Goal: Task Accomplishment & Management: Manage account settings

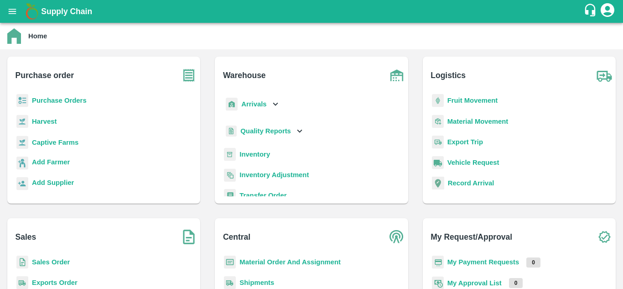
click at [63, 100] on b "Purchase Orders" at bounding box center [59, 100] width 55 height 7
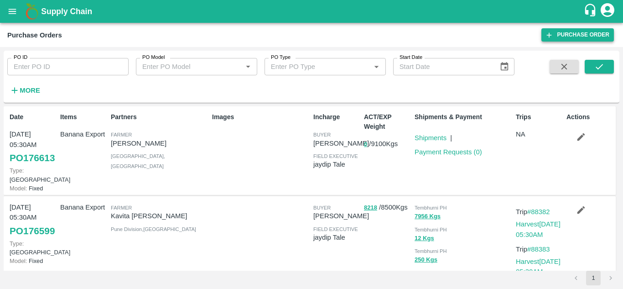
click at [587, 32] on link "Purchase Order" at bounding box center [577, 34] width 73 height 13
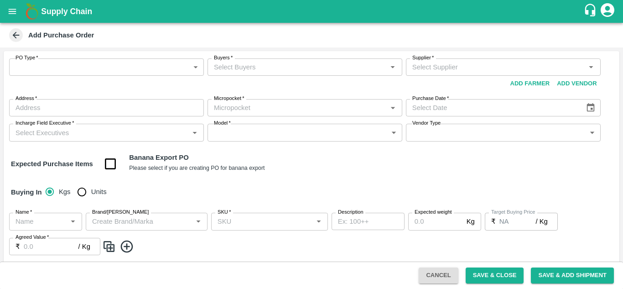
click at [117, 70] on body "Supply Chain Add Purchase Order PO Type   * ​ PO Type Buyers   * Buyers   * Sup…" at bounding box center [311, 144] width 623 height 289
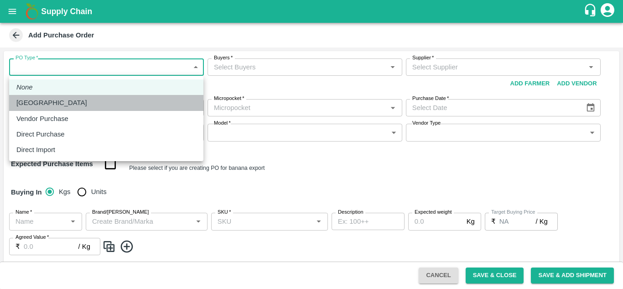
click at [43, 105] on p "Farm Gate" at bounding box center [51, 103] width 71 height 10
type input "1"
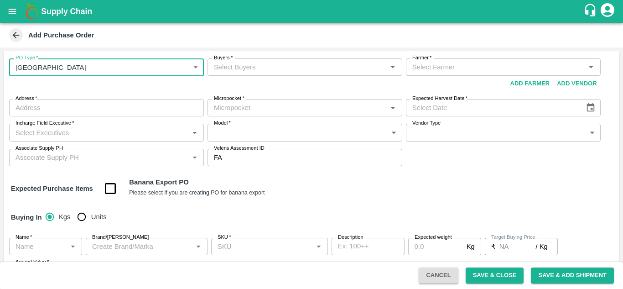
click at [232, 68] on input "Buyers   *" at bounding box center [297, 67] width 174 height 12
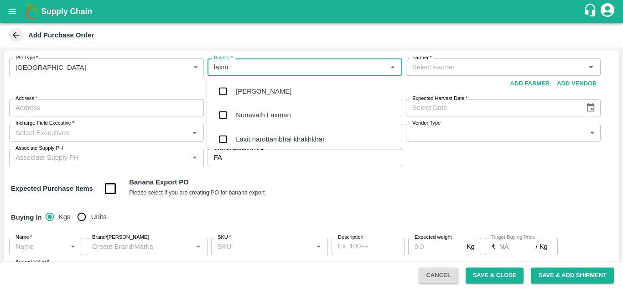
type input "laxma"
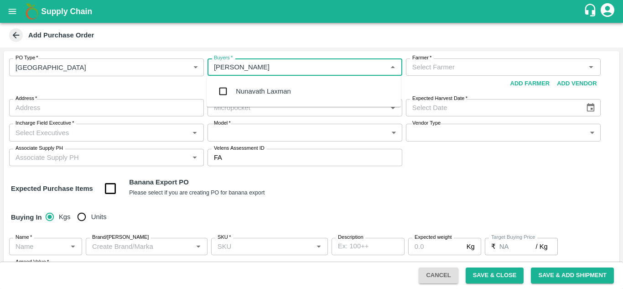
click at [258, 90] on div "Nunavath Laxman" at bounding box center [263, 91] width 55 height 10
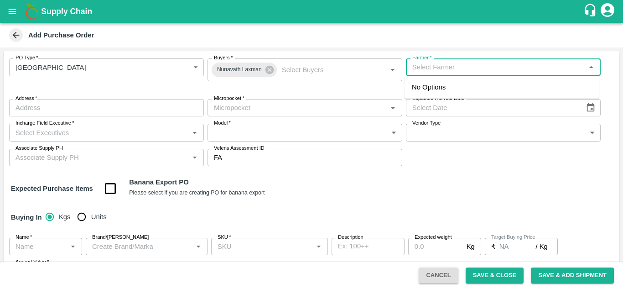
click at [418, 67] on input "Farmer   *" at bounding box center [496, 67] width 174 height 12
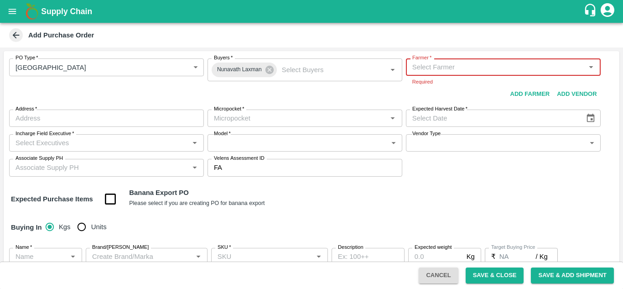
click at [493, 60] on div "Farmer   *" at bounding box center [503, 66] width 195 height 17
click at [467, 72] on input "Farmer   *" at bounding box center [496, 67] width 174 height 12
click at [450, 64] on input "Farmer   *" at bounding box center [496, 67] width 174 height 12
type input "S"
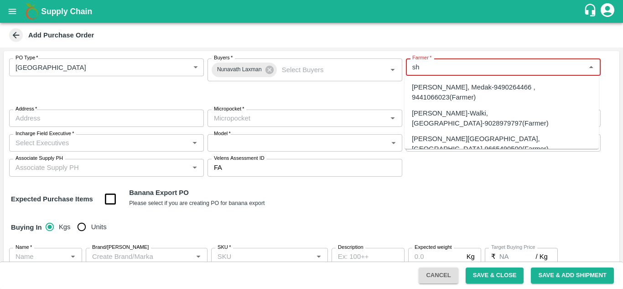
type input "s"
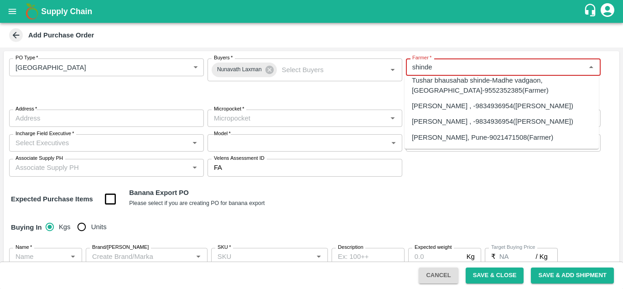
scroll to position [66, 0]
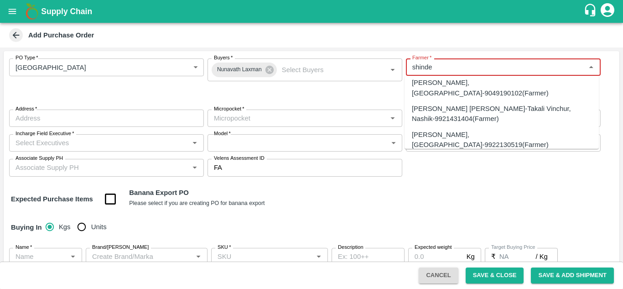
click at [467, 155] on div "Sharada Ramesh Shinde-, Pune Division-9420492244(Farmer)" at bounding box center [496, 160] width 169 height 10
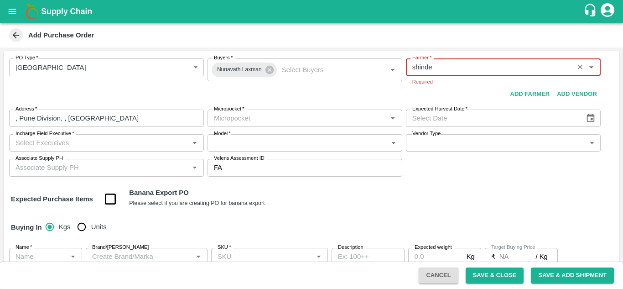
type input "Sharada Ramesh Shinde-, Pune Division-9420492244(Farmer)"
type input ", Pune Division, , Maharashtra"
type input "Sharada Ramesh Shinde-, Pune Division-9420492244(Farmer)"
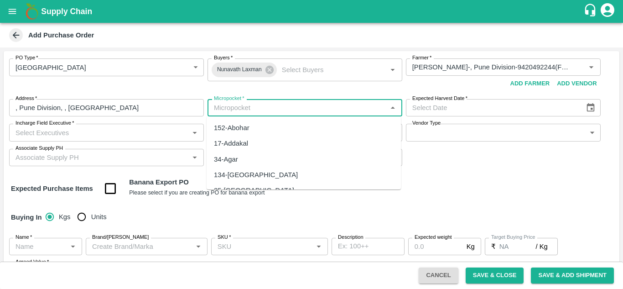
click at [282, 109] on input "Micropocket   *" at bounding box center [297, 108] width 174 height 12
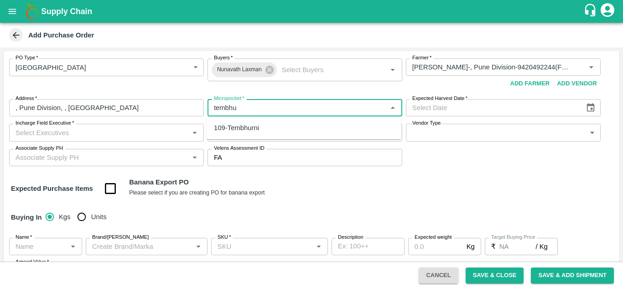
click at [248, 130] on div "109-Tembhurni" at bounding box center [236, 128] width 45 height 10
type input "109-Tembhurni"
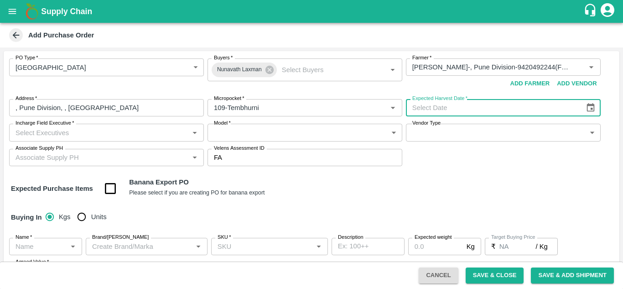
type input "DD/MM/YYYY"
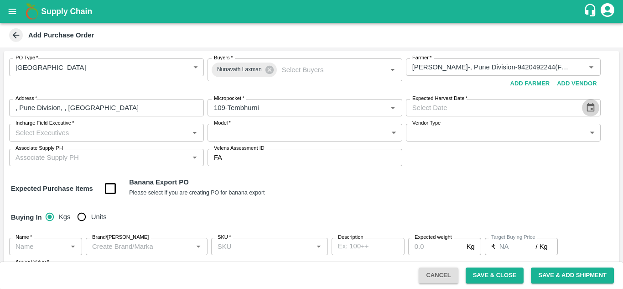
click at [590, 106] on icon "Choose date" at bounding box center [591, 108] width 10 height 10
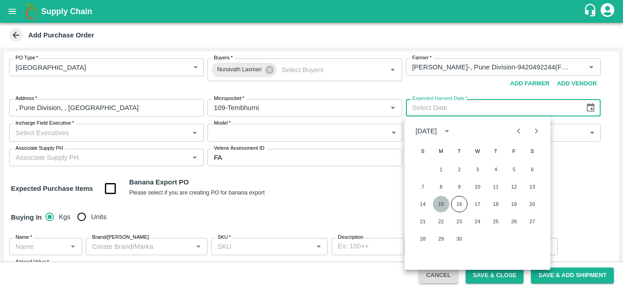
click at [444, 203] on button "15" at bounding box center [441, 204] width 16 height 16
type input "15/09/2025"
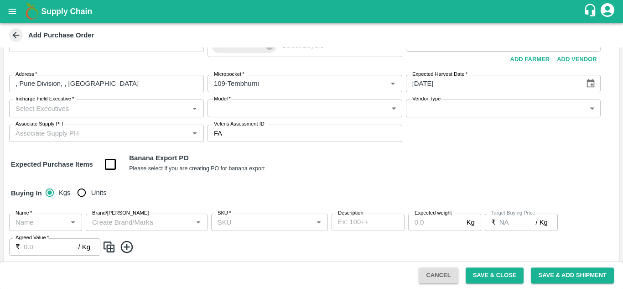
scroll to position [25, 0]
click at [113, 109] on input "Incharge Field Executive   *" at bounding box center [99, 108] width 174 height 12
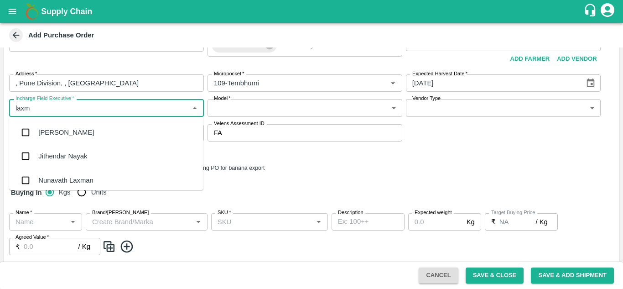
type input "laxma"
click at [91, 157] on div "Nunavath Laxman" at bounding box center [65, 156] width 55 height 10
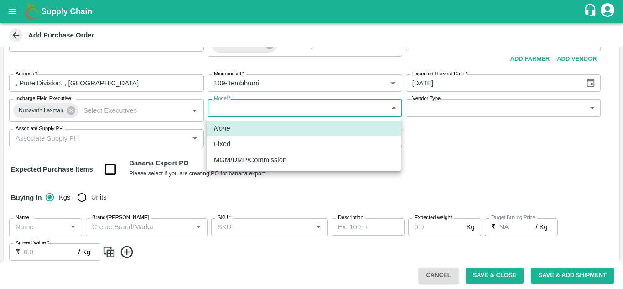
click at [280, 100] on body "Supply Chain Add Purchase Order PO Type   * Farm Gate 1 PO Type Buyers   * Nuna…" at bounding box center [311, 144] width 623 height 289
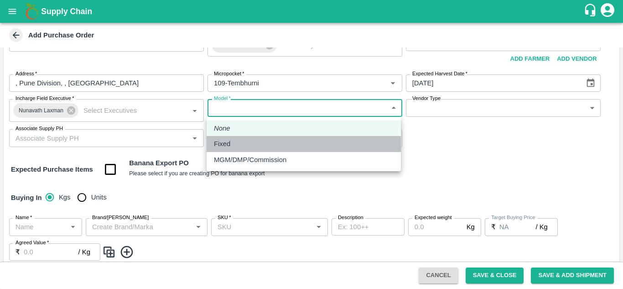
click at [241, 143] on div "Fixed" at bounding box center [304, 144] width 180 height 10
type input "Fixed"
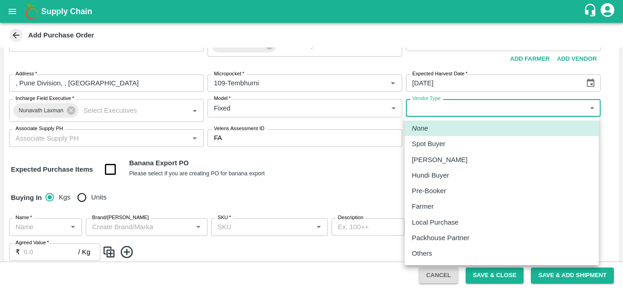
click at [465, 110] on body "Supply Chain Add Purchase Order PO Type   * Farm Gate 1 PO Type Buyers   * Nuna…" at bounding box center [311, 144] width 623 height 289
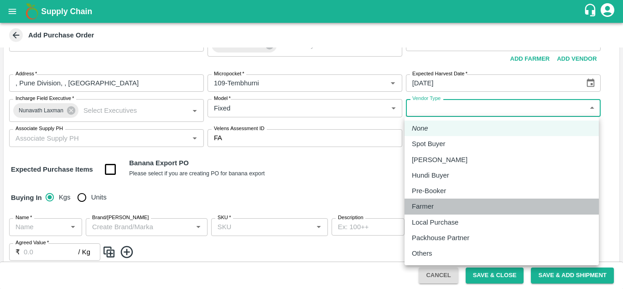
click at [425, 206] on p "Farmer" at bounding box center [423, 206] width 22 height 10
type input "FARMER"
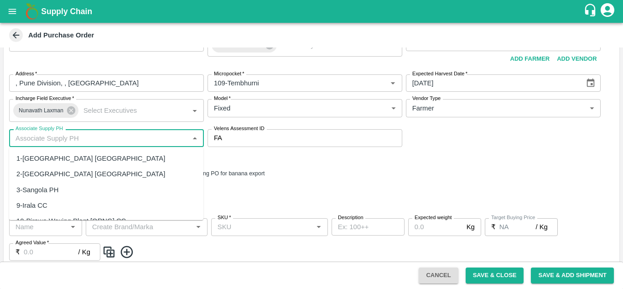
click at [95, 140] on input "Associate Supply PH" at bounding box center [99, 138] width 174 height 12
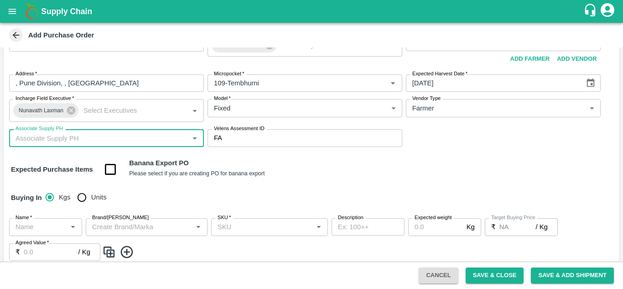
click at [95, 140] on input "Associate Supply PH" at bounding box center [99, 138] width 174 height 12
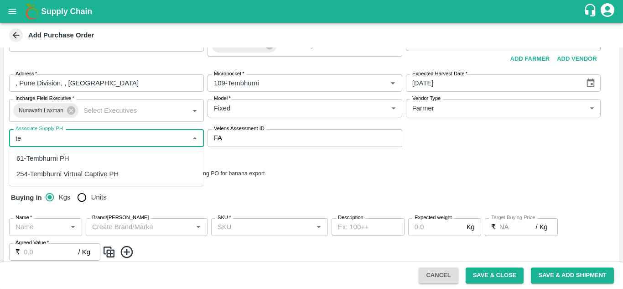
type input "t"
click at [46, 157] on div "61-Tembhurni PH" at bounding box center [42, 158] width 53 height 10
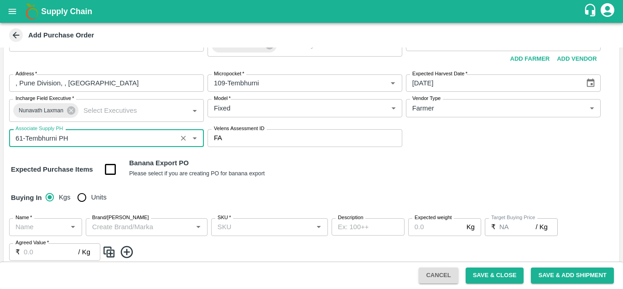
type input "61-Tembhurni PH"
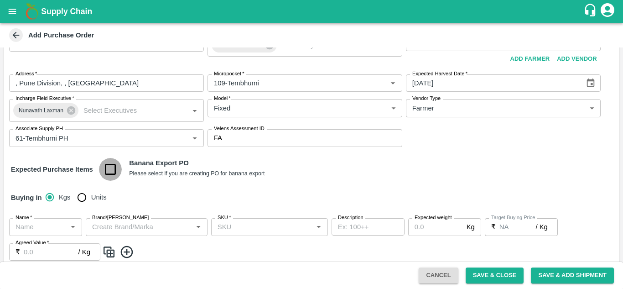
click at [106, 168] on input "checkbox" at bounding box center [110, 169] width 23 height 23
checkbox input "true"
type input "Banana Export"
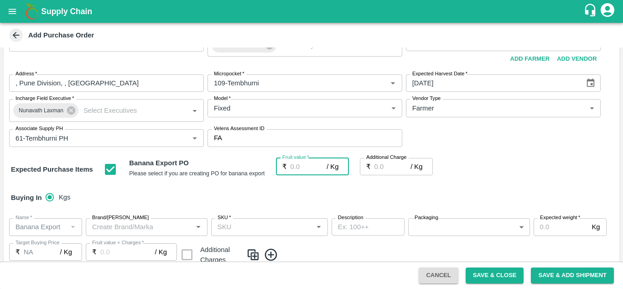
click at [291, 171] on input "Fruit value   *" at bounding box center [309, 166] width 36 height 17
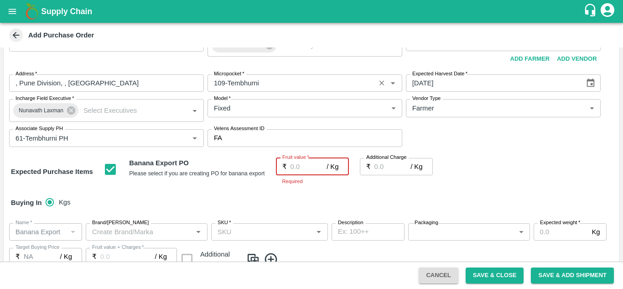
type input "2"
type input "26"
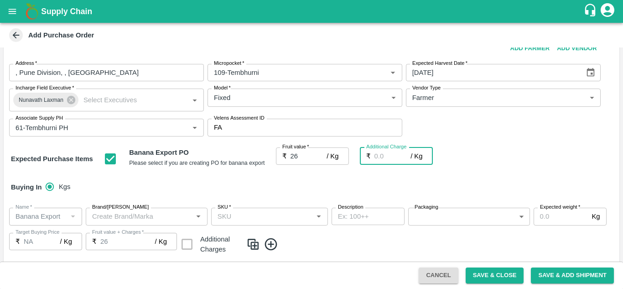
scroll to position [0, 0]
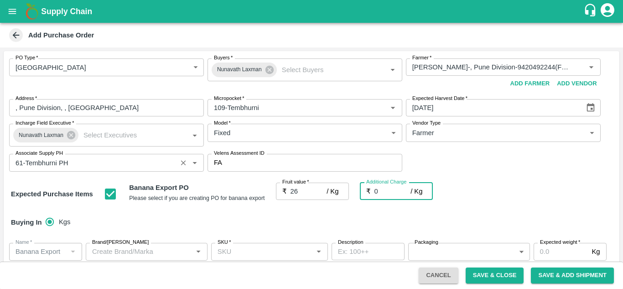
type input "0"
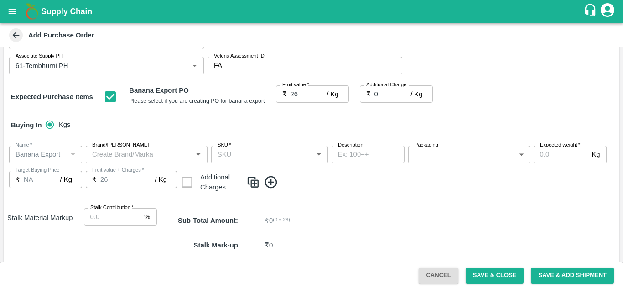
scroll to position [98, 0]
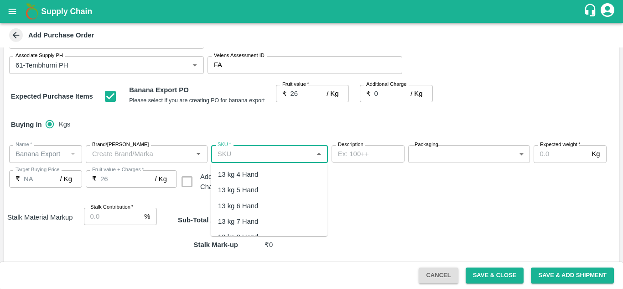
click at [221, 152] on input "SKU   *" at bounding box center [262, 154] width 96 height 12
click at [245, 173] on div "13 kg M N-CHL 4 Hand" at bounding box center [253, 174] width 70 height 10
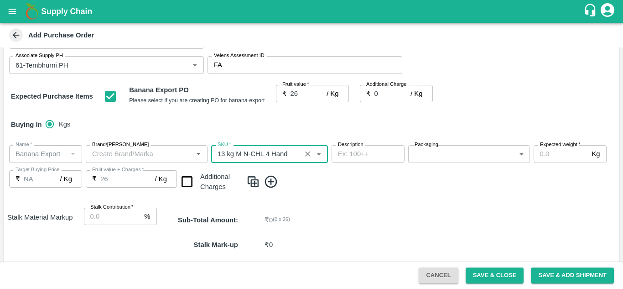
type input "13 kg M N-CHL 4 Hand"
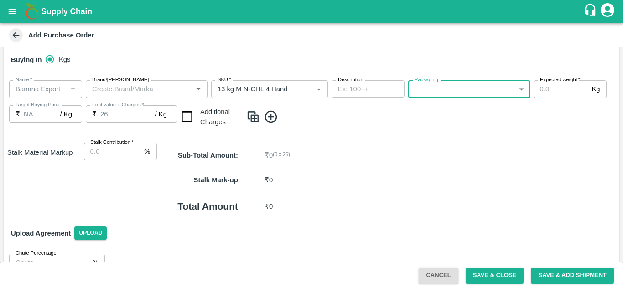
scroll to position [172, 0]
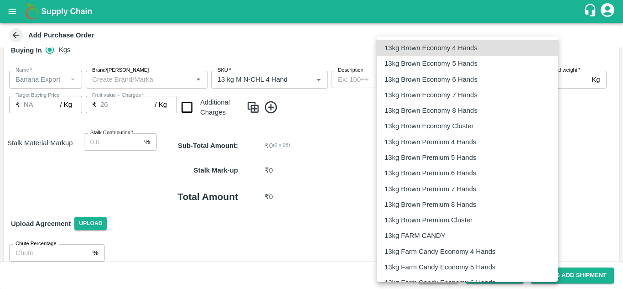
click at [494, 83] on body "Supply Chain Add Purchase Order PO Type   * Farm Gate 1 PO Type Buyers   * Nuna…" at bounding box center [311, 144] width 623 height 289
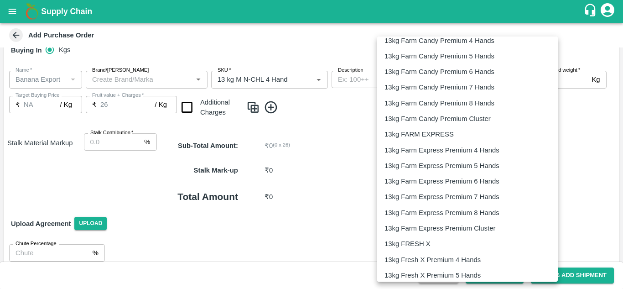
scroll to position [342, 0]
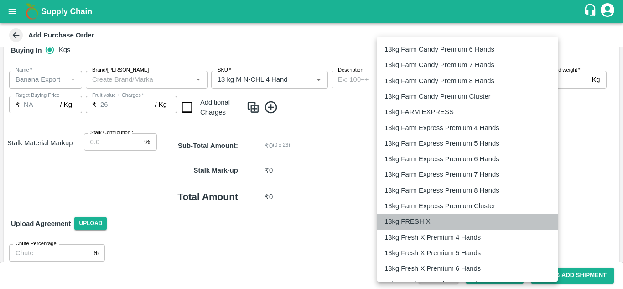
click at [418, 223] on p "13kg FRESH X" at bounding box center [407, 221] width 46 height 10
type input "467"
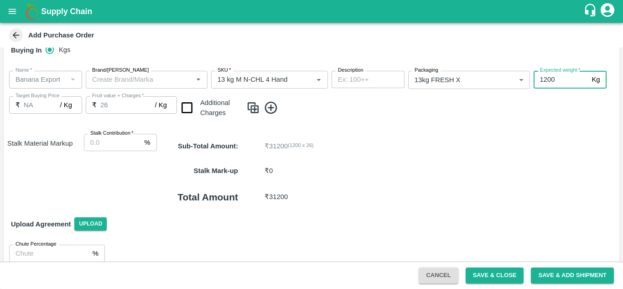
type input "1200"
click at [392, 122] on div "Name   * Name   * Brand/Marka Brand/Marka SKU   * SKU   * Description x Descrip…" at bounding box center [312, 94] width 616 height 63
click at [270, 104] on icon at bounding box center [271, 107] width 15 height 15
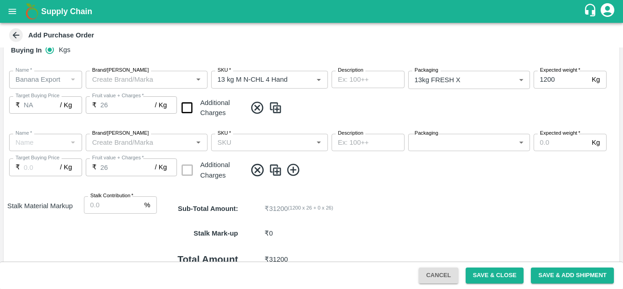
type input "Banana Export"
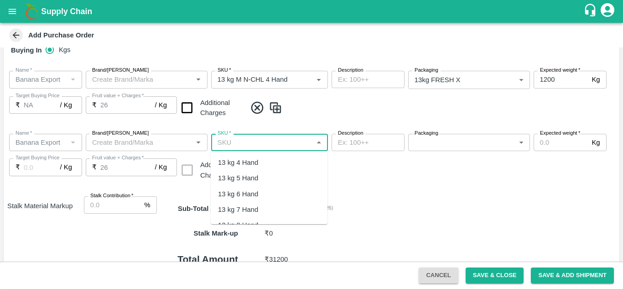
click at [220, 141] on input "SKU   *" at bounding box center [262, 142] width 96 height 12
type input "m"
click at [260, 174] on div "13 kg M N-CHL 5 Hand" at bounding box center [253, 178] width 70 height 10
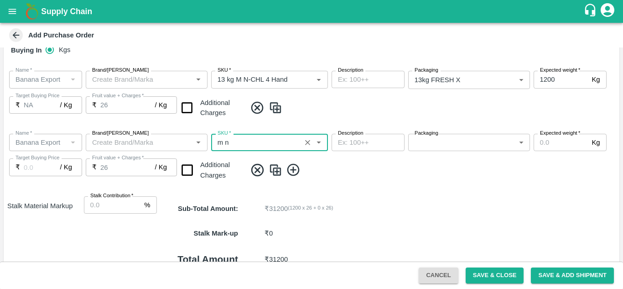
type input "13 kg M N-CHL 5 Hand"
type input "NA"
type input "13 kg M N-CHL 5 Hand"
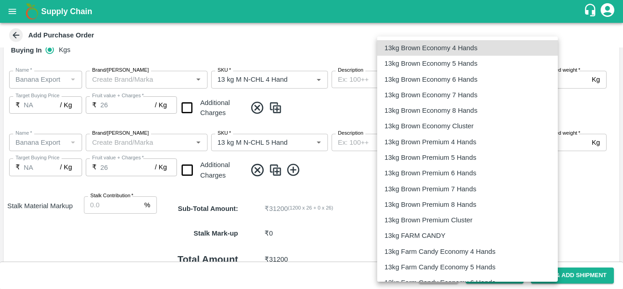
click at [467, 139] on body "Supply Chain Add Purchase Order PO Type   * Farm Gate 1 PO Type Buyers   * Nuna…" at bounding box center [311, 144] width 623 height 289
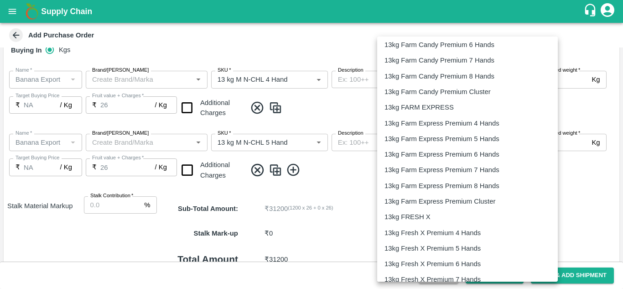
scroll to position [378, 0]
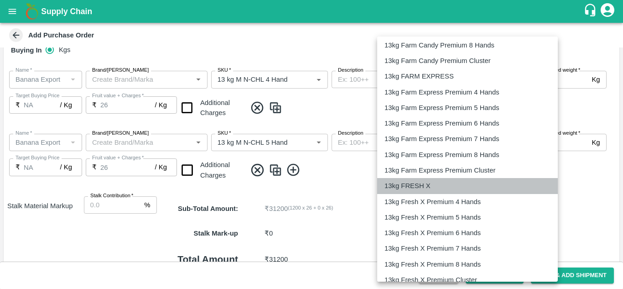
click at [415, 186] on p "13kg FRESH X" at bounding box center [407, 186] width 46 height 10
type input "467"
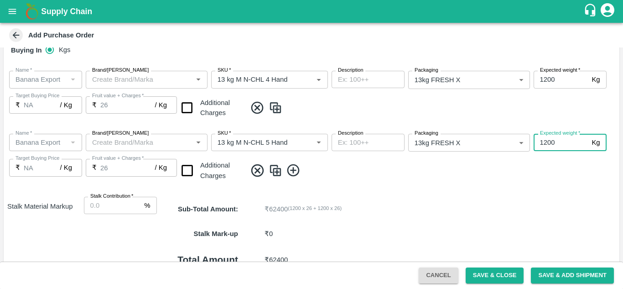
type input "1200"
click at [295, 168] on icon at bounding box center [293, 170] width 15 height 15
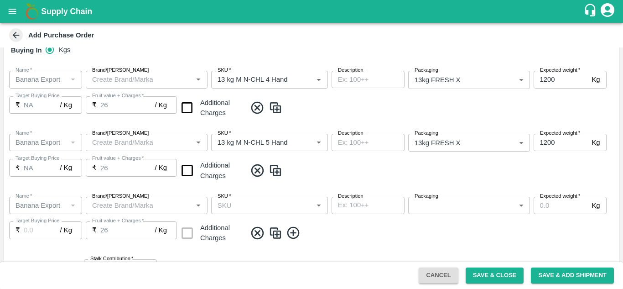
scroll to position [194, 0]
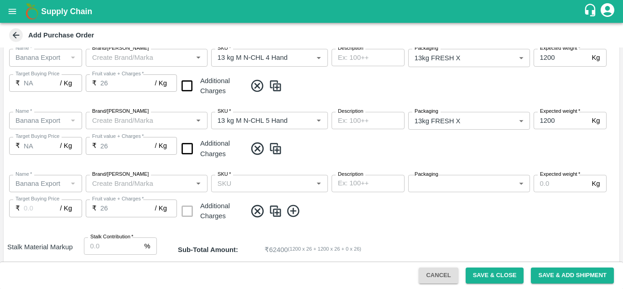
click at [233, 190] on div "SKU   *" at bounding box center [269, 183] width 117 height 17
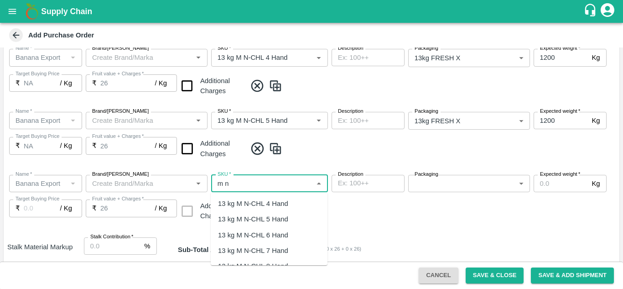
click at [276, 234] on div "13 kg M N-CHL 6 Hand" at bounding box center [253, 235] width 70 height 10
type input "13 kg M N-CHL 6 Hand"
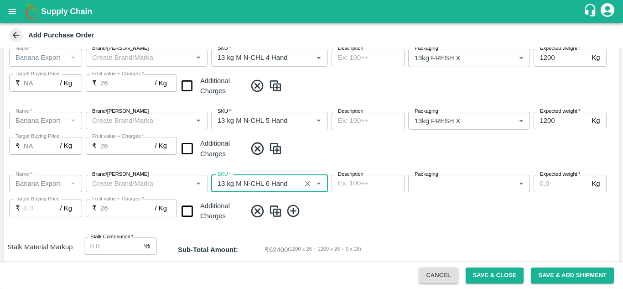
type input "NA"
type input "13 kg M N-CHL 6 Hand"
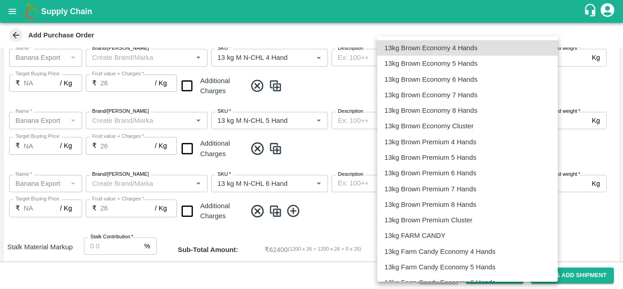
click at [452, 180] on body "Supply Chain Add Purchase Order PO Type   * Farm Gate 1 PO Type Buyers   * Nuna…" at bounding box center [311, 144] width 623 height 289
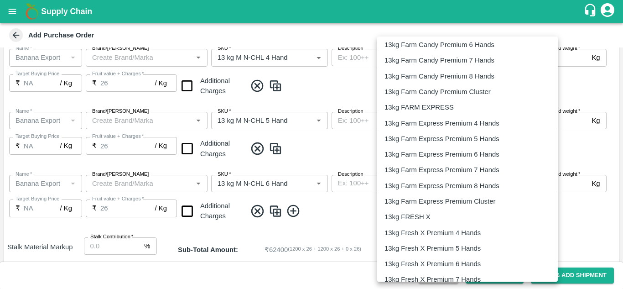
scroll to position [394, 0]
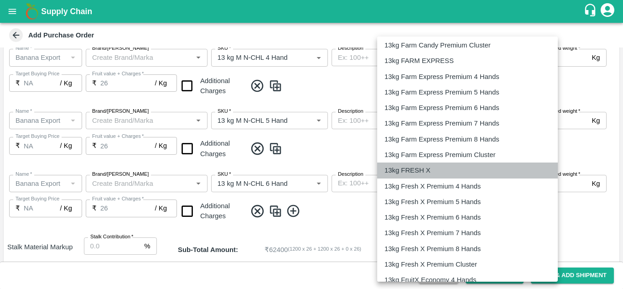
click at [423, 167] on p "13kg FRESH X" at bounding box center [407, 170] width 46 height 10
type input "467"
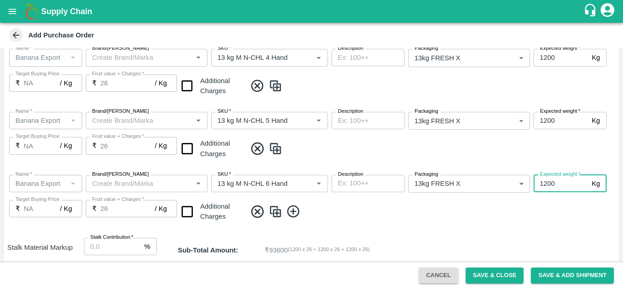
type input "1200"
click at [347, 207] on span at bounding box center [430, 211] width 369 height 15
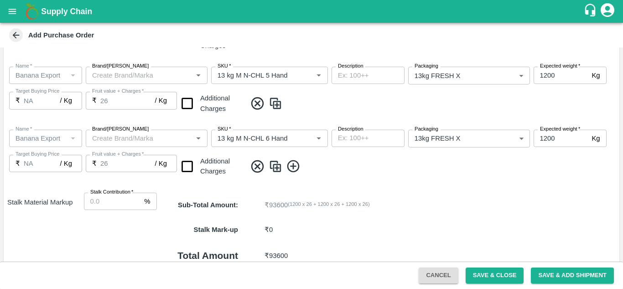
click at [291, 166] on icon at bounding box center [293, 166] width 15 height 15
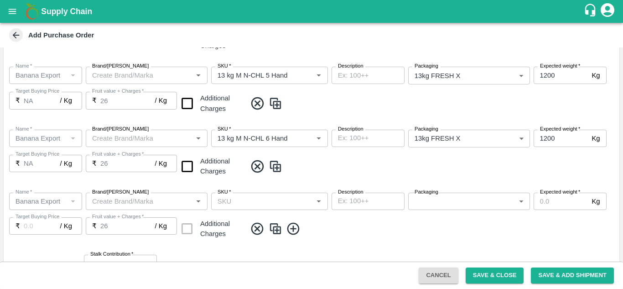
scroll to position [257, 0]
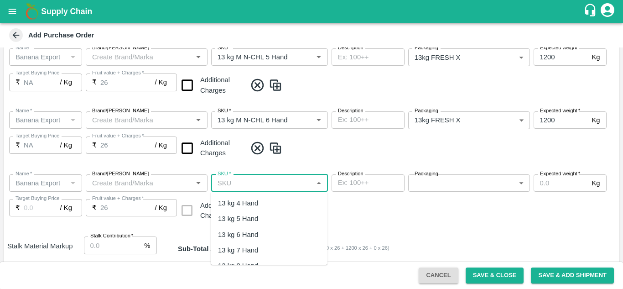
click at [230, 183] on input "SKU   *" at bounding box center [262, 183] width 96 height 12
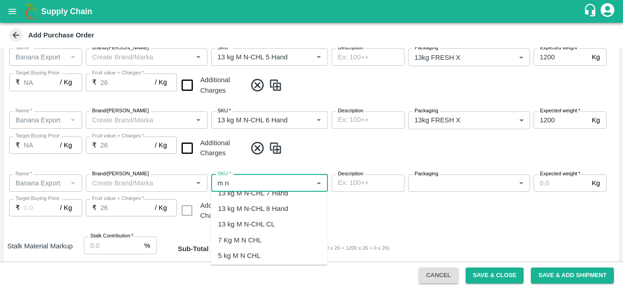
scroll to position [63, 0]
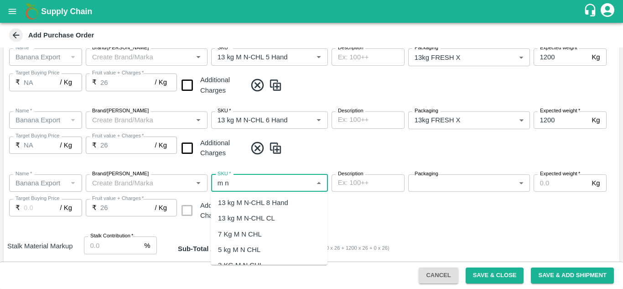
type input "m n"
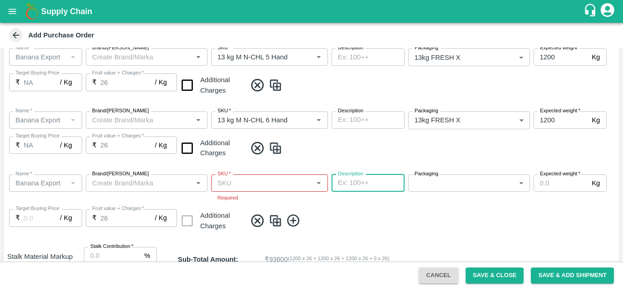
click at [229, 181] on input "SKU   *" at bounding box center [262, 183] width 96 height 12
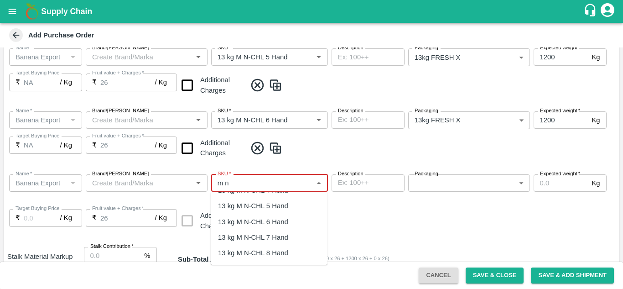
scroll to position [38, 0]
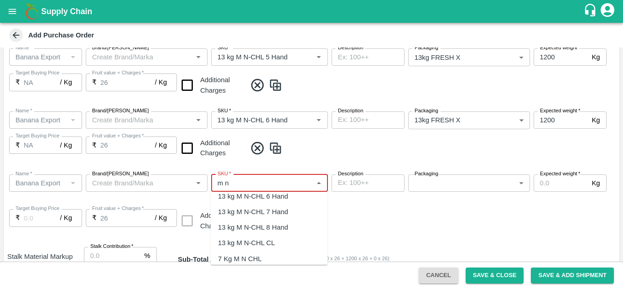
click at [271, 226] on div "13 kg M N-CHL 8 Hand" at bounding box center [253, 227] width 70 height 10
type input "13 kg M N-CHL 8 Hand"
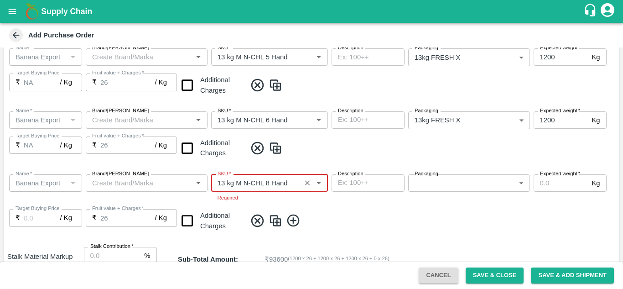
type input "NA"
type input "13 kg M N-CHL 8 Hand"
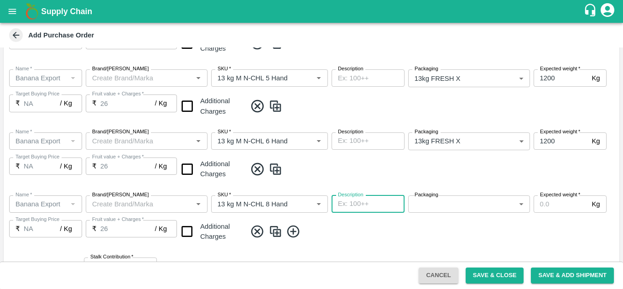
scroll to position [253, 0]
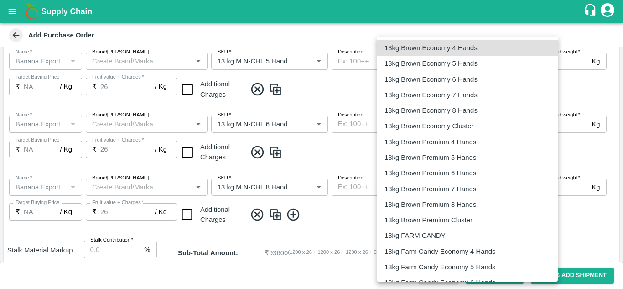
click at [491, 182] on body "Supply Chain Add Purchase Order PO Type   * Farm Gate 1 PO Type Buyers   * Nuna…" at bounding box center [311, 144] width 623 height 289
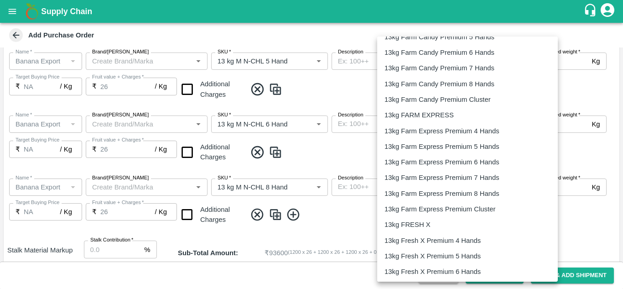
scroll to position [345, 0]
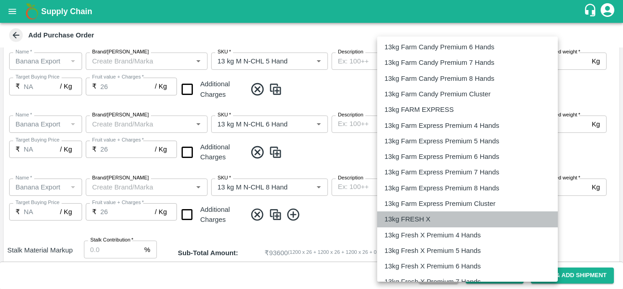
click at [416, 218] on p "13kg FRESH X" at bounding box center [407, 219] width 46 height 10
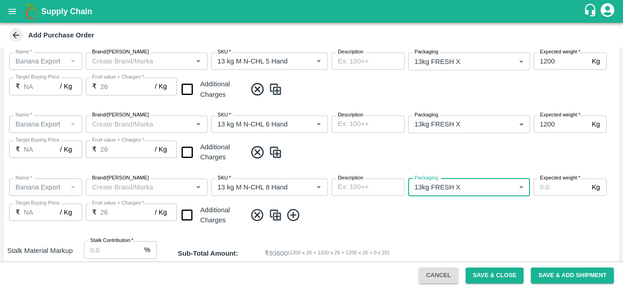
type input "467"
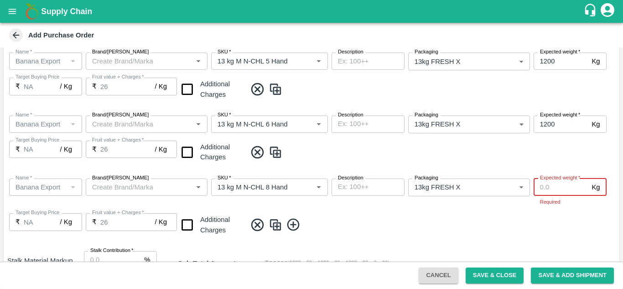
click at [564, 189] on input "Expected weight   *" at bounding box center [561, 186] width 55 height 17
type input "1200"
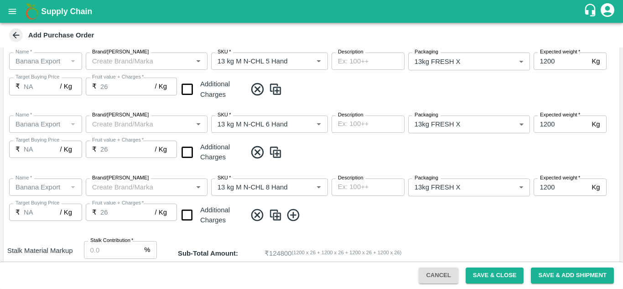
click at [371, 214] on div "Name   * Name   * Brand/Marka Brand/Marka SKU   * SKU   * Description x Descrip…" at bounding box center [312, 202] width 616 height 63
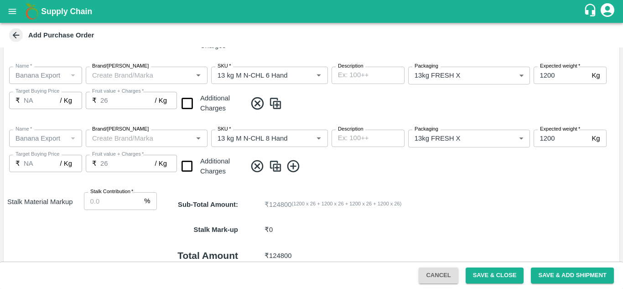
scroll to position [351, 0]
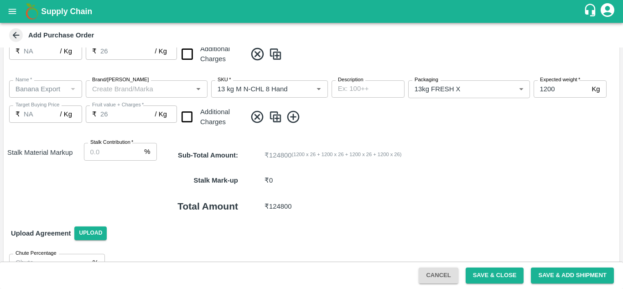
click at [295, 118] on icon at bounding box center [293, 116] width 15 height 15
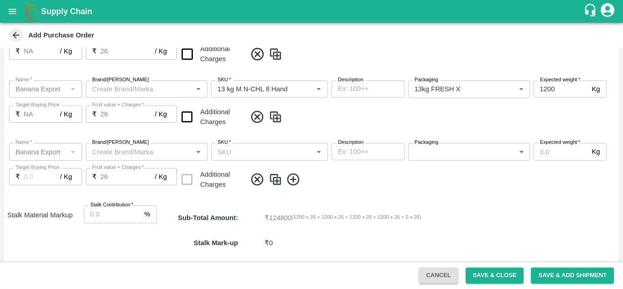
click at [221, 149] on input "SKU   *" at bounding box center [262, 151] width 96 height 12
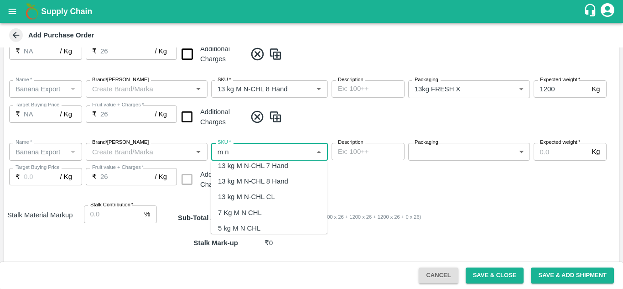
scroll to position [67, 0]
click at [258, 177] on div "13 kg M N-CHL CL" at bounding box center [246, 182] width 57 height 10
type input "13 kg M N-CHL CL"
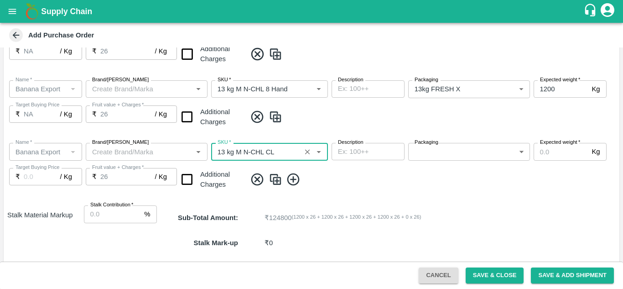
type input "NA"
type input "13 kg M N-CHL CL"
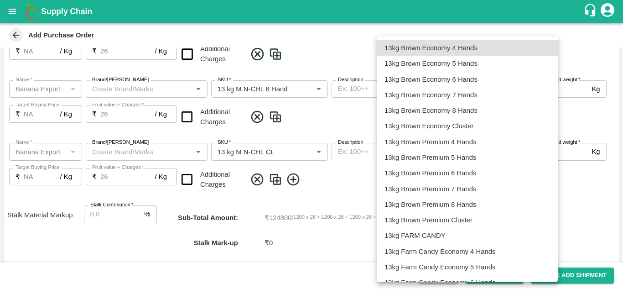
click at [468, 146] on body "Supply Chain Add Purchase Order PO Type   * Farm Gate 1 PO Type Buyers   * Nuna…" at bounding box center [311, 144] width 623 height 289
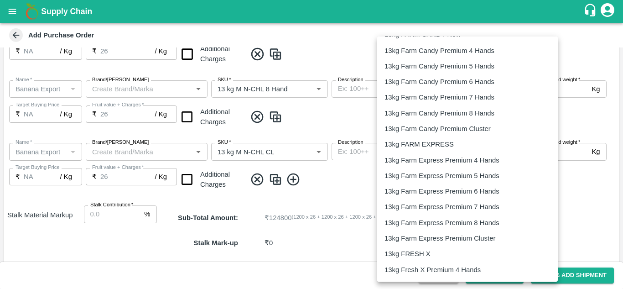
scroll to position [311, 0]
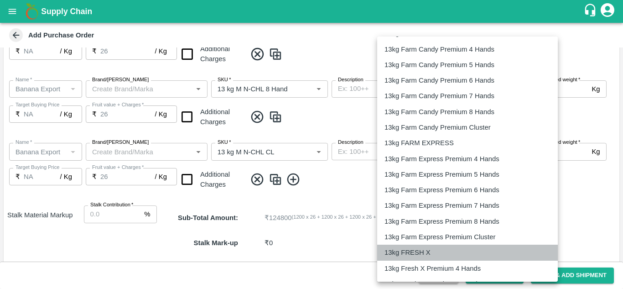
click at [415, 254] on p "13kg FRESH X" at bounding box center [407, 252] width 46 height 10
type input "467"
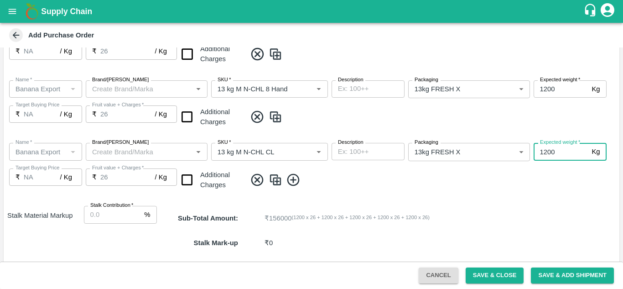
type input "1200"
click at [354, 184] on span at bounding box center [430, 179] width 369 height 15
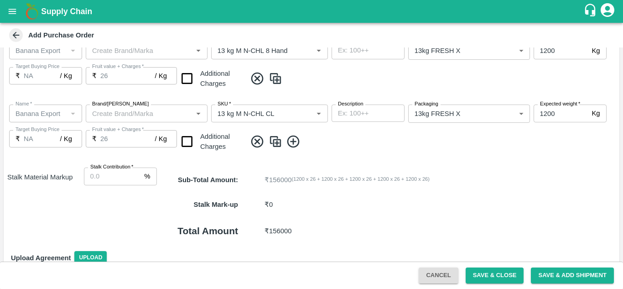
scroll to position [390, 0]
click at [292, 137] on icon at bounding box center [293, 140] width 15 height 15
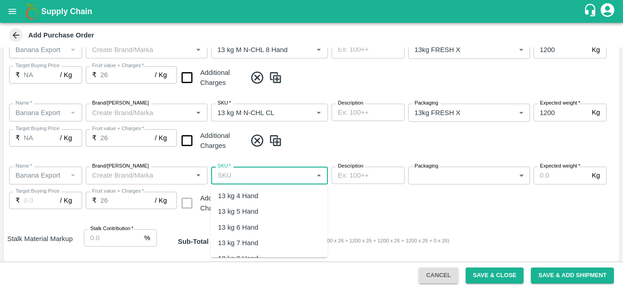
click at [232, 169] on input "SKU   *" at bounding box center [262, 175] width 96 height 12
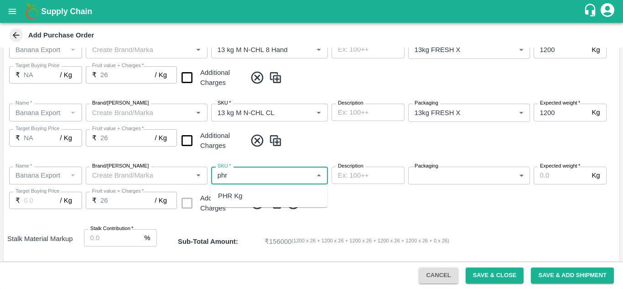
click at [235, 196] on div "PHR Kg" at bounding box center [230, 196] width 25 height 10
type input "PHR Kg"
type input "NA"
type input "PHR Kg"
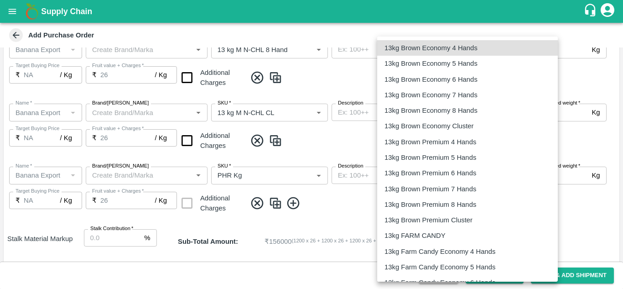
click at [481, 173] on body "Supply Chain Add Purchase Order PO Type   * Farm Gate 1 PO Type Buyers   * Nuna…" at bounding box center [311, 144] width 623 height 289
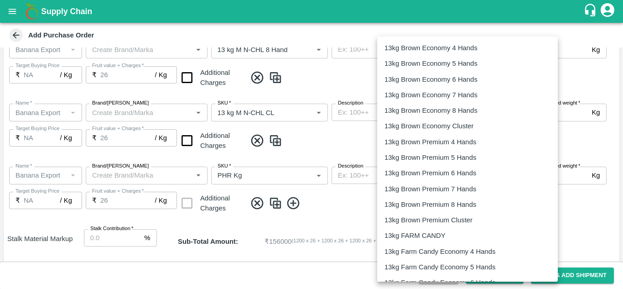
scroll to position [1514, 0]
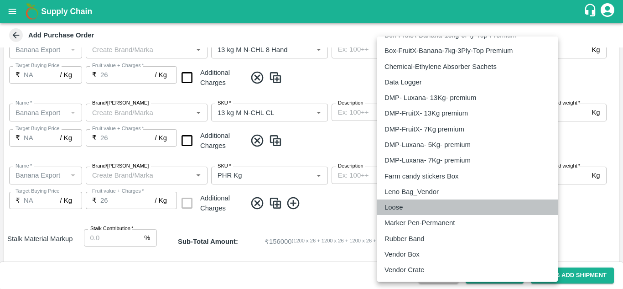
click at [399, 208] on p "Loose" at bounding box center [393, 207] width 18 height 10
type input "258"
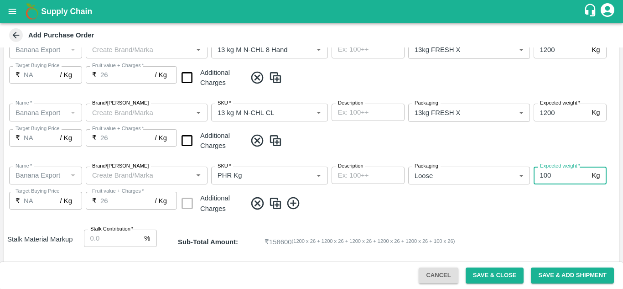
type input "100"
click at [332, 203] on span at bounding box center [430, 203] width 369 height 15
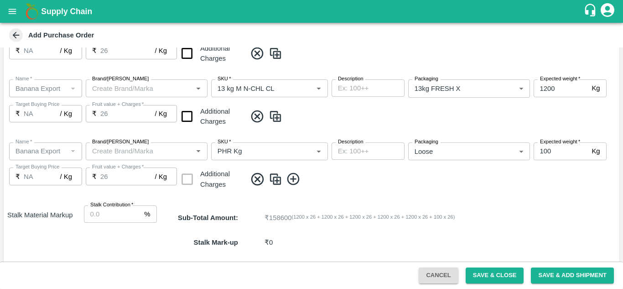
click at [291, 180] on icon at bounding box center [293, 179] width 12 height 12
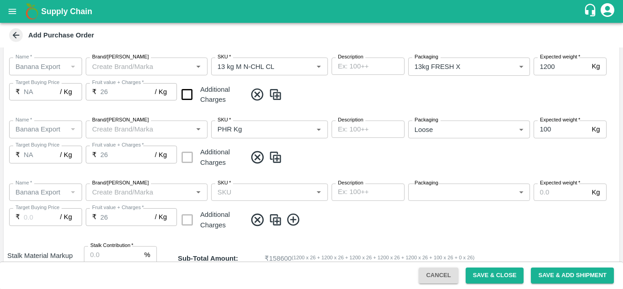
scroll to position [441, 0]
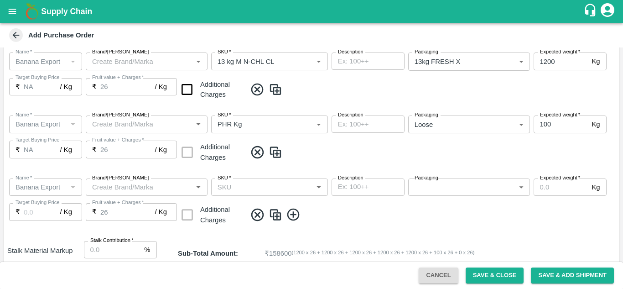
click at [235, 194] on div "SKU   *" at bounding box center [269, 186] width 117 height 17
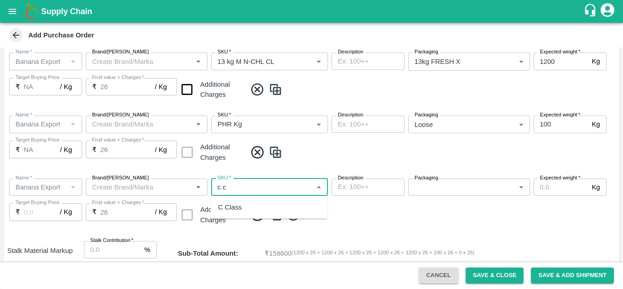
click at [233, 206] on div "C Class" at bounding box center [230, 207] width 24 height 10
type input "C Class"
type input "NA"
type input "C Class"
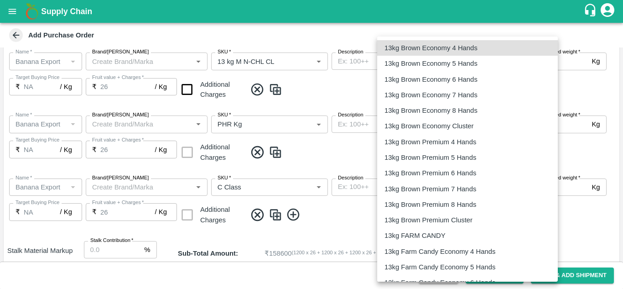
click at [421, 192] on body "Supply Chain Add Purchase Order PO Type   * Farm Gate 1 PO Type Buyers   * Nuna…" at bounding box center [311, 144] width 623 height 289
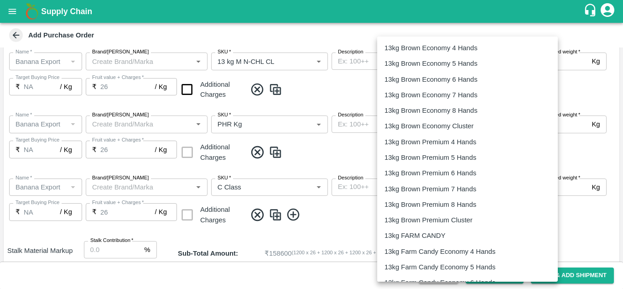
scroll to position [1514, 0]
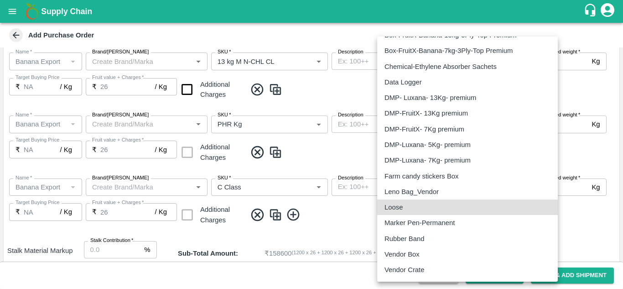
click at [403, 203] on div "Loose" at bounding box center [395, 207] width 23 height 10
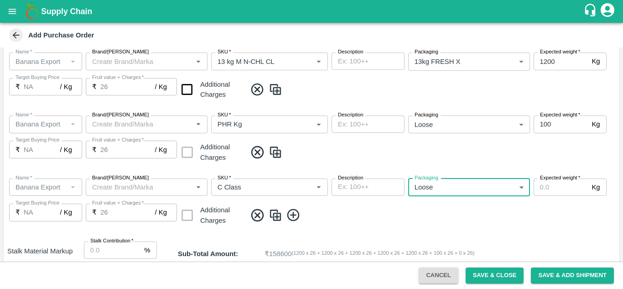
type input "258"
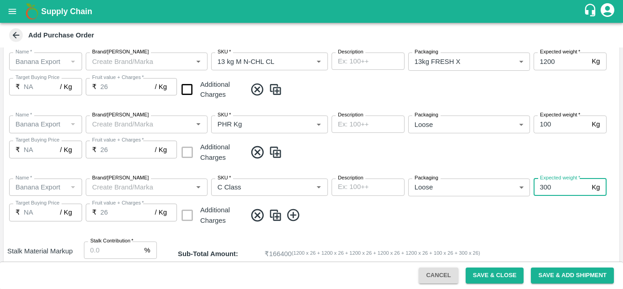
type input "300"
click at [348, 208] on span at bounding box center [430, 215] width 369 height 15
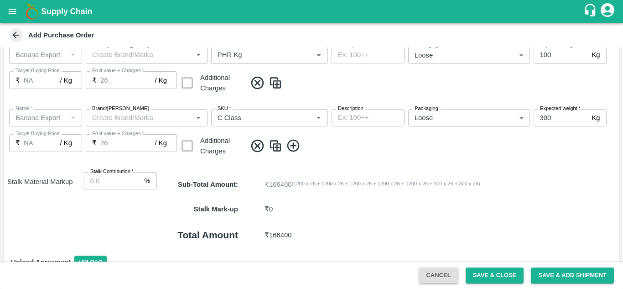
scroll to position [514, 0]
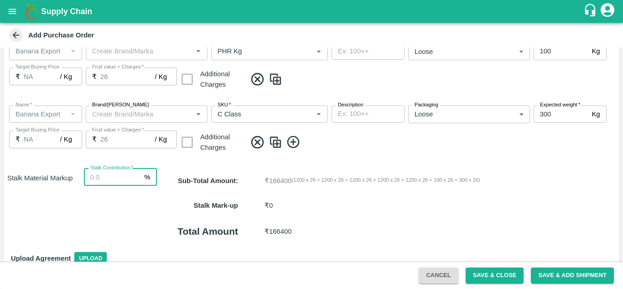
click at [97, 173] on input "Stalk Contribution   *" at bounding box center [112, 176] width 57 height 17
type input "8"
click at [374, 195] on div "Stalk Mark-up ₹ 13312 ( 8 %X 6400 X 26 )" at bounding box center [388, 205] width 462 height 25
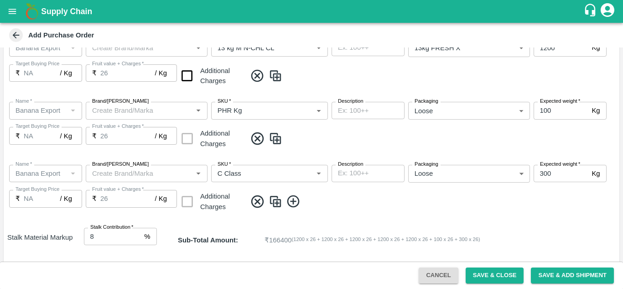
scroll to position [560, 0]
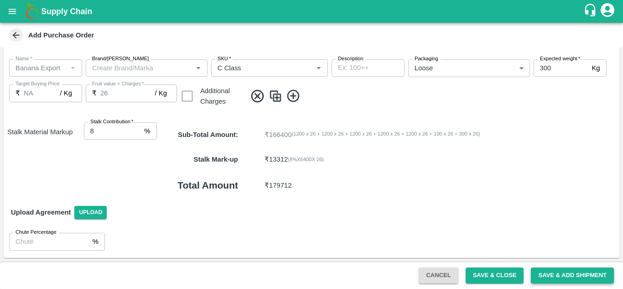
click at [558, 276] on button "Save & Add Shipment" at bounding box center [572, 275] width 83 height 16
click at [558, 276] on span "Save & Add Shipment" at bounding box center [572, 274] width 90 height 7
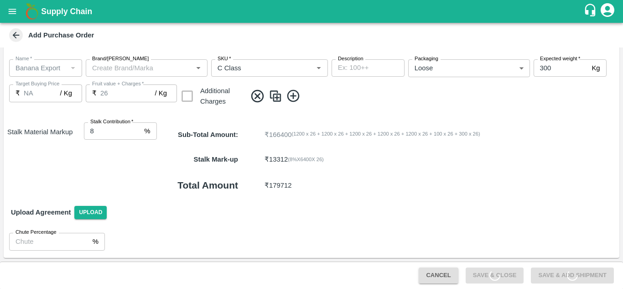
click at [558, 276] on span "Save & Add Shipment" at bounding box center [572, 274] width 90 height 7
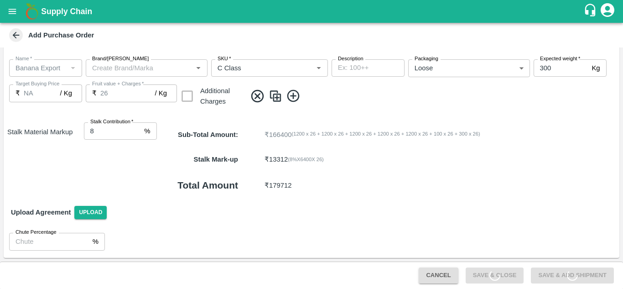
click at [558, 276] on span "Save & Add Shipment" at bounding box center [572, 274] width 90 height 7
click at [558, 276] on button "Save & Add Shipment" at bounding box center [572, 275] width 83 height 16
click at [558, 276] on span "Save & Add Shipment" at bounding box center [572, 274] width 90 height 7
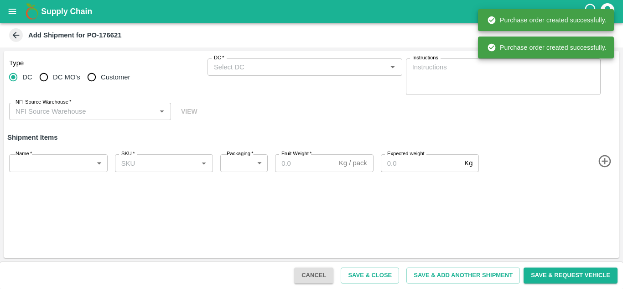
click at [16, 15] on icon "open drawer" at bounding box center [12, 11] width 10 height 10
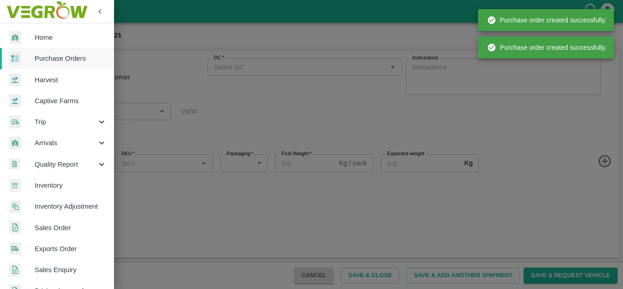
click at [54, 49] on link "Purchase Orders" at bounding box center [57, 58] width 114 height 21
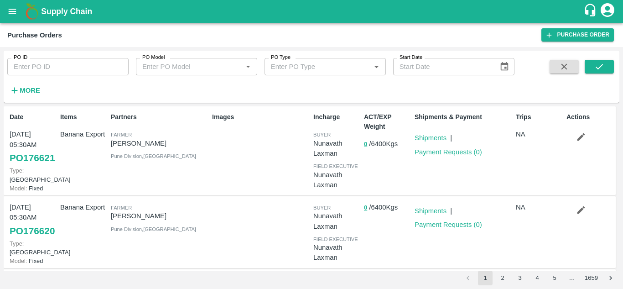
drag, startPoint x: 595, startPoint y: 134, endPoint x: 568, endPoint y: 139, distance: 27.4
click at [568, 139] on div "Actions" at bounding box center [588, 151] width 51 height 84
click at [568, 139] on button "button" at bounding box center [580, 137] width 29 height 16
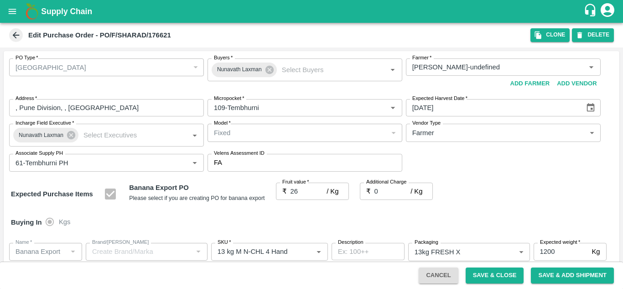
scroll to position [136, 0]
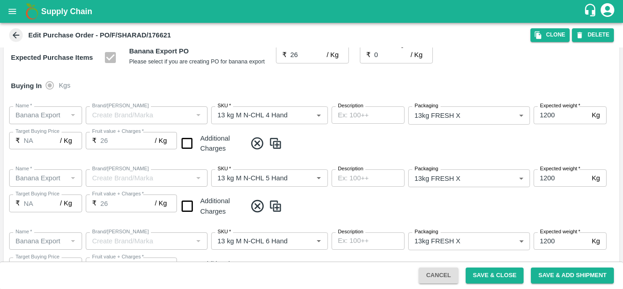
click at [449, 120] on body "Supply Chain Edit Purchase Order - PO/F/SHARAD/176621 Clone DELETE PO Type   * …" at bounding box center [311, 144] width 623 height 289
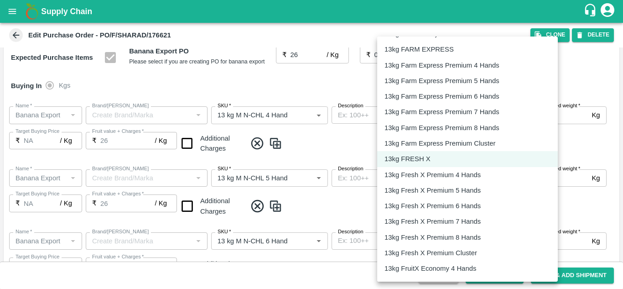
scroll to position [358, 0]
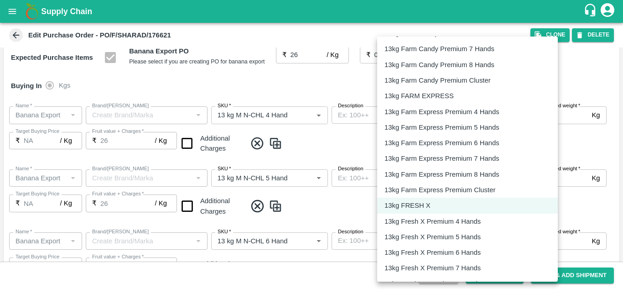
click at [438, 96] on p "13kg FARM EXPRESS" at bounding box center [418, 96] width 69 height 10
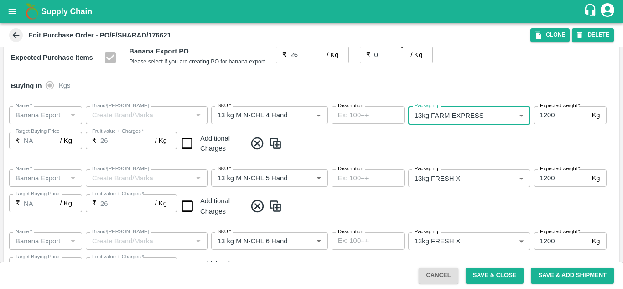
type input "468"
click at [458, 181] on body "Supply Chain Edit Purchase Order - PO/F/SHARAD/176621 Clone DELETE PO Type   * …" at bounding box center [311, 144] width 623 height 289
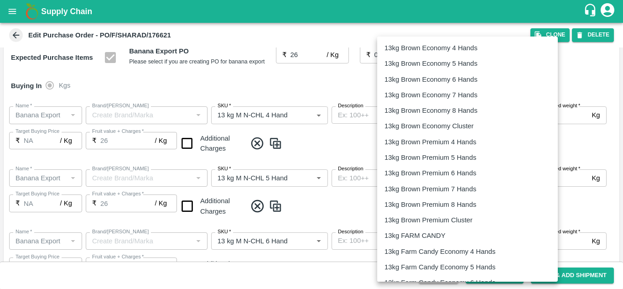
scroll to position [405, 0]
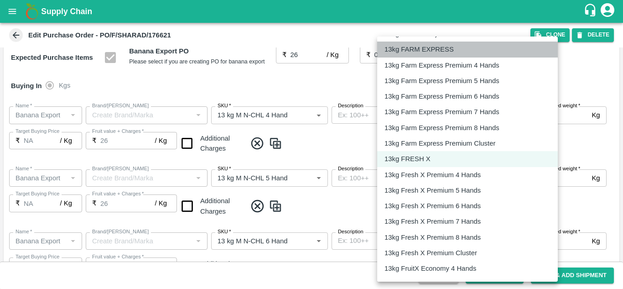
click at [431, 54] on p "13kg FARM EXPRESS" at bounding box center [418, 49] width 69 height 10
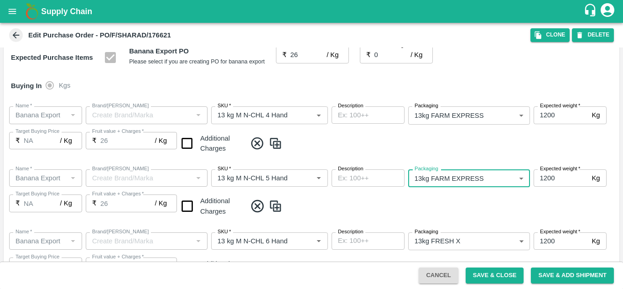
type input "468"
click at [477, 211] on span at bounding box center [430, 205] width 369 height 15
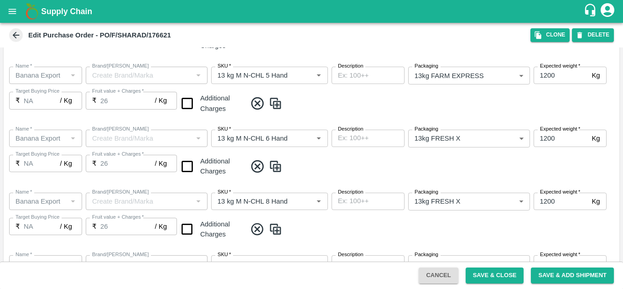
scroll to position [260, 0]
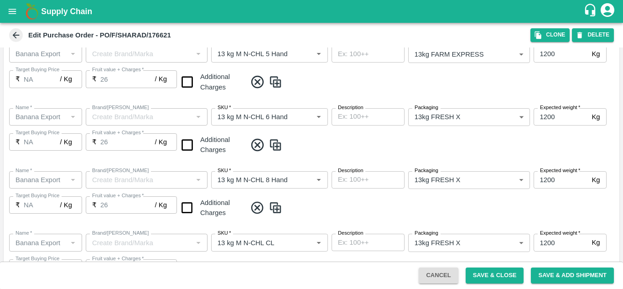
click at [462, 115] on body "Supply Chain Edit Purchase Order - PO/F/SHARAD/176621 Clone DELETE PO Type   * …" at bounding box center [311, 144] width 623 height 289
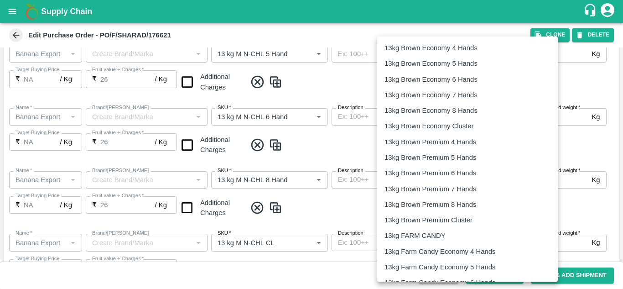
scroll to position [405, 0]
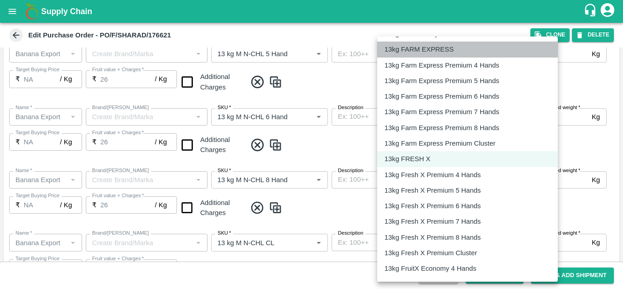
click at [446, 50] on p "13kg FARM EXPRESS" at bounding box center [418, 49] width 69 height 10
type input "468"
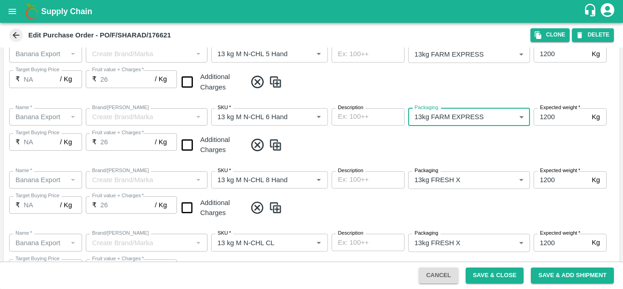
click at [476, 178] on body "Supply Chain Edit Purchase Order - PO/F/SHARAD/176621 Clone DELETE PO Type   * …" at bounding box center [311, 144] width 623 height 289
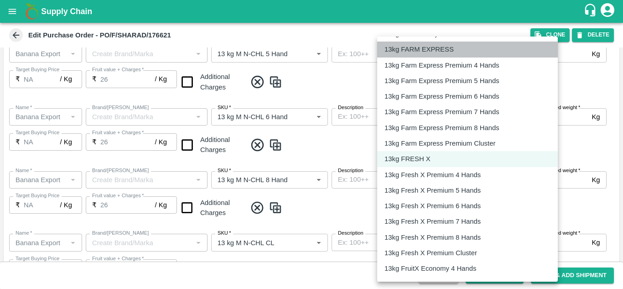
click at [425, 53] on p "13kg FARM EXPRESS" at bounding box center [418, 49] width 69 height 10
type input "468"
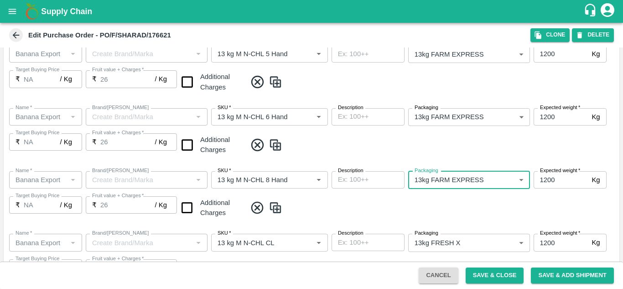
click at [481, 211] on span at bounding box center [430, 207] width 369 height 15
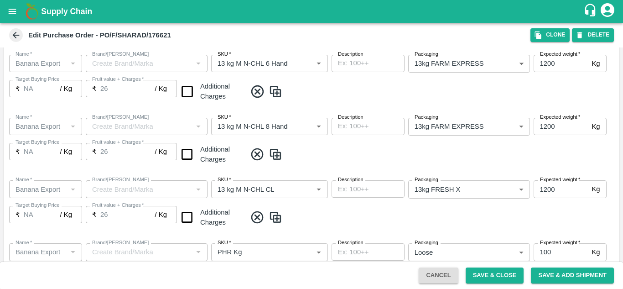
scroll to position [334, 0]
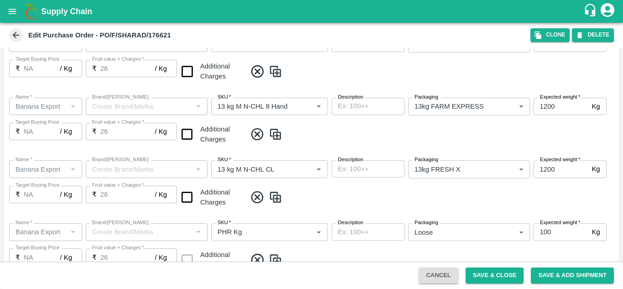
click at [467, 172] on body "Supply Chain Edit Purchase Order - PO/F/SHARAD/176621 Clone DELETE PO Type   * …" at bounding box center [311, 144] width 623 height 289
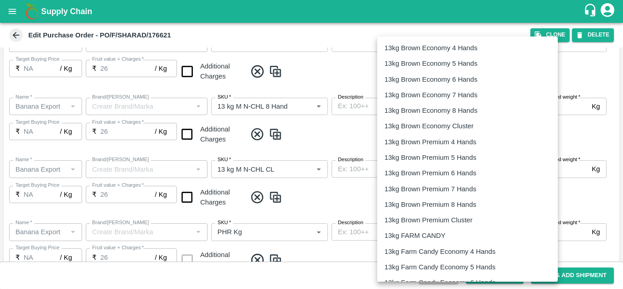
scroll to position [405, 0]
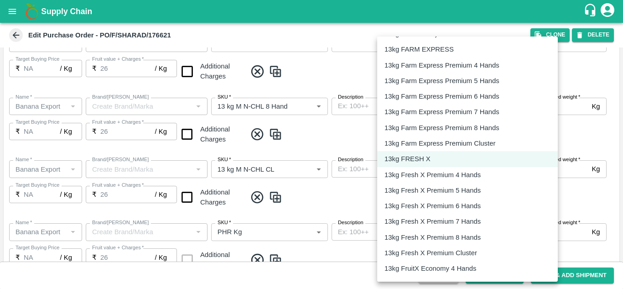
click at [436, 47] on p "13kg FARM EXPRESS" at bounding box center [418, 49] width 69 height 10
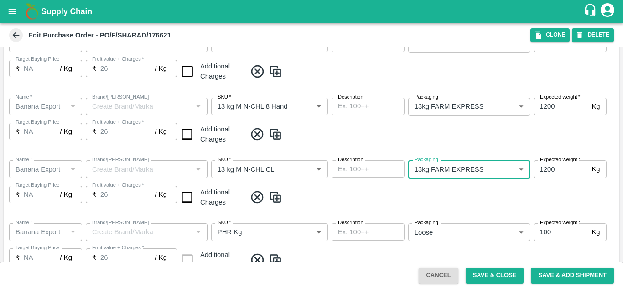
type input "468"
click at [497, 271] on button "Save & Close" at bounding box center [495, 275] width 58 height 16
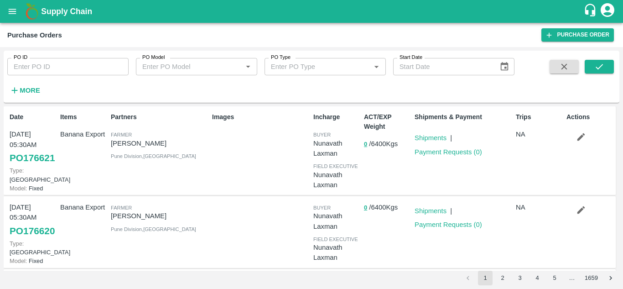
scroll to position [24, 0]
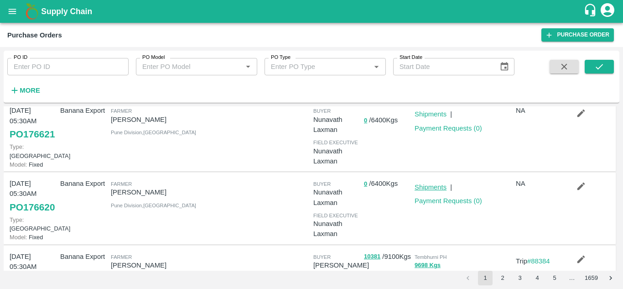
click at [432, 191] on link "Shipments" at bounding box center [431, 186] width 32 height 7
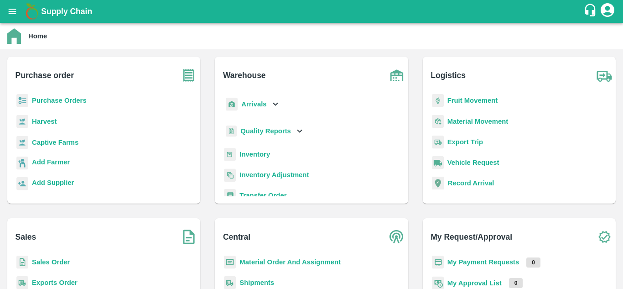
click at [73, 101] on b "Purchase Orders" at bounding box center [59, 100] width 55 height 7
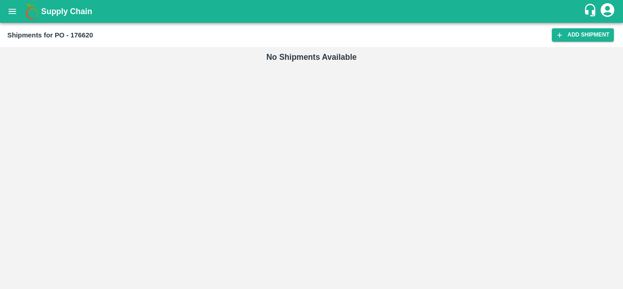
click at [588, 26] on div "Shipments for PO - 176620 Add Shipment" at bounding box center [311, 35] width 623 height 24
click at [588, 29] on link "Add Shipment" at bounding box center [583, 34] width 62 height 13
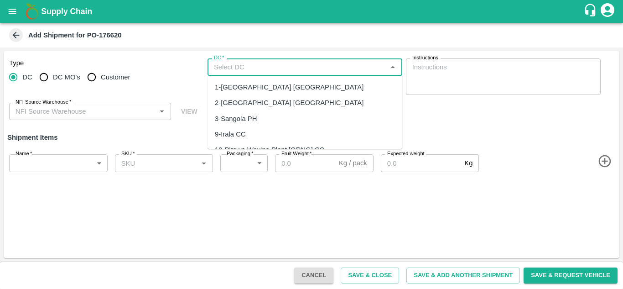
click at [233, 68] on input "DC   *" at bounding box center [297, 67] width 174 height 12
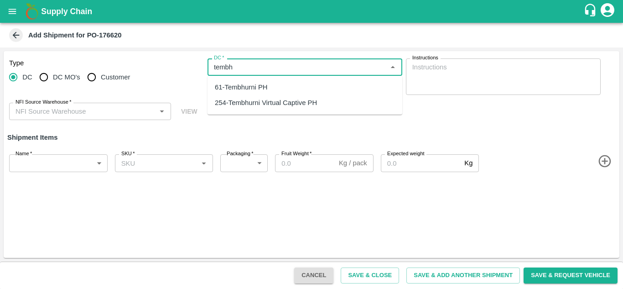
click at [263, 108] on div "254-Tembhurni Virtual Captive PH" at bounding box center [266, 103] width 102 height 10
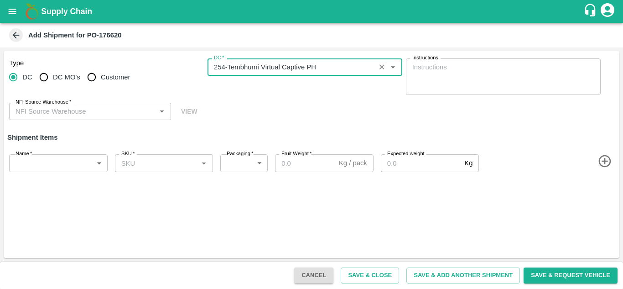
type input "254-Tembhurni Virtual Captive PH"
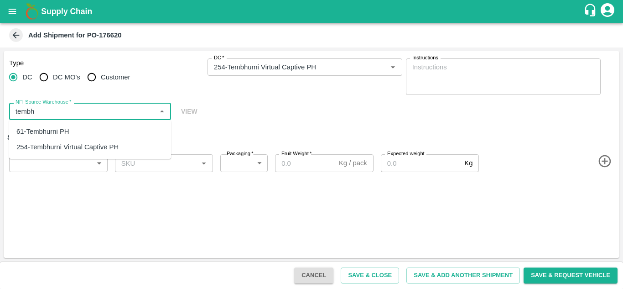
click at [55, 133] on div "61-Tembhurni PH" at bounding box center [42, 131] width 53 height 10
type input "61-Tembhurni PH"
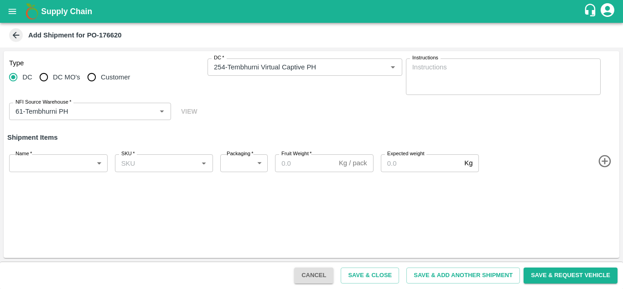
click at [250, 107] on div "Type DC DC MO's Customer DC   * DC   * Instructions x Instructions NFI Source W…" at bounding box center [312, 89] width 616 height 77
click at [292, 125] on div "Type DC DC MO's Customer DC   * DC   * Instructions x Instructions NFI Source W…" at bounding box center [312, 89] width 616 height 77
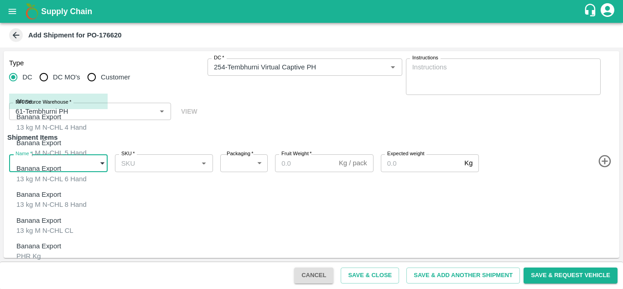
click at [73, 167] on body "Supply Chain Add Shipment for PO-176620 Type DC DC MO's Customer DC   * DC   * …" at bounding box center [311, 144] width 623 height 289
click at [53, 123] on div "13 kg M N-CHL 4 Hand" at bounding box center [51, 127] width 70 height 10
type input "2044783"
type input "467"
type input "1200"
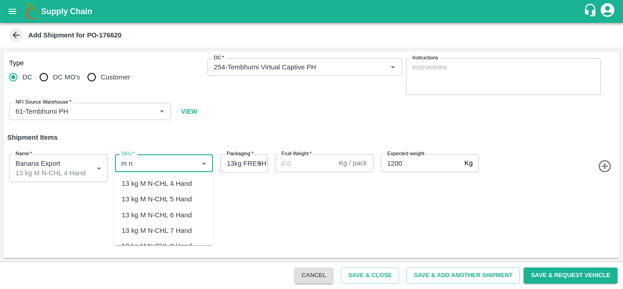
click at [166, 182] on div "13 kg M N-CHL 4 Hand" at bounding box center [157, 183] width 70 height 10
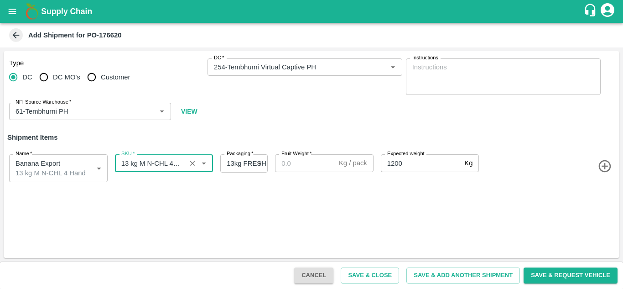
type input "13 kg M N-CHL 4 Hand"
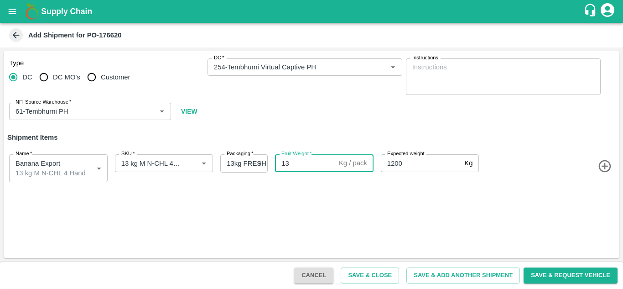
type input "13"
click at [604, 168] on icon "button" at bounding box center [604, 166] width 15 height 15
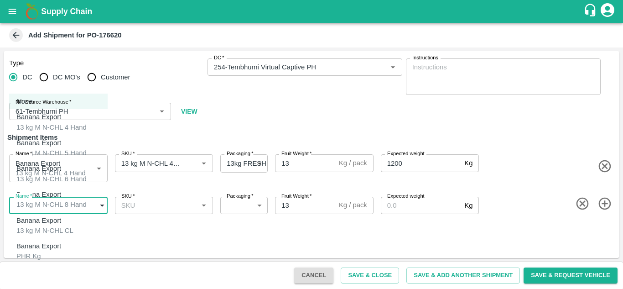
click at [57, 199] on body "Supply Chain Add Shipment for PO-176620 Type DC DC MO's Customer DC   * DC   * …" at bounding box center [311, 144] width 623 height 289
click at [59, 141] on p "Banana Export" at bounding box center [49, 143] width 66 height 10
type input "2044784"
type input "467"
type input "1200"
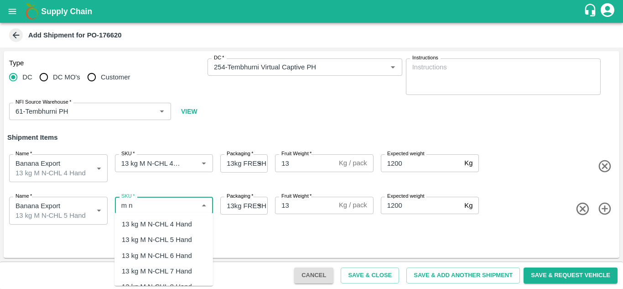
click at [187, 238] on div "13 kg M N-CHL 5 Hand" at bounding box center [157, 239] width 70 height 10
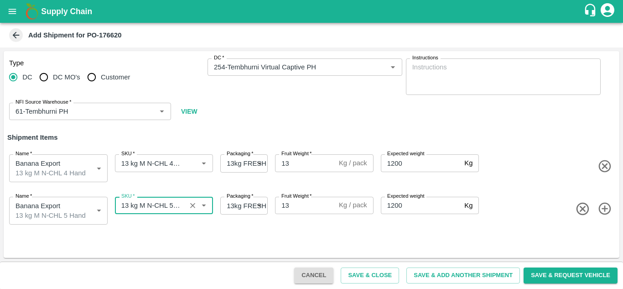
type input "13 kg M N-CHL 5 Hand"
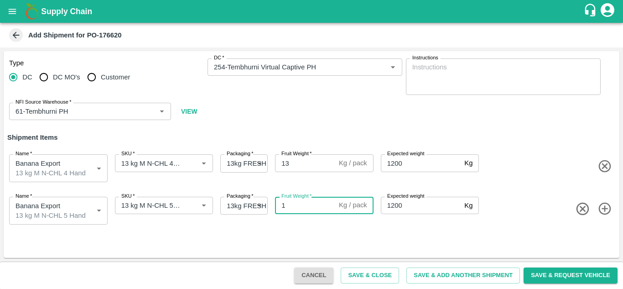
type input "13"
click at [606, 205] on icon "button" at bounding box center [604, 208] width 15 height 15
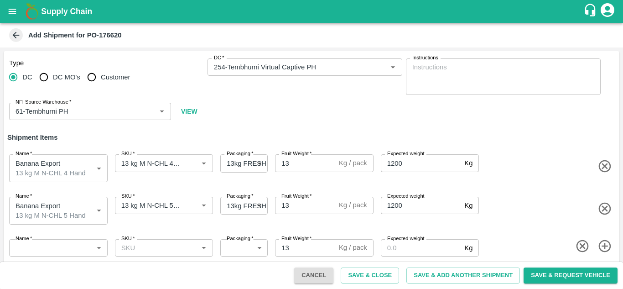
scroll to position [3, 0]
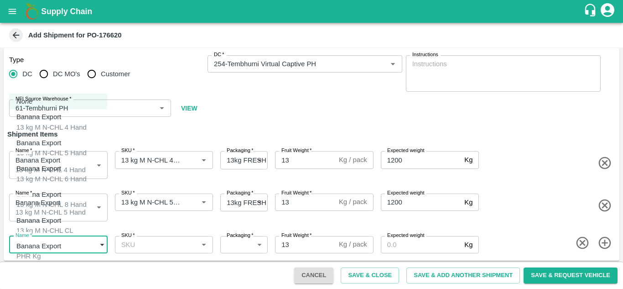
click at [74, 241] on body "Supply Chain Add Shipment for PO-176620 Type DC DC MO's Customer DC   * DC   * …" at bounding box center [311, 144] width 623 height 289
click at [52, 166] on p "Banana Export" at bounding box center [49, 168] width 66 height 10
type input "2044785"
type input "467"
type input "1200"
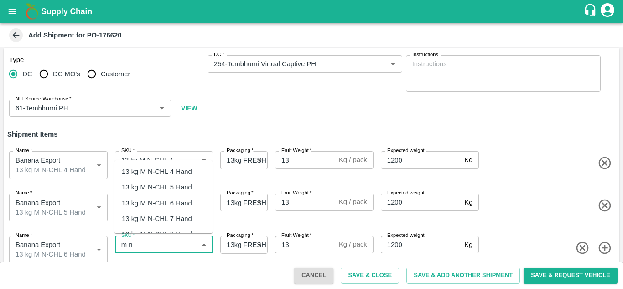
click at [175, 201] on div "13 kg M N-CHL 6 Hand" at bounding box center [157, 203] width 70 height 10
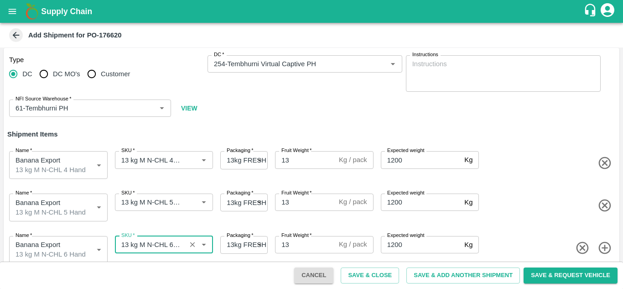
type input "13 kg M N-CHL 6 Hand"
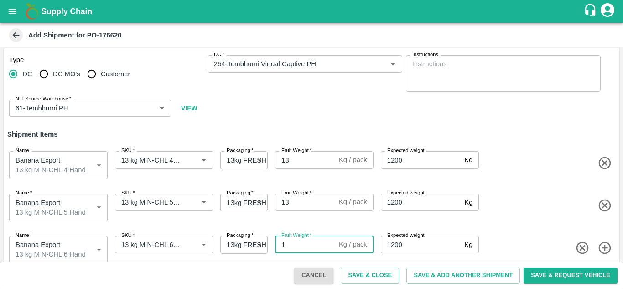
type input "13"
click at [546, 218] on div "Name   * Banana Export 13 kg M N-CHL 5 Hand 2044784 Name SKU   * SKU   * Packag…" at bounding box center [309, 205] width 619 height 46
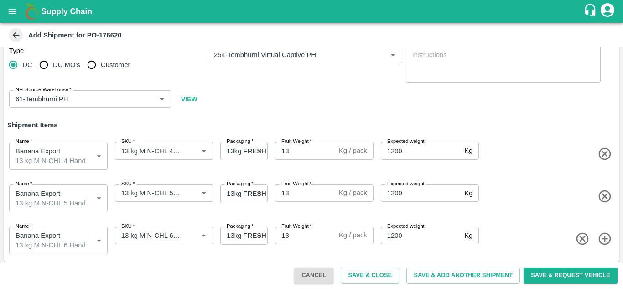
click at [602, 233] on icon "button" at bounding box center [604, 238] width 12 height 12
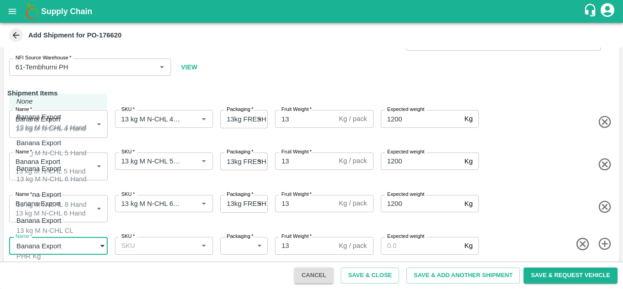
click at [53, 236] on body "Supply Chain Add Shipment for PO-176620 Type DC DC MO's Customer DC   * DC   * …" at bounding box center [311, 144] width 623 height 289
click at [53, 189] on p "Banana Export" at bounding box center [49, 194] width 66 height 10
type input "2044786"
type input "467"
type input "1200"
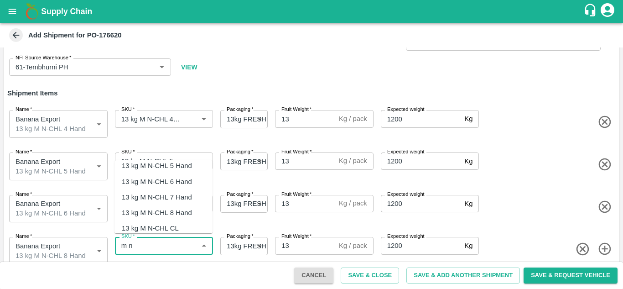
scroll to position [22, 0]
click at [167, 211] on div "13 kg M N-CHL 8 Hand" at bounding box center [157, 212] width 70 height 10
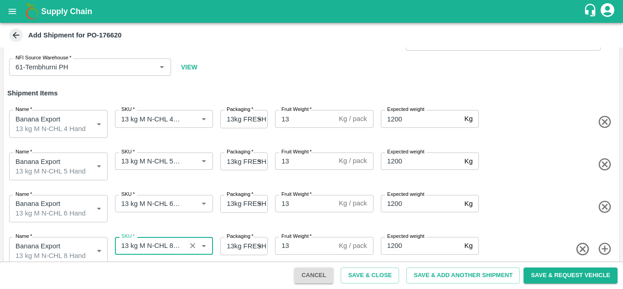
type input "13 kg M N-CHL 8 Hand"
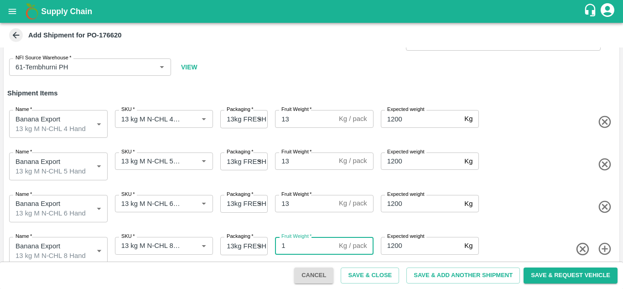
type input "13"
click at [529, 202] on span at bounding box center [548, 206] width 135 height 15
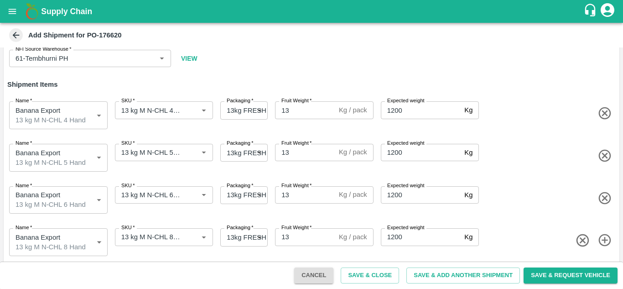
click at [602, 235] on icon "button" at bounding box center [604, 240] width 15 height 15
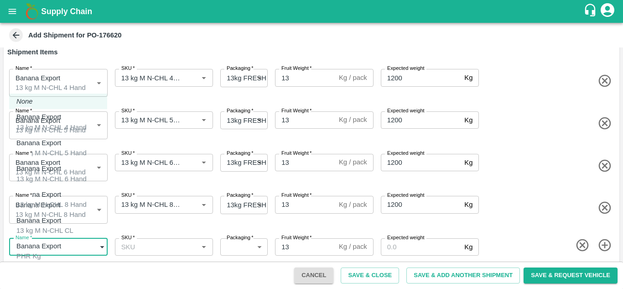
click at [76, 237] on body "Supply Chain Add Shipment for PO-176620 Type DC DC MO's Customer DC   * DC   * …" at bounding box center [311, 144] width 623 height 289
click at [57, 225] on div "13 kg M N-CHL CL" at bounding box center [44, 230] width 57 height 10
type input "2044787"
type input "467"
type input "1200"
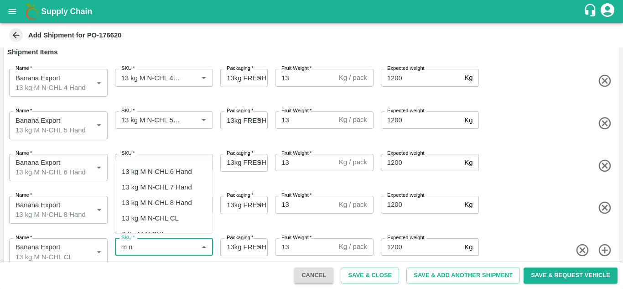
scroll to position [31, 0]
click at [165, 216] on div "13 kg M N-CHL CL" at bounding box center [150, 218] width 57 height 10
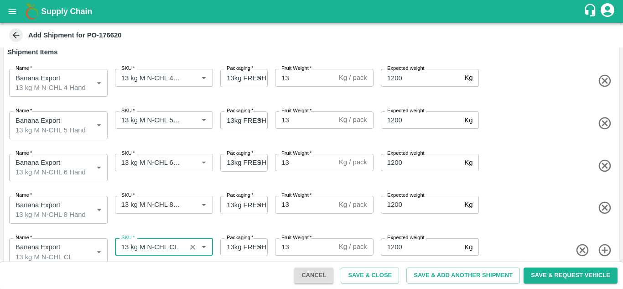
type input "13 kg M N-CHL CL"
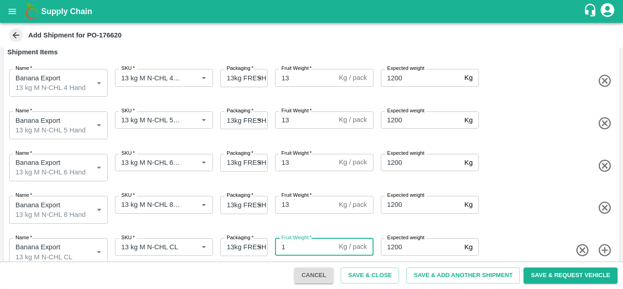
type input "13"
click at [541, 200] on span at bounding box center [548, 207] width 135 height 15
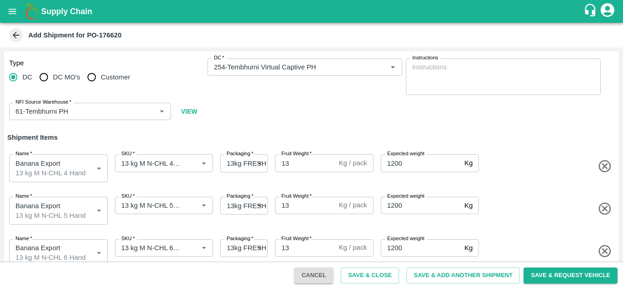
scroll to position [94, 0]
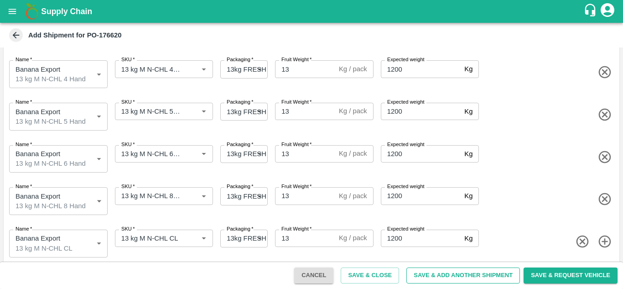
click at [458, 275] on button "Save & Add Another Shipment" at bounding box center [463, 275] width 114 height 16
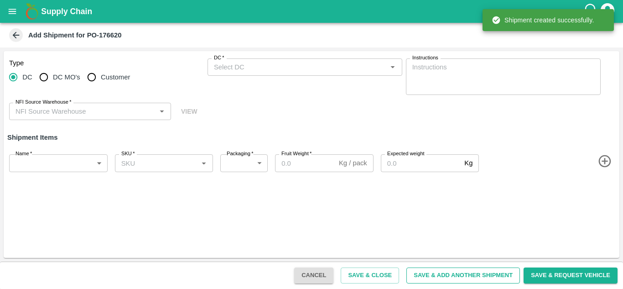
scroll to position [0, 0]
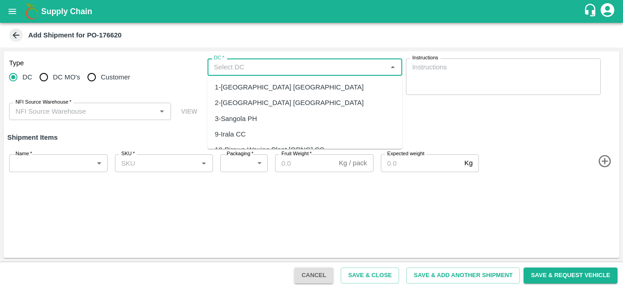
click at [230, 71] on input "DC   *" at bounding box center [297, 67] width 174 height 12
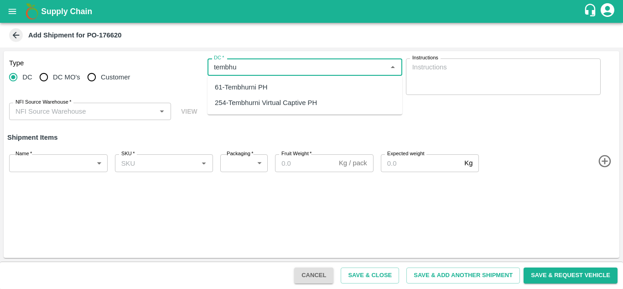
click at [261, 97] on div "254-Tembhurni Virtual Captive PH" at bounding box center [305, 103] width 195 height 16
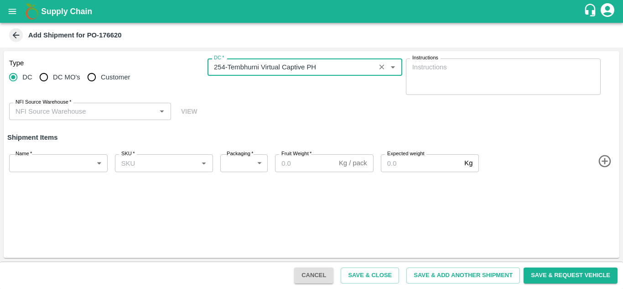
type input "254-Tembhurni Virtual Captive PH"
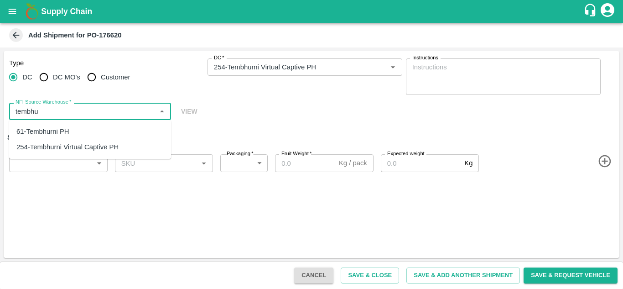
click at [36, 133] on div "61-Tembhurni PH" at bounding box center [42, 131] width 53 height 10
type input "61-Tembhurni PH"
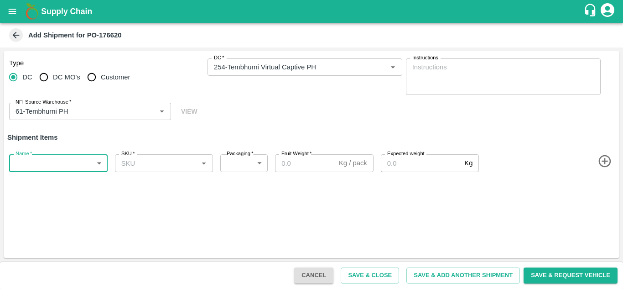
click at [81, 163] on body "Supply Chain Add Shipment for PO-176620 Type DC DC MO's Customer DC   * DC   * …" at bounding box center [311, 144] width 623 height 289
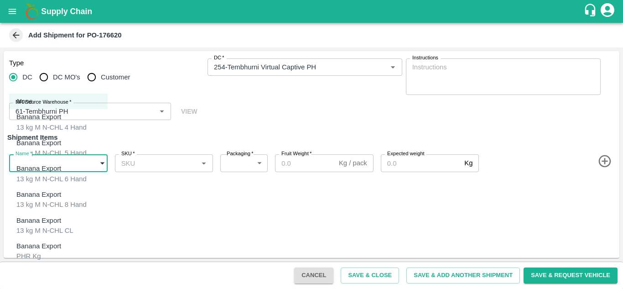
click at [40, 242] on p "Banana Export" at bounding box center [38, 246] width 45 height 10
type input "2044788"
type input "258"
type input "100"
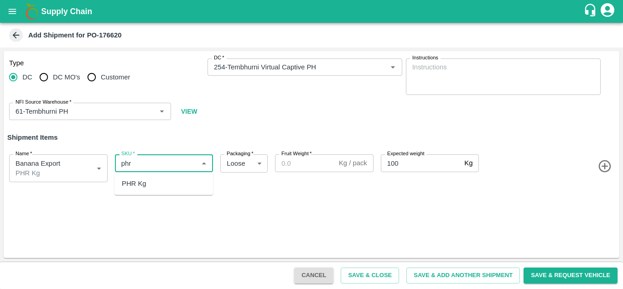
click at [147, 184] on div "PHR Kg" at bounding box center [163, 184] width 99 height 16
type input "PHR Kg"
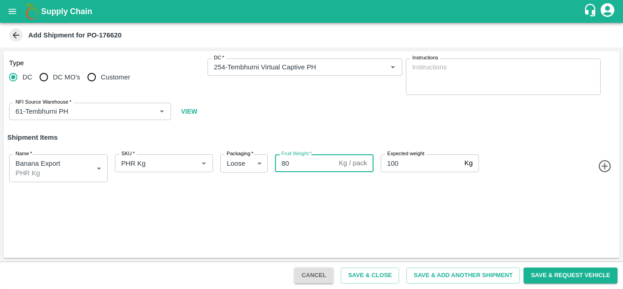
type input "80"
click at [425, 209] on div "Type DC DC MO's Customer DC   * DC   * Instructions x Instructions NFI Source W…" at bounding box center [312, 154] width 616 height 207
click at [461, 274] on button "Save & Add Another Shipment" at bounding box center [463, 275] width 114 height 16
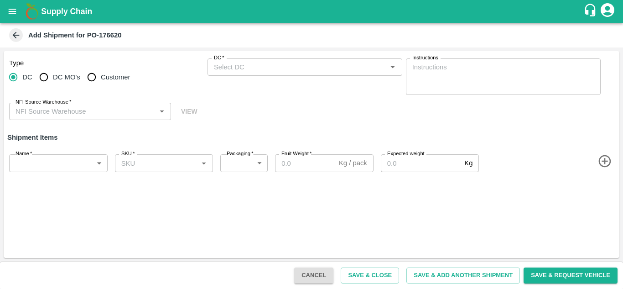
click at [225, 67] on input "DC   *" at bounding box center [297, 67] width 174 height 12
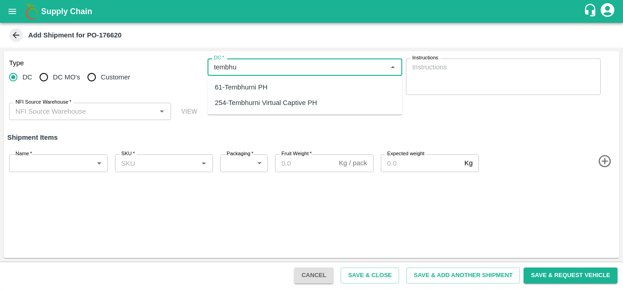
click at [269, 106] on div "254-Tembhurni Virtual Captive PH" at bounding box center [266, 103] width 102 height 10
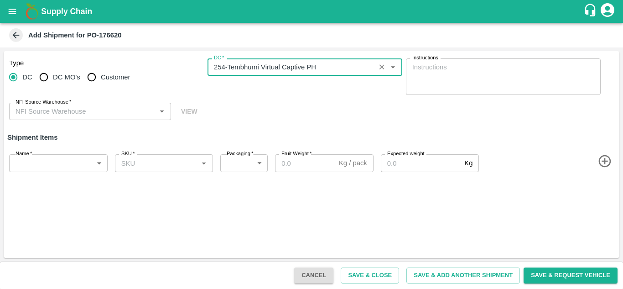
type input "254-Tembhurni Virtual Captive PH"
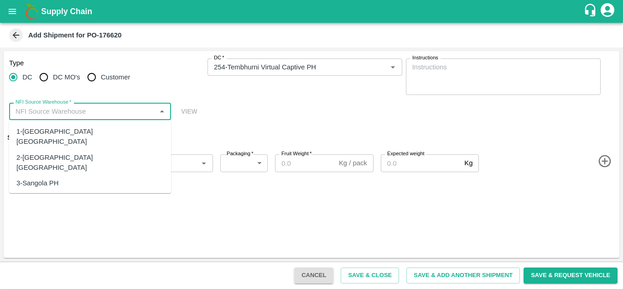
click at [89, 110] on input "NFI Source Warehouse   *" at bounding box center [82, 111] width 141 height 12
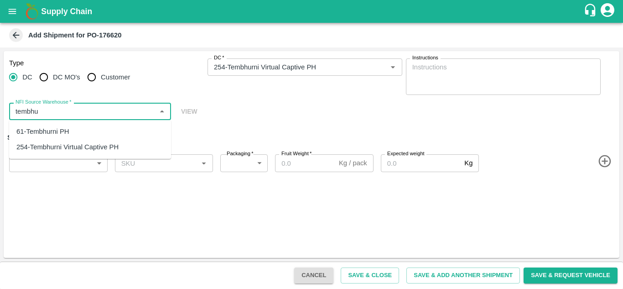
click at [58, 127] on div "61-Tembhurni PH" at bounding box center [42, 131] width 53 height 10
type input "61-Tembhurni PH"
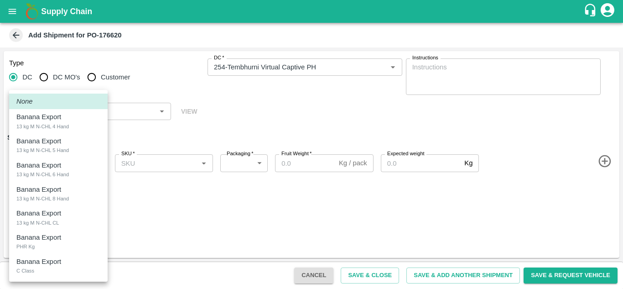
click at [69, 161] on body "Supply Chain Add Shipment for PO-176620 Type DC DC MO's Customer DC   * DC   * …" at bounding box center [311, 144] width 623 height 289
click at [35, 265] on p "Banana Export" at bounding box center [38, 261] width 45 height 10
type input "2044789"
type input "258"
type input "300"
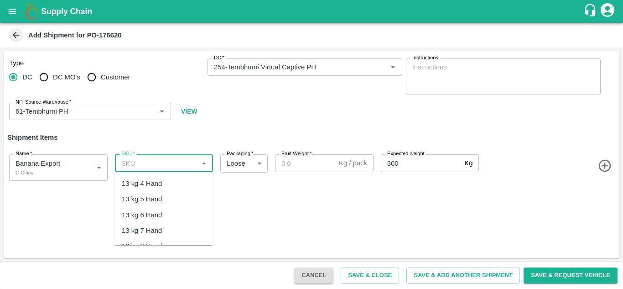
click at [145, 161] on input "SKU   *" at bounding box center [157, 163] width 78 height 12
click at [127, 181] on div "C Class" at bounding box center [134, 183] width 24 height 10
type input "C Class"
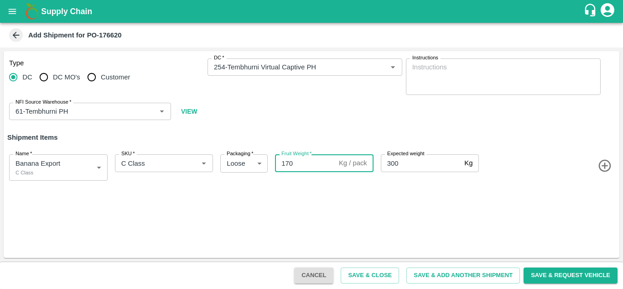
type input "170"
click at [335, 200] on div "Type DC DC MO's Customer DC   * DC   * Instructions x Instructions NFI Source W…" at bounding box center [312, 154] width 616 height 207
click at [311, 186] on div "Name   * Banana Export C Class 2044789 Name SKU   * SKU   * Packaging   * Loose…" at bounding box center [309, 165] width 619 height 45
click at [374, 273] on button "Save & Close" at bounding box center [370, 275] width 58 height 16
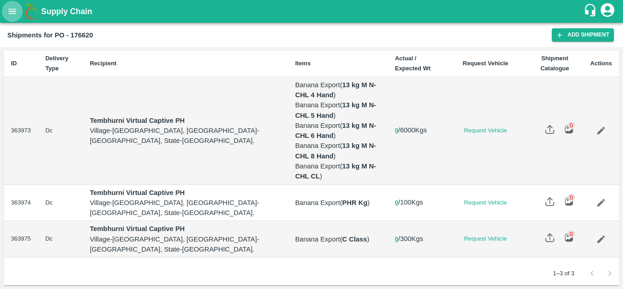
click at [14, 13] on icon "open drawer" at bounding box center [12, 11] width 10 height 10
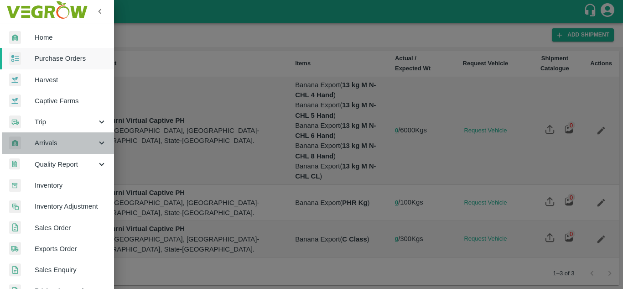
click at [63, 133] on div "Arrivals" at bounding box center [57, 142] width 114 height 21
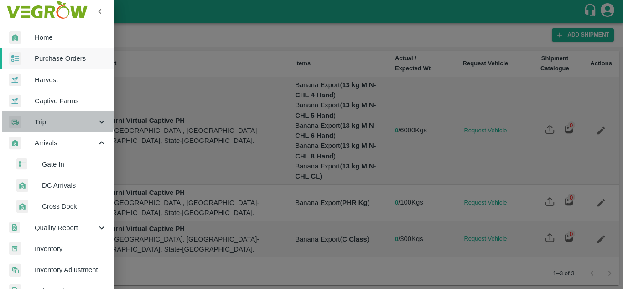
click at [52, 118] on span "Trip" at bounding box center [66, 122] width 62 height 10
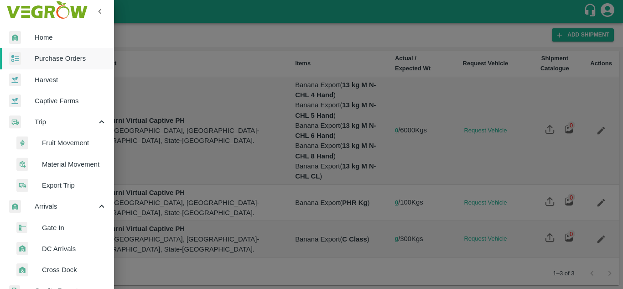
click at [68, 145] on span "Fruit Movement" at bounding box center [74, 143] width 65 height 10
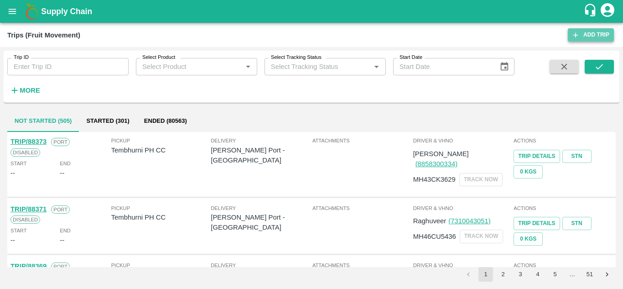
click at [594, 32] on link "Add Trip" at bounding box center [591, 34] width 46 height 13
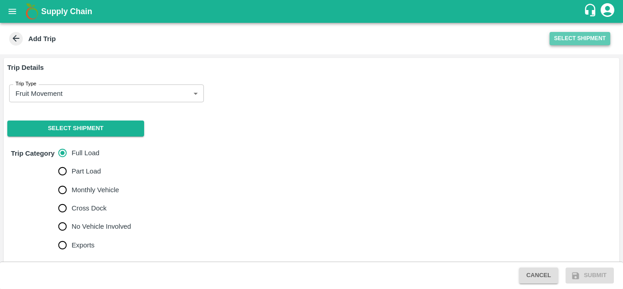
click at [574, 36] on button "Select Shipment" at bounding box center [580, 38] width 61 height 13
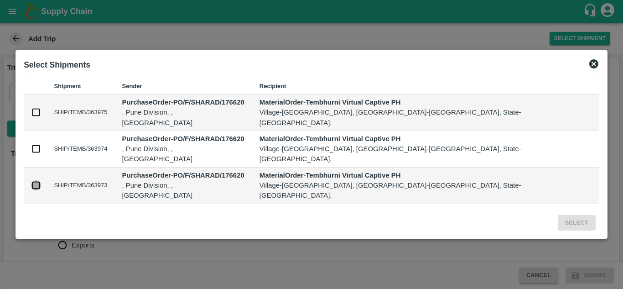
click at [41, 180] on input "checkbox" at bounding box center [36, 185] width 10 height 10
checkbox input "true"
click at [558, 215] on button "Select" at bounding box center [577, 223] width 38 height 16
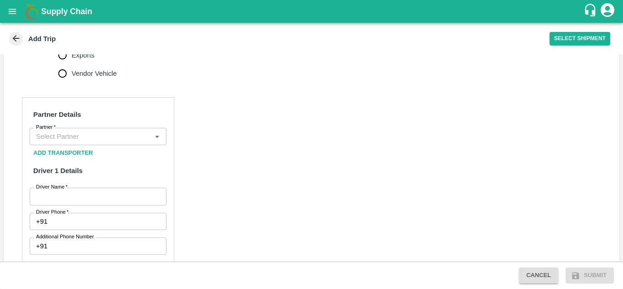
scroll to position [382, 0]
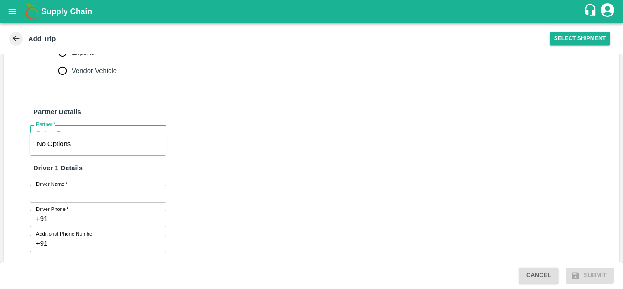
click at [73, 128] on input "Partner   *" at bounding box center [90, 134] width 116 height 12
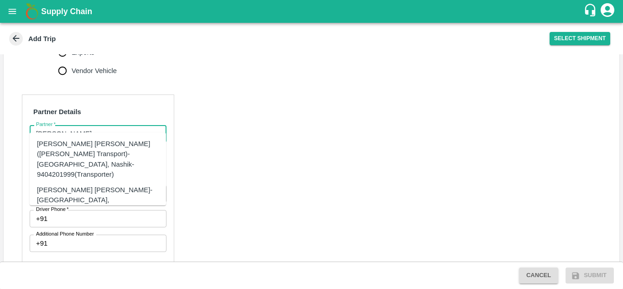
click at [111, 185] on div "Dnyaneshwar Vitthal Godse-Kandar, Solapur-9730316755(Transporter)" at bounding box center [112, 200] width 150 height 31
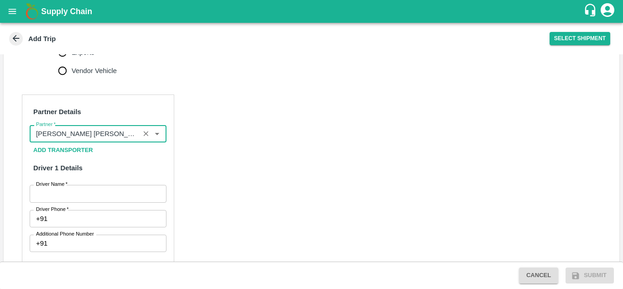
type input "Dnyaneshwar Vitthal Godse-Kandar, Solapur-9730316755(Transporter)"
click at [78, 185] on input "Driver Name   *" at bounding box center [98, 193] width 137 height 17
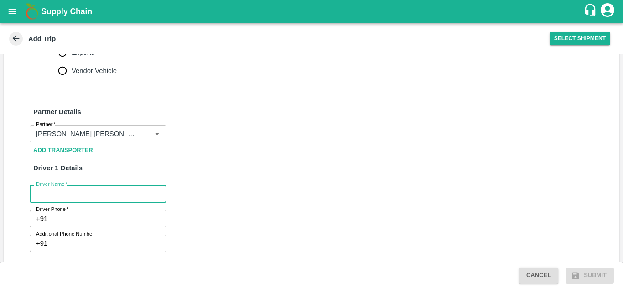
type input "Godase"
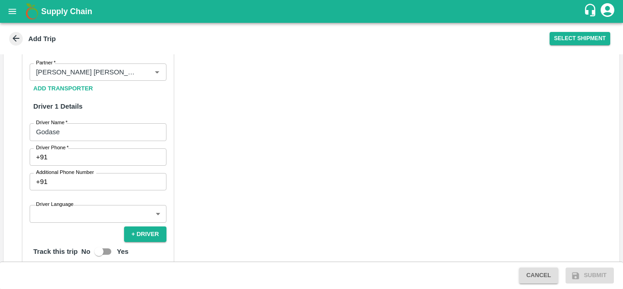
scroll to position [444, 0]
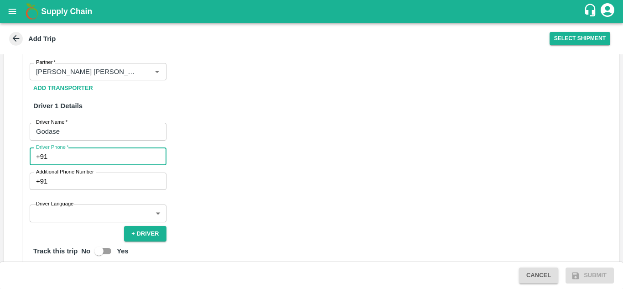
click at [88, 155] on input "Driver Phone   *" at bounding box center [108, 156] width 115 height 17
type input "8668769877"
click at [64, 200] on label "Driver Language" at bounding box center [54, 203] width 37 height 7
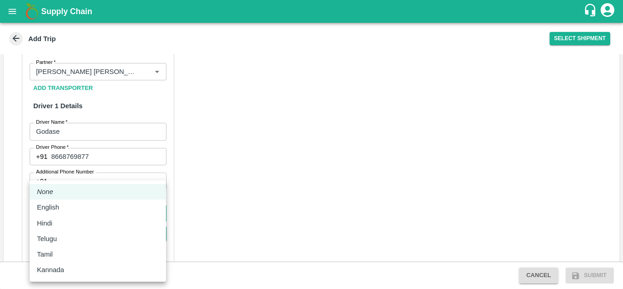
click at [74, 202] on body "Supply Chain Add Trip Select Shipment Trip Details Trip Type Fruit Movement 1 T…" at bounding box center [311, 144] width 623 height 289
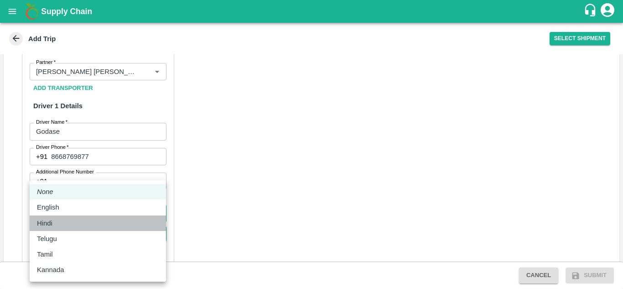
click at [57, 224] on div "Hindi" at bounding box center [47, 223] width 20 height 10
type input "hi"
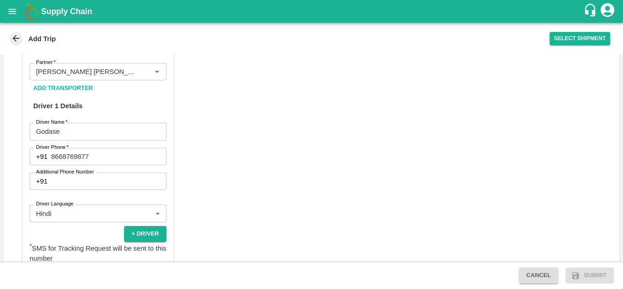
click at [197, 186] on div "Partner Details Partner   * Partner Add Transporter Driver 1 Details Driver Nam…" at bounding box center [312, 250] width 616 height 458
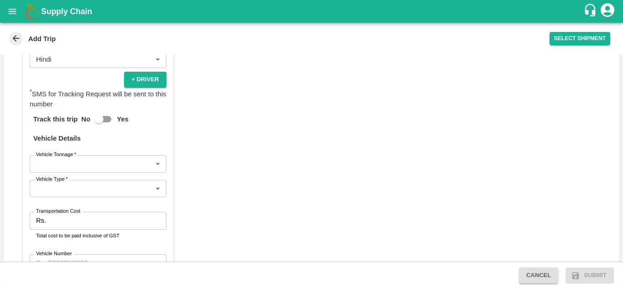
scroll to position [601, 0]
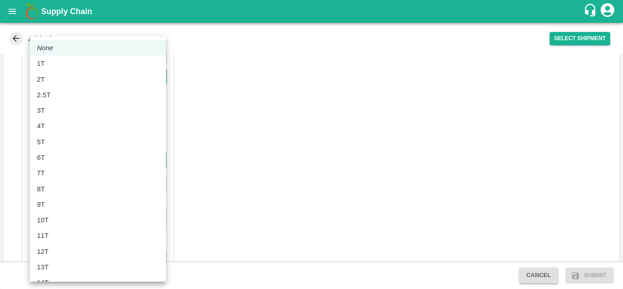
click at [87, 150] on body "Supply Chain Add Trip Select Shipment Trip Details Trip Type Fruit Movement 1 T…" at bounding box center [311, 144] width 623 height 289
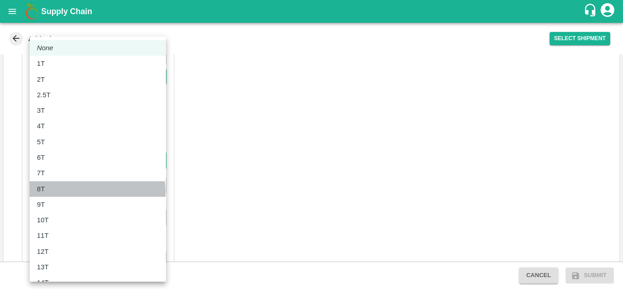
click at [55, 193] on div "8T" at bounding box center [98, 189] width 122 height 10
type input "8000"
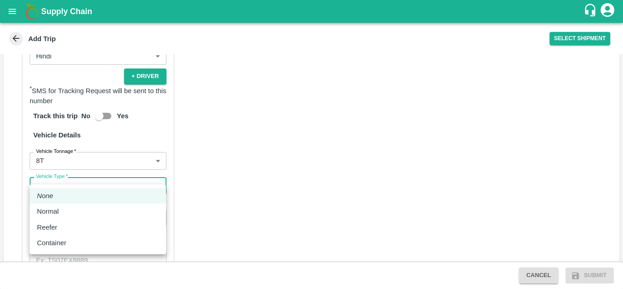
click at [80, 176] on body "Supply Chain Add Trip Select Shipment Trip Details Trip Type Fruit Movement 1 T…" at bounding box center [311, 144] width 623 height 289
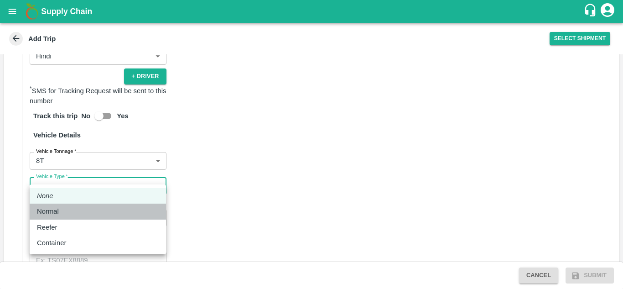
click at [55, 213] on p "Normal" at bounding box center [48, 211] width 22 height 10
type input "Normal"
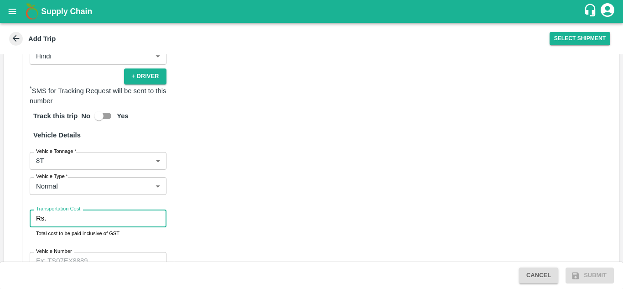
click at [69, 209] on input "Transportation Cost" at bounding box center [108, 217] width 116 height 17
type input "5400"
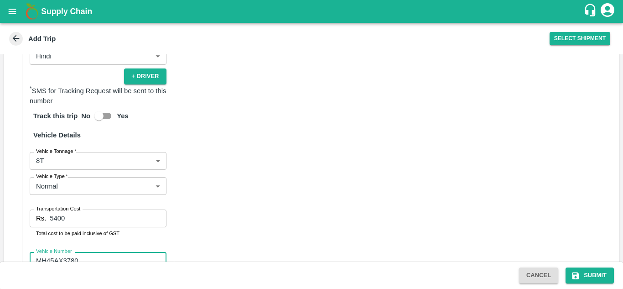
type input "MH45AX3780"
click at [381, 105] on div "Partner Details Partner   * Partner Add Transporter Driver 1 Details Driver Nam…" at bounding box center [312, 93] width 616 height 459
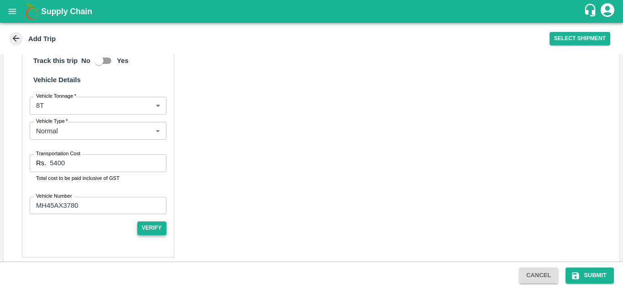
click at [151, 221] on button "Verify" at bounding box center [151, 227] width 29 height 13
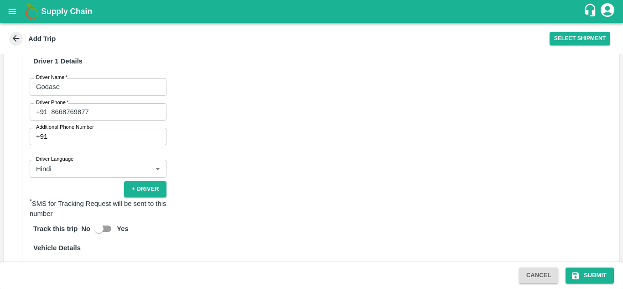
scroll to position [654, 0]
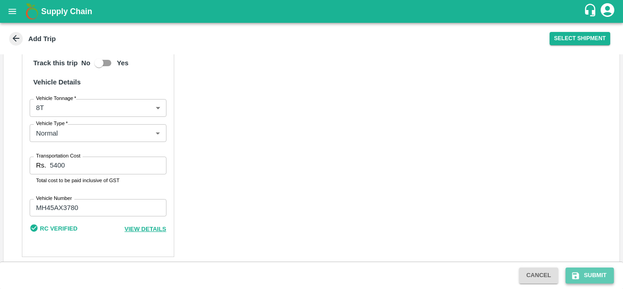
click at [597, 275] on button "Submit" at bounding box center [590, 275] width 48 height 16
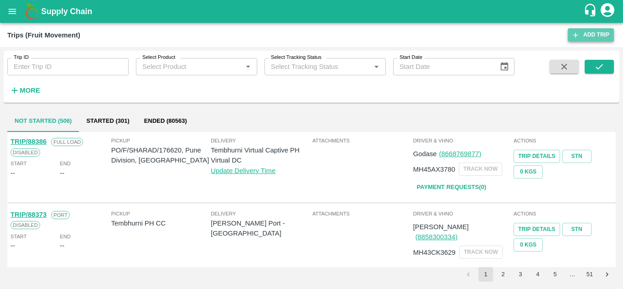
click at [594, 35] on link "Add Trip" at bounding box center [591, 34] width 46 height 13
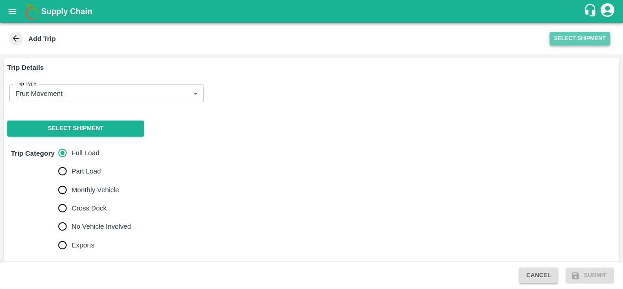
click at [593, 37] on button "Select Shipment" at bounding box center [580, 38] width 61 height 13
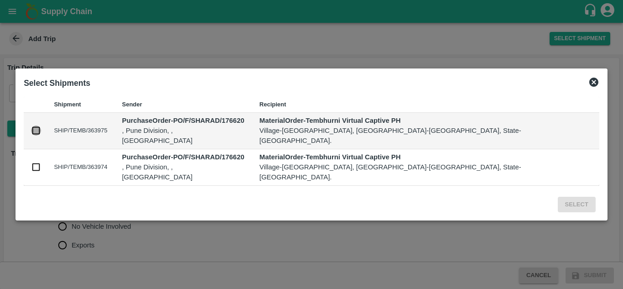
click at [41, 135] on input "checkbox" at bounding box center [36, 130] width 10 height 10
checkbox input "true"
click at [41, 162] on input "checkbox" at bounding box center [36, 167] width 10 height 10
checkbox input "true"
click at [558, 197] on button "Select" at bounding box center [577, 205] width 38 height 16
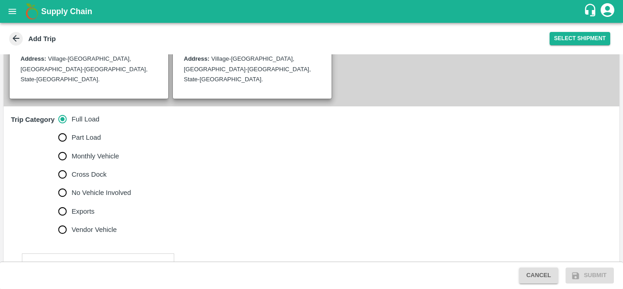
scroll to position [218, 0]
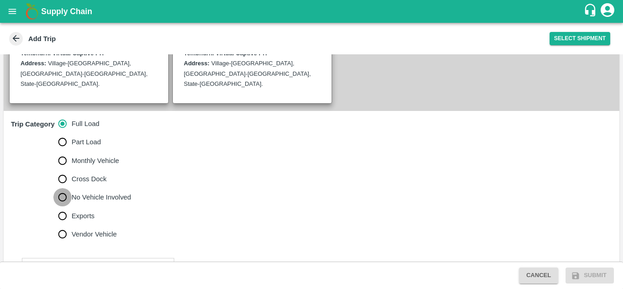
click at [62, 188] on input "No Vehicle Involved" at bounding box center [62, 197] width 18 height 18
radio input "true"
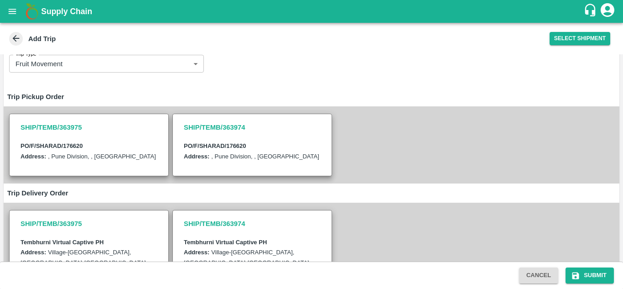
scroll to position [249, 0]
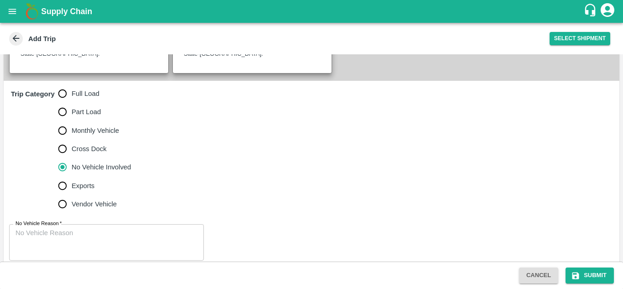
click at [11, 228] on div "x No Vehicle Reason" at bounding box center [106, 242] width 195 height 36
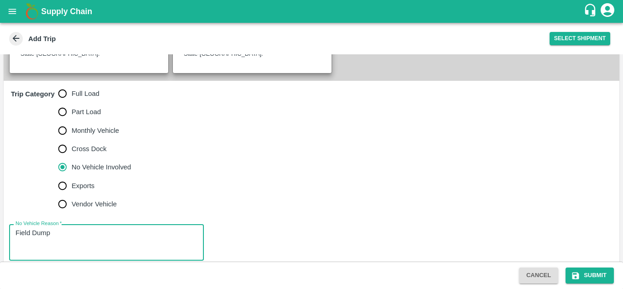
type textarea "Field Dump"
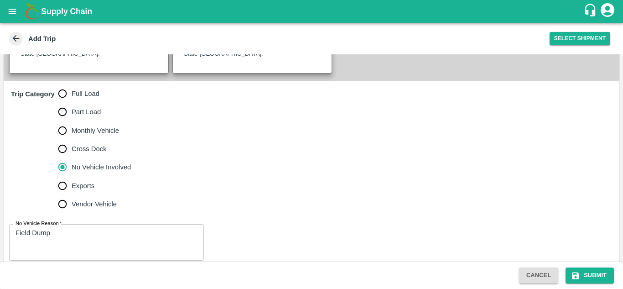
click at [218, 198] on div "Trip Category Full Load Part Load Monthly Vehicle Cross Dock No Vehicle Involve…" at bounding box center [312, 149] width 616 height 136
click at [598, 272] on button "Submit" at bounding box center [590, 275] width 48 height 16
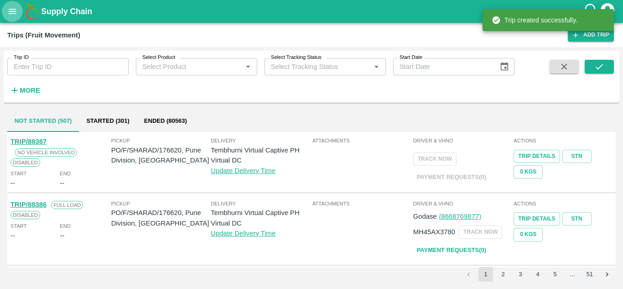
click at [13, 14] on icon "open drawer" at bounding box center [12, 11] width 10 height 10
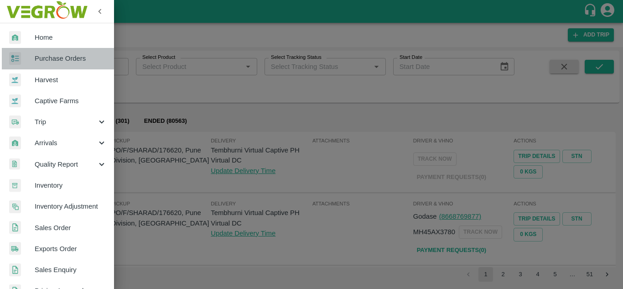
click at [62, 56] on span "Purchase Orders" at bounding box center [71, 58] width 72 height 10
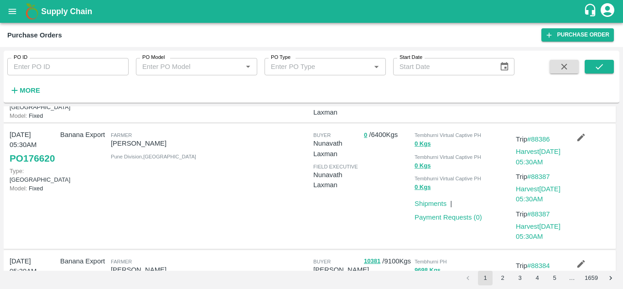
scroll to position [73, 0]
click at [534, 159] on link "Harvest [DATE] 05:30AM" at bounding box center [538, 155] width 45 height 17
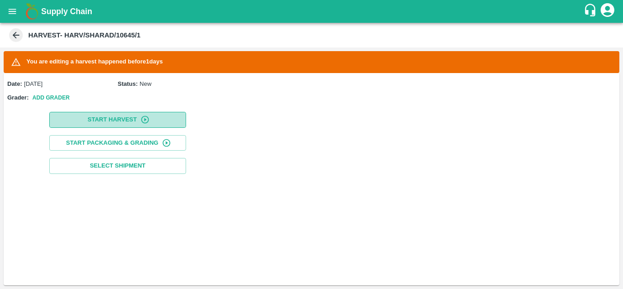
click at [108, 116] on button "Start Harvest" at bounding box center [117, 120] width 137 height 16
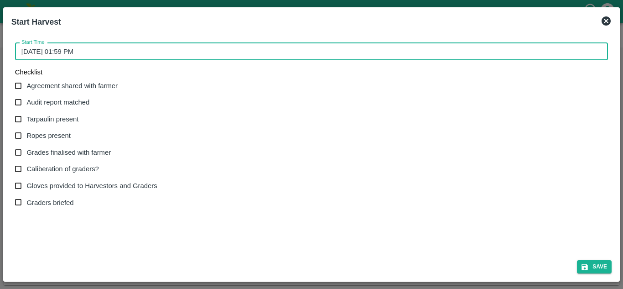
click at [50, 49] on input "[DATE] 01:59 PM" at bounding box center [308, 51] width 586 height 17
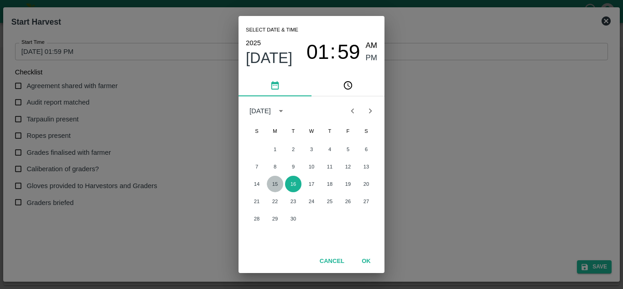
click at [277, 182] on button "15" at bounding box center [275, 184] width 16 height 16
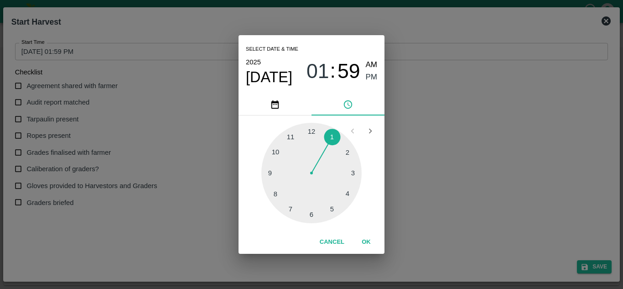
click at [276, 151] on div at bounding box center [311, 173] width 100 height 100
click at [309, 129] on div at bounding box center [311, 173] width 100 height 100
click at [314, 124] on div at bounding box center [311, 173] width 100 height 100
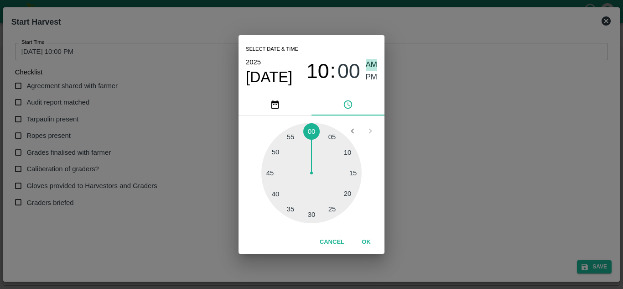
click at [372, 62] on span "AM" at bounding box center [372, 65] width 12 height 12
type input "[DATE] 10:00 AM"
click at [368, 242] on button "OK" at bounding box center [366, 242] width 29 height 16
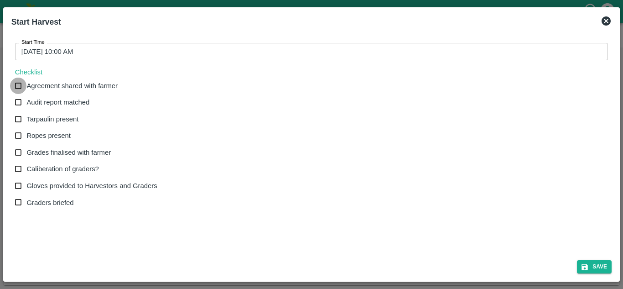
click at [17, 85] on input "Agreement shared with farmer" at bounding box center [18, 86] width 17 height 17
checkbox input "true"
click at [19, 103] on input "Audit report matched" at bounding box center [18, 102] width 17 height 17
checkbox input "true"
click at [20, 119] on input "Tarpaulin present" at bounding box center [18, 119] width 17 height 17
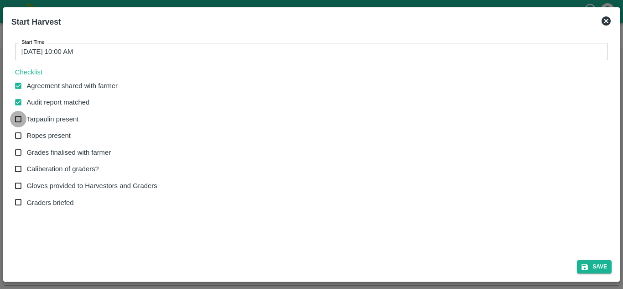
checkbox input "true"
click at [21, 132] on input "Ropes present" at bounding box center [18, 135] width 17 height 17
checkbox input "true"
click at [20, 153] on input "Grades finalised with farmer" at bounding box center [18, 152] width 17 height 17
checkbox input "true"
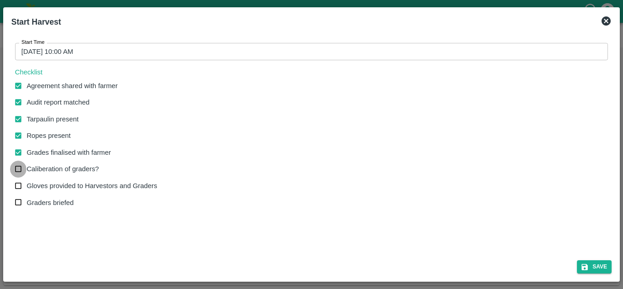
click at [19, 167] on input "Caliberation of graders?" at bounding box center [18, 169] width 17 height 17
checkbox input "true"
click at [19, 184] on input "Gloves provided to Harvestors and Graders" at bounding box center [18, 185] width 17 height 17
checkbox input "true"
click at [20, 202] on input "Graders briefed" at bounding box center [18, 202] width 17 height 17
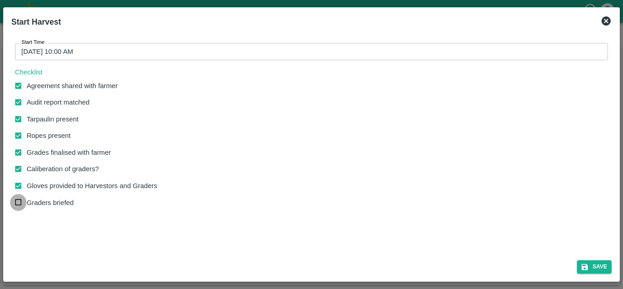
checkbox input "true"
click at [602, 265] on button "Save" at bounding box center [594, 266] width 35 height 13
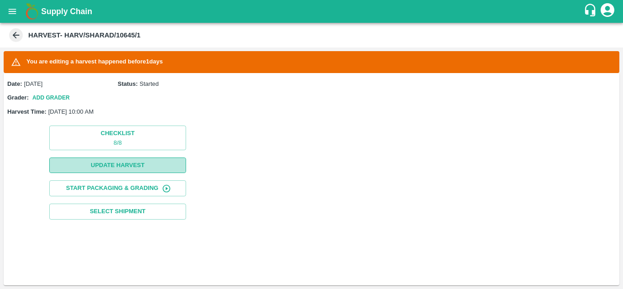
click at [112, 166] on button "Update Harvest" at bounding box center [117, 165] width 137 height 16
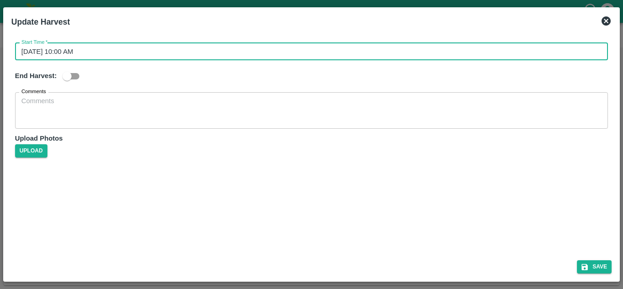
click at [66, 47] on input "15/09/2025 10:00 AM" at bounding box center [308, 51] width 586 height 17
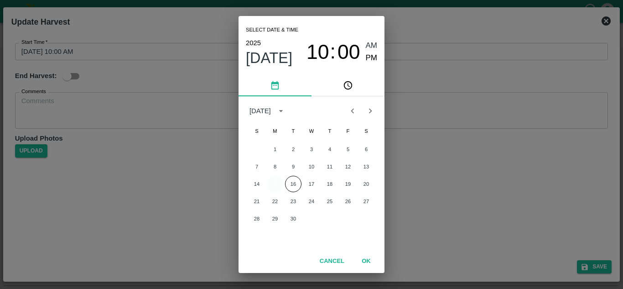
click at [272, 184] on button "15" at bounding box center [275, 184] width 16 height 16
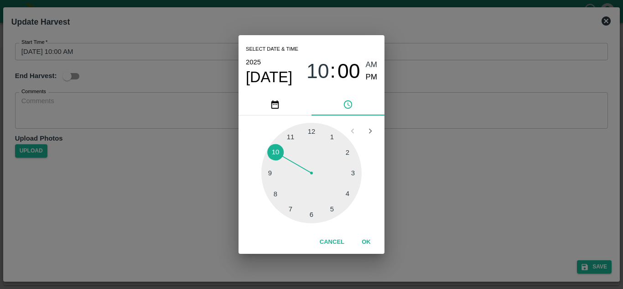
click at [275, 156] on div at bounding box center [311, 173] width 100 height 100
click at [311, 125] on div at bounding box center [311, 173] width 100 height 100
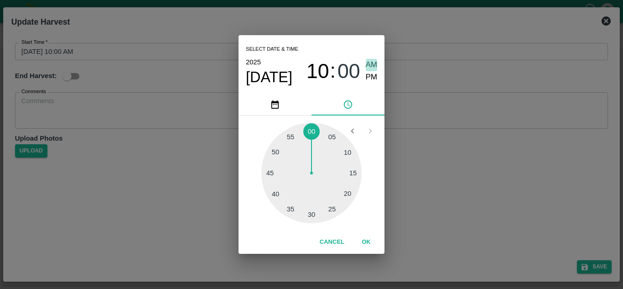
click at [369, 67] on span "AM" at bounding box center [372, 65] width 12 height 12
click at [367, 241] on button "OK" at bounding box center [366, 242] width 29 height 16
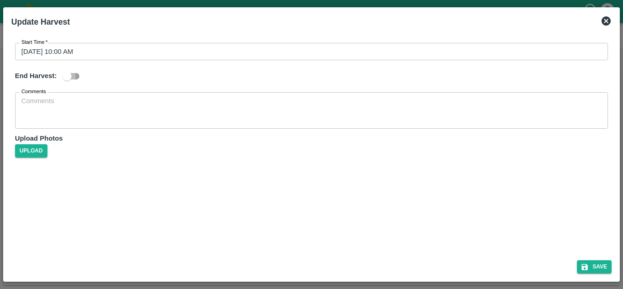
click at [76, 75] on input "checkbox" at bounding box center [67, 75] width 52 height 17
checkbox input "true"
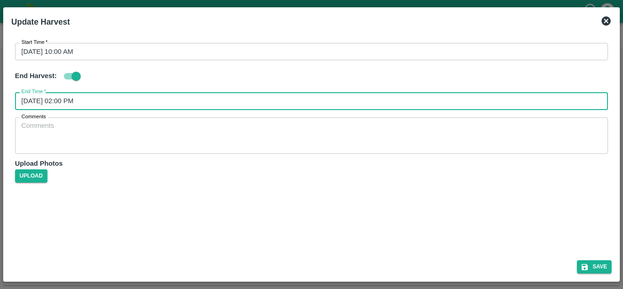
click at [66, 100] on input "16/09/2025 02:00 PM" at bounding box center [308, 100] width 586 height 17
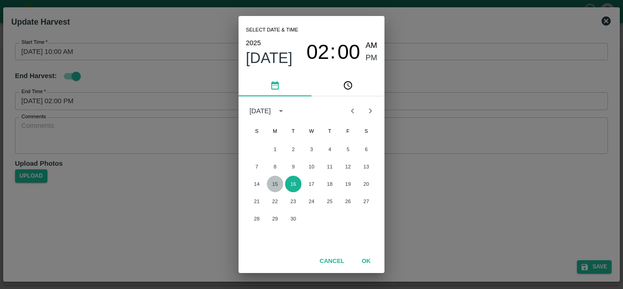
click at [276, 181] on button "15" at bounding box center [275, 184] width 16 height 16
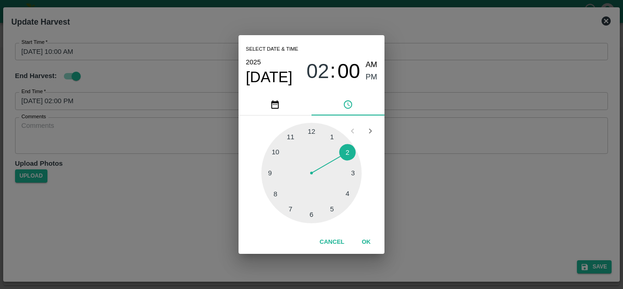
click at [332, 206] on div at bounding box center [311, 173] width 100 height 100
type input "15/09/2025 05:00 PM"
click at [313, 133] on div at bounding box center [311, 173] width 100 height 100
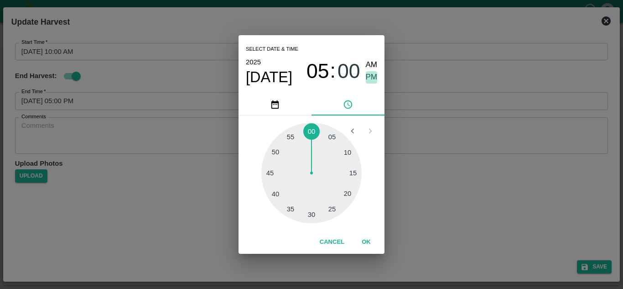
click at [372, 75] on span "PM" at bounding box center [372, 77] width 12 height 12
click at [367, 239] on button "OK" at bounding box center [366, 242] width 29 height 16
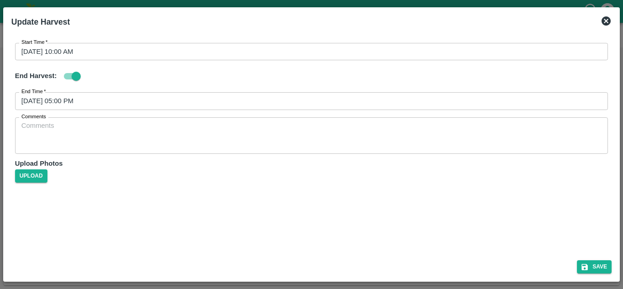
click at [152, 261] on div "Save" at bounding box center [311, 265] width 607 height 24
click at [603, 267] on button "Save" at bounding box center [594, 266] width 35 height 13
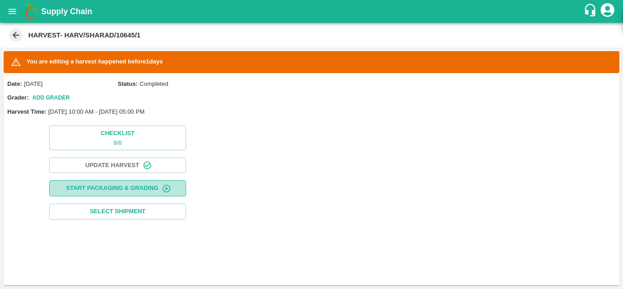
click at [102, 185] on button "Start Packaging & Grading" at bounding box center [117, 188] width 137 height 16
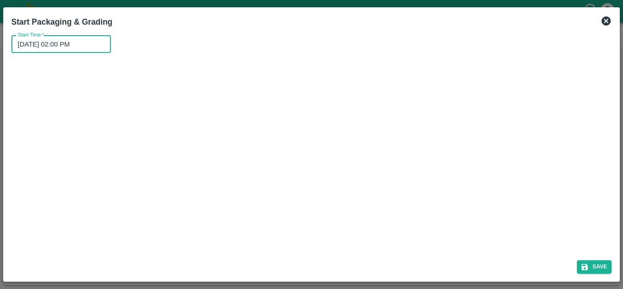
click at [49, 44] on input "16/09/2025 02:00 PM" at bounding box center [57, 44] width 93 height 17
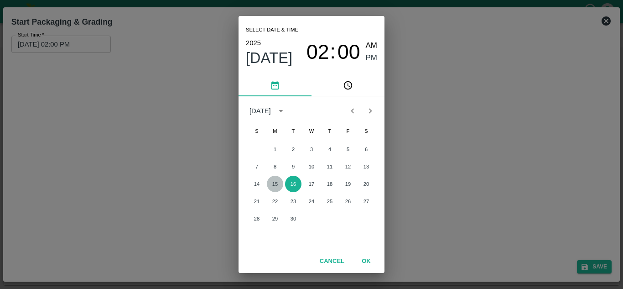
click at [273, 184] on button "15" at bounding box center [275, 184] width 16 height 16
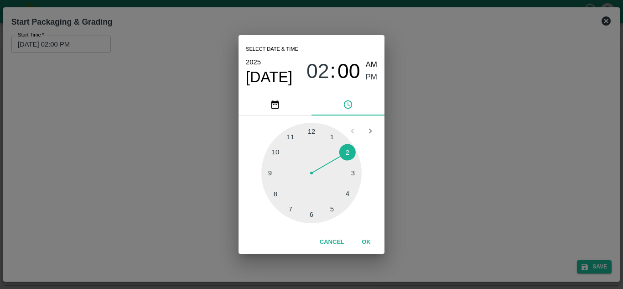
click at [276, 150] on div at bounding box center [311, 173] width 100 height 100
click at [310, 131] on div at bounding box center [311, 173] width 100 height 100
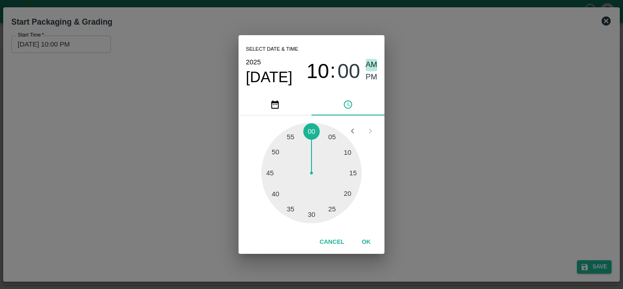
click at [369, 66] on span "AM" at bounding box center [372, 65] width 12 height 12
type input "15/09/2025 10:00 AM"
click at [366, 240] on button "OK" at bounding box center [366, 242] width 29 height 16
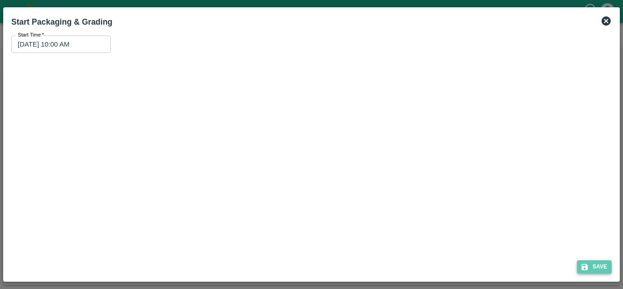
click at [600, 265] on button "Save" at bounding box center [594, 266] width 35 height 13
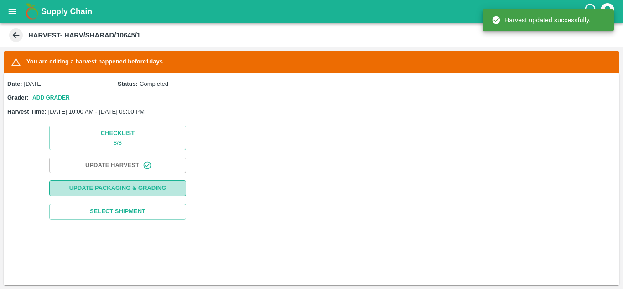
click at [119, 187] on button "Update Packaging & Grading" at bounding box center [117, 188] width 137 height 16
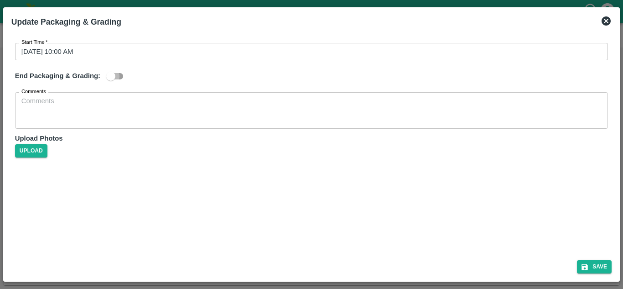
click at [120, 75] on input "checkbox" at bounding box center [111, 75] width 52 height 17
checkbox input "true"
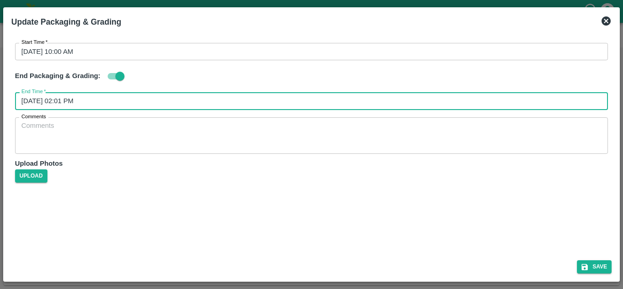
click at [63, 100] on input "16/09/2025 02:01 PM" at bounding box center [308, 100] width 586 height 17
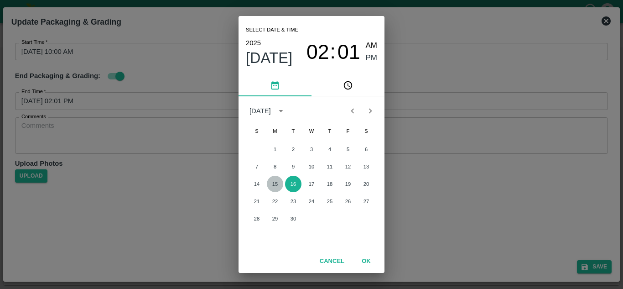
click at [275, 182] on button "15" at bounding box center [275, 184] width 16 height 16
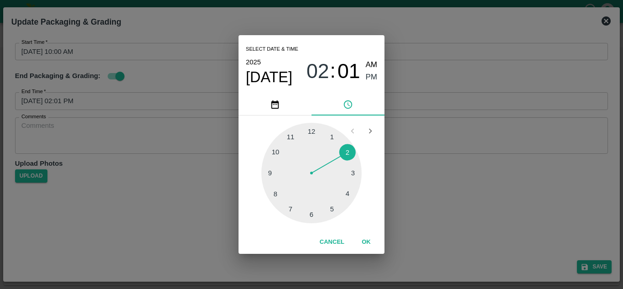
click at [333, 210] on div at bounding box center [311, 173] width 100 height 100
click at [311, 125] on div at bounding box center [311, 173] width 100 height 100
type input "15/09/2025 05:00 PM"
click at [372, 76] on span "PM" at bounding box center [372, 77] width 12 height 12
click at [367, 240] on button "OK" at bounding box center [366, 242] width 29 height 16
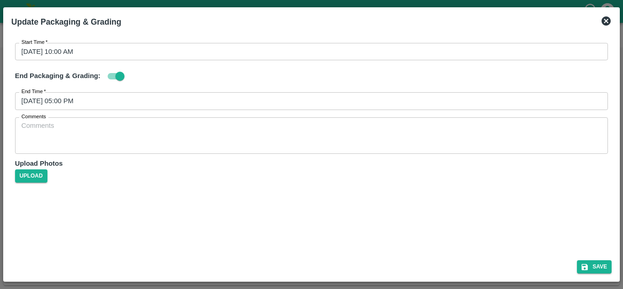
click at [286, 226] on div "Start Time   * 15/09/2025 10:00 AM Start Time End Packaging & Grading: End Time…" at bounding box center [311, 142] width 607 height 221
click at [602, 263] on button "Save" at bounding box center [594, 266] width 35 height 13
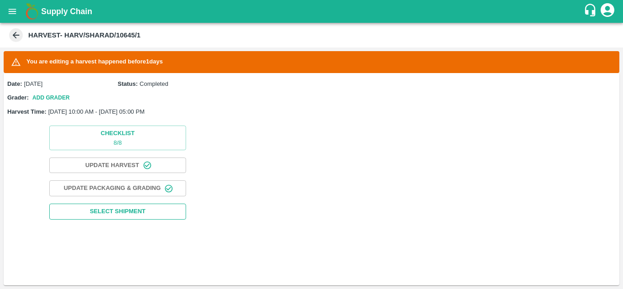
click at [119, 208] on span "Select Shipment" at bounding box center [118, 211] width 56 height 10
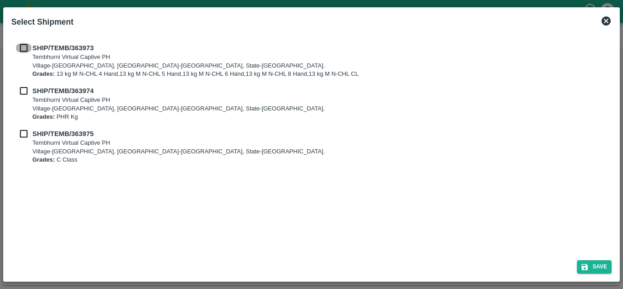
click at [20, 44] on input "checkbox" at bounding box center [23, 48] width 17 height 10
checkbox input "true"
click at [25, 92] on input "checkbox" at bounding box center [23, 91] width 17 height 10
checkbox input "true"
click at [27, 133] on input "checkbox" at bounding box center [23, 134] width 17 height 10
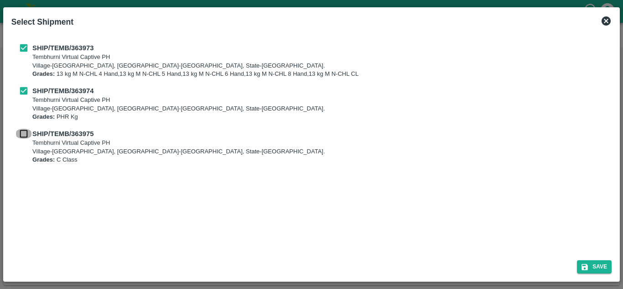
checkbox input "true"
click at [602, 269] on button "Save" at bounding box center [594, 266] width 35 height 13
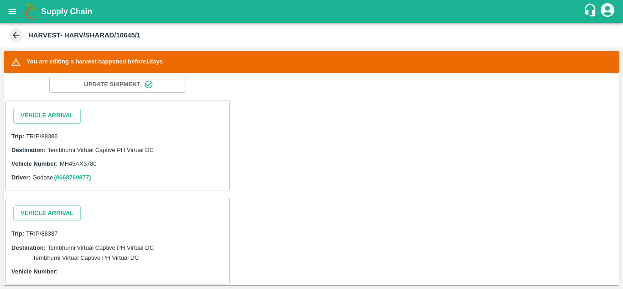
scroll to position [127, 0]
click at [67, 110] on button "Vehicle Arrival" at bounding box center [46, 115] width 67 height 16
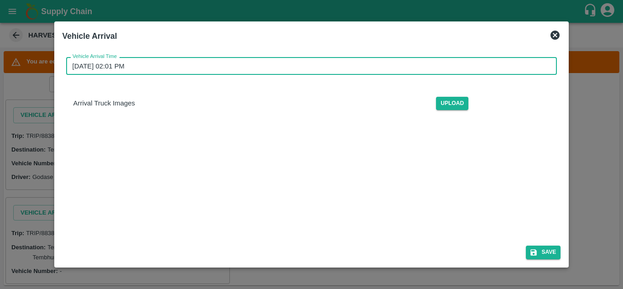
click at [126, 67] on input "16/09/2025 02:01 PM" at bounding box center [308, 65] width 485 height 17
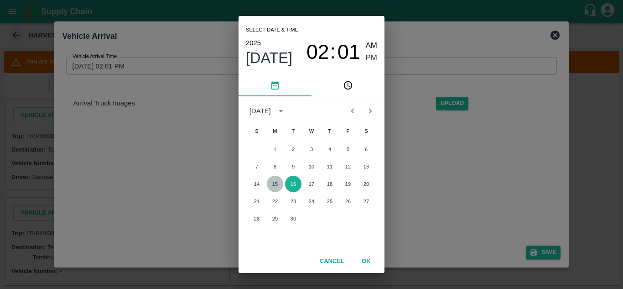
click at [275, 183] on button "15" at bounding box center [275, 184] width 16 height 16
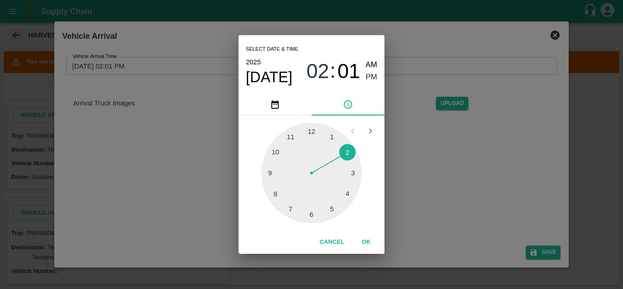
click at [275, 148] on div at bounding box center [311, 173] width 100 height 100
click at [310, 126] on div at bounding box center [311, 173] width 100 height 100
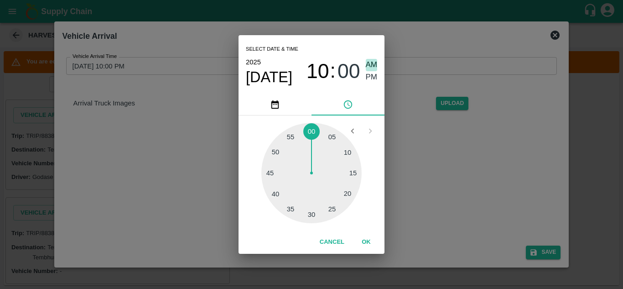
click at [370, 63] on span "AM" at bounding box center [372, 65] width 12 height 12
type input "15/09/2025 10:00 AM"
click at [369, 242] on button "OK" at bounding box center [366, 242] width 29 height 16
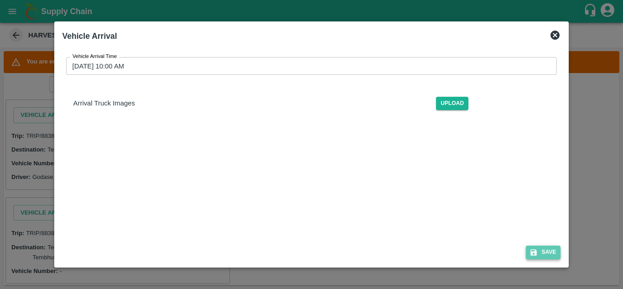
click at [556, 252] on button "Save" at bounding box center [543, 251] width 35 height 13
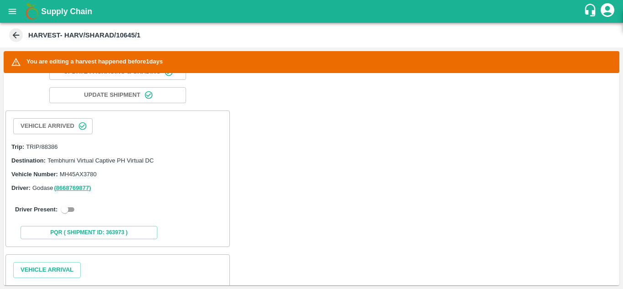
scroll to position [116, 0]
click at [70, 212] on input "checkbox" at bounding box center [64, 209] width 33 height 11
checkbox input "true"
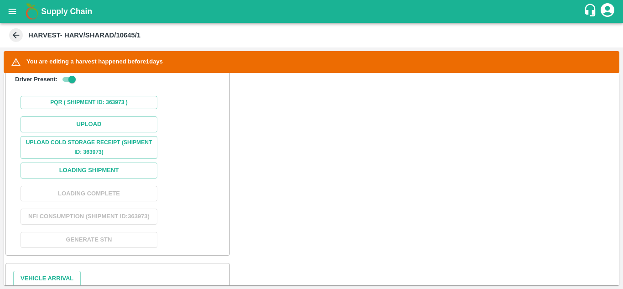
scroll to position [292, 0]
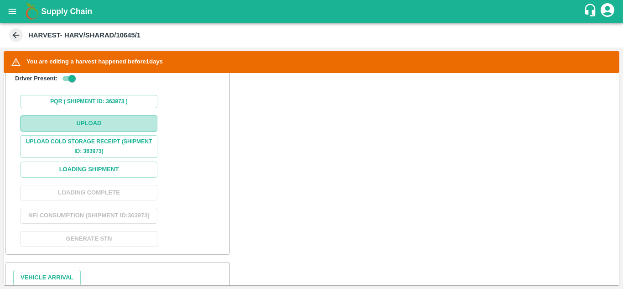
click at [87, 120] on button "Upload" at bounding box center [89, 123] width 137 height 16
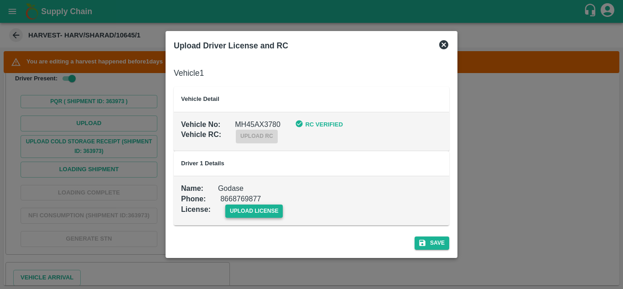
click at [238, 209] on span "upload license" at bounding box center [254, 210] width 58 height 13
click at [0, 0] on input "upload license" at bounding box center [0, 0] width 0 height 0
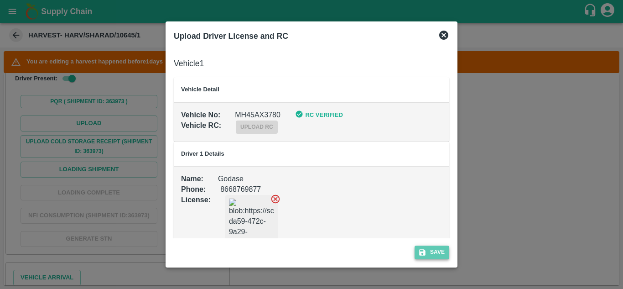
click at [442, 252] on button "Save" at bounding box center [432, 251] width 35 height 13
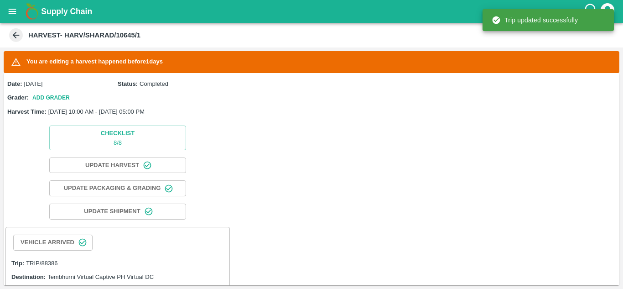
scroll to position [188, 0]
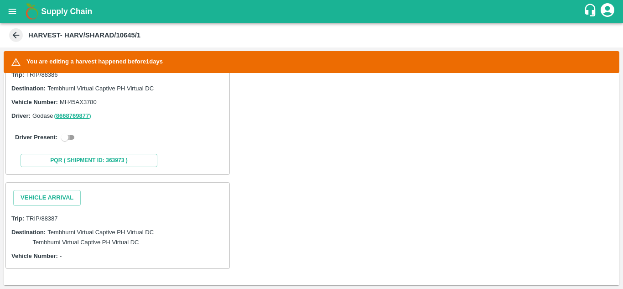
click at [71, 137] on input "checkbox" at bounding box center [64, 137] width 33 height 11
checkbox input "true"
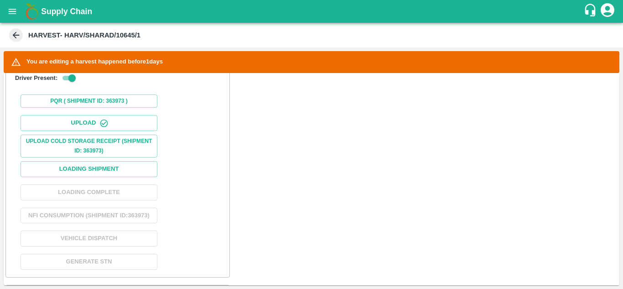
scroll to position [306, 0]
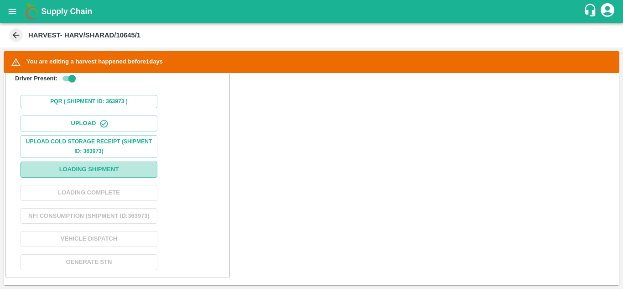
click at [104, 171] on button "Loading Shipment" at bounding box center [89, 169] width 137 height 16
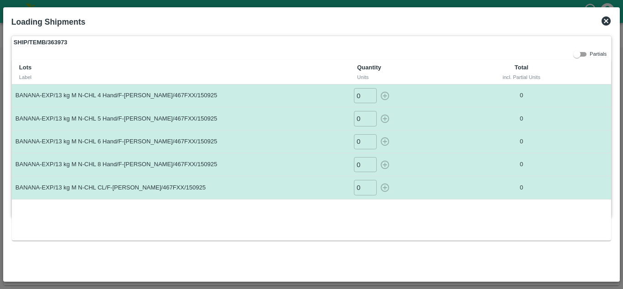
click at [385, 93] on div "0 ​" at bounding box center [409, 95] width 112 height 15
click at [362, 120] on input "0" at bounding box center [365, 118] width 23 height 15
type input "41"
click at [378, 111] on button "button" at bounding box center [385, 118] width 15 height 15
type input "0"
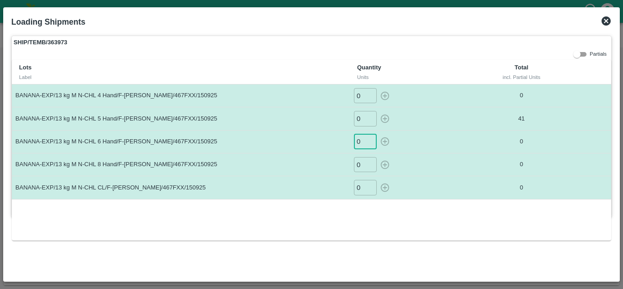
click at [366, 139] on input "0" at bounding box center [365, 141] width 23 height 15
type input "445"
click at [378, 134] on button "button" at bounding box center [385, 141] width 15 height 15
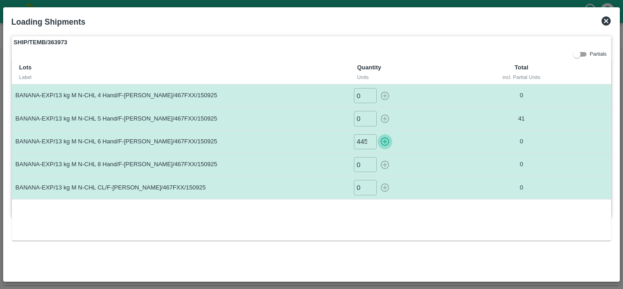
type input "0"
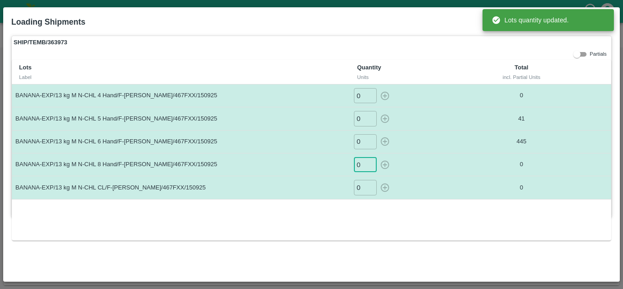
click at [361, 168] on input "0" at bounding box center [365, 164] width 23 height 15
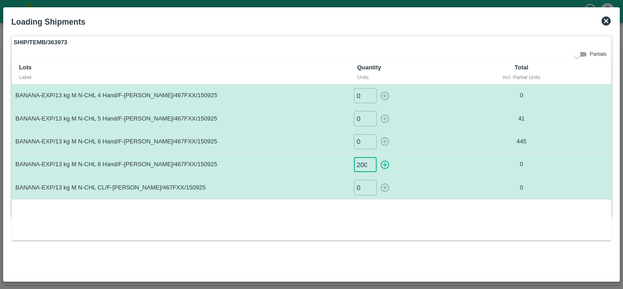
scroll to position [0, 0]
type input "200"
click at [378, 157] on button "button" at bounding box center [385, 164] width 15 height 15
type input "0"
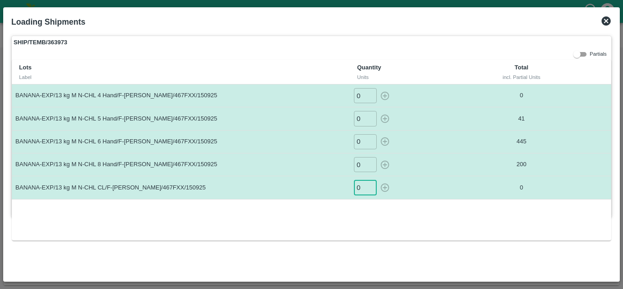
click at [361, 192] on input "0" at bounding box center [365, 187] width 23 height 15
type input "39"
click at [378, 180] on button "button" at bounding box center [385, 187] width 15 height 15
type input "0"
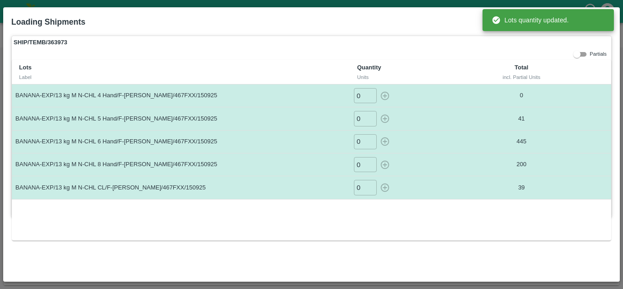
click at [375, 231] on div "Lots Label Quantity Units Total incl. Partial Units BANANA-EXP/13 kg M N-CHL 4 …" at bounding box center [311, 150] width 599 height 180
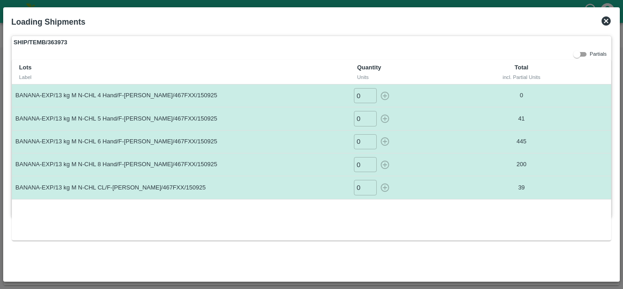
click at [604, 21] on icon at bounding box center [606, 20] width 9 height 9
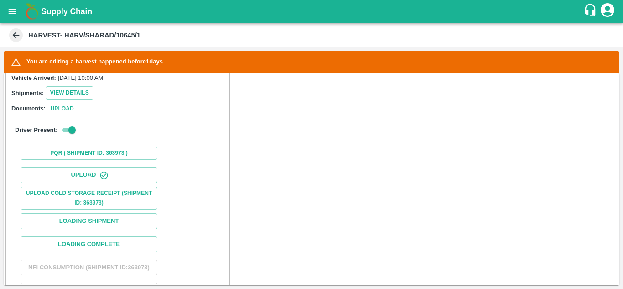
scroll to position [255, 0]
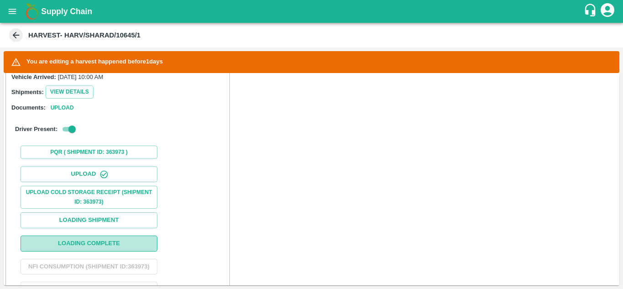
click at [88, 245] on button "Loading Complete" at bounding box center [89, 243] width 137 height 16
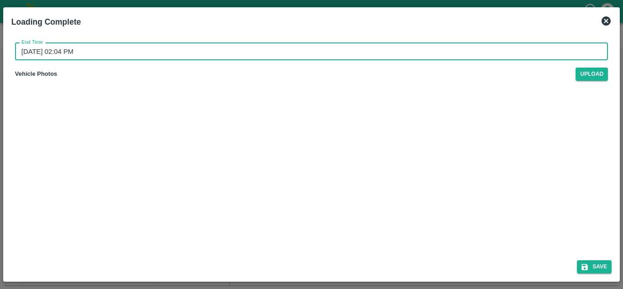
click at [73, 52] on input "16/09/2025 02:04 PM" at bounding box center [308, 51] width 586 height 17
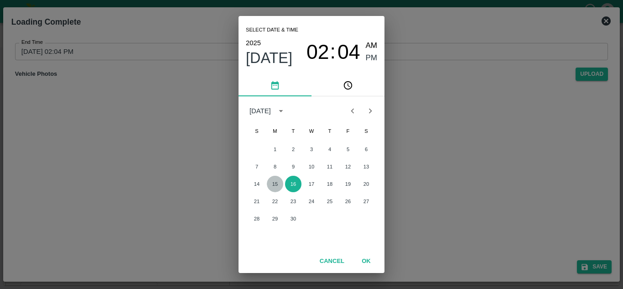
click at [276, 183] on button "15" at bounding box center [275, 184] width 16 height 16
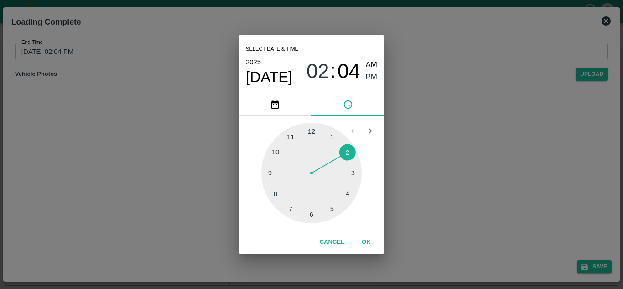
click at [332, 205] on div at bounding box center [311, 173] width 100 height 100
click at [310, 129] on div at bounding box center [311, 173] width 100 height 100
click at [368, 77] on span "PM" at bounding box center [372, 77] width 12 height 12
click at [367, 240] on button "OK" at bounding box center [366, 242] width 29 height 16
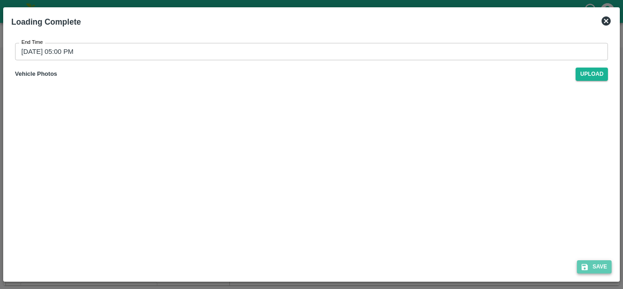
click at [601, 264] on button "Save" at bounding box center [594, 266] width 35 height 13
type input "16/09/2025 02:04 PM"
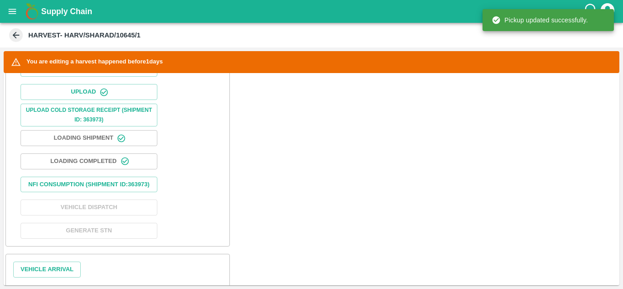
scroll to position [323, 0]
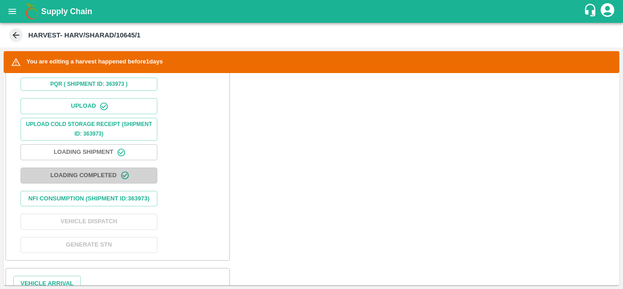
click at [100, 174] on button "Loading Completed" at bounding box center [89, 175] width 137 height 16
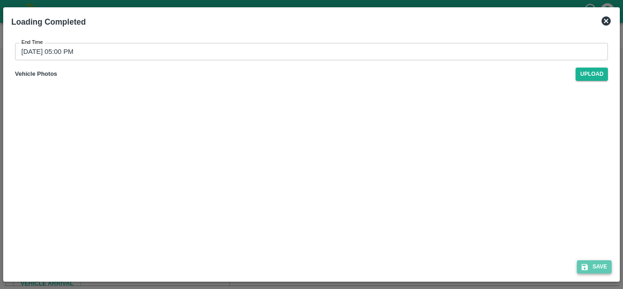
click at [602, 266] on button "Save" at bounding box center [594, 266] width 35 height 13
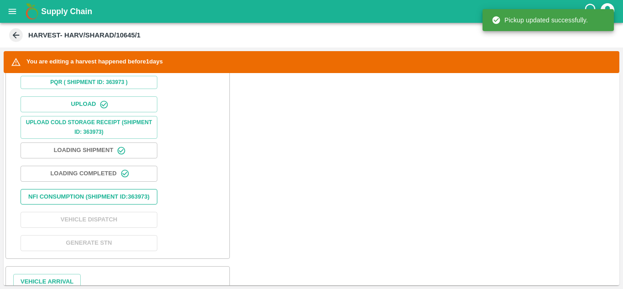
scroll to position [325, 0]
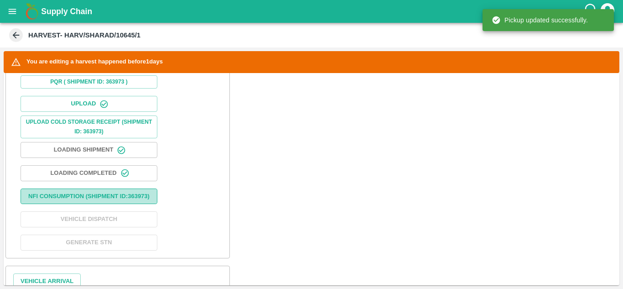
click at [77, 199] on button "Nfi Consumption (SHIPMENT ID: 363973 )" at bounding box center [89, 196] width 137 height 16
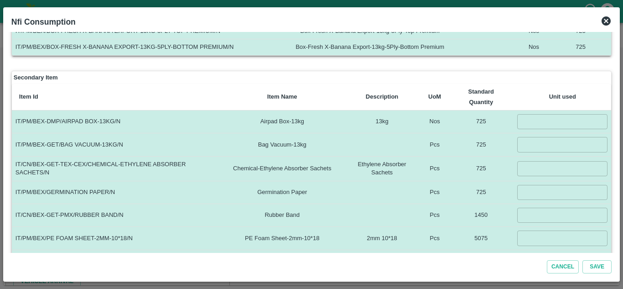
scroll to position [88, 0]
click at [539, 125] on input "number" at bounding box center [562, 121] width 90 height 15
type input "725"
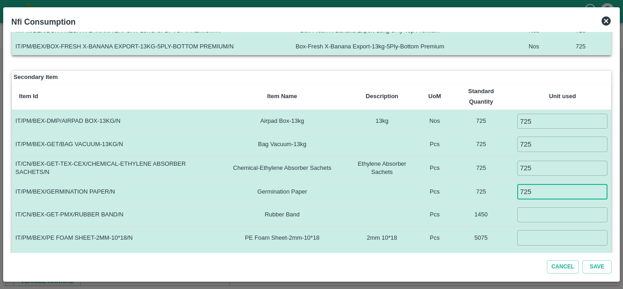
type input "725"
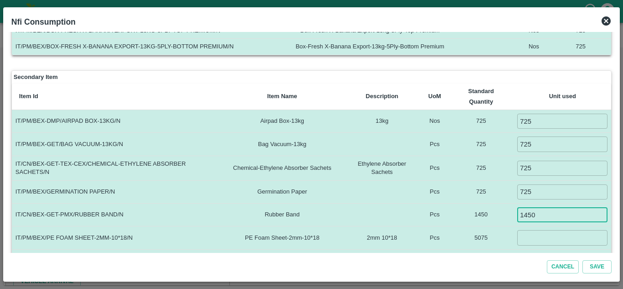
type input "1450"
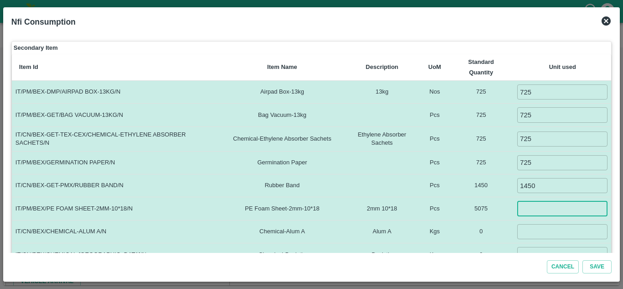
scroll to position [118, 0]
type input "5075"
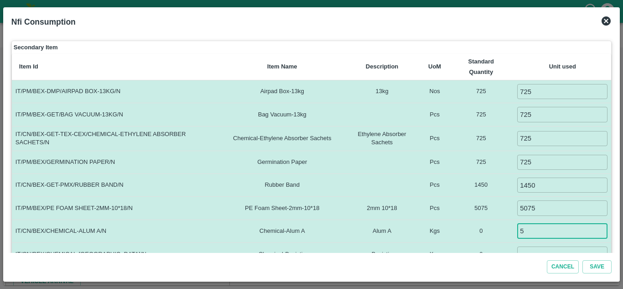
type input "5"
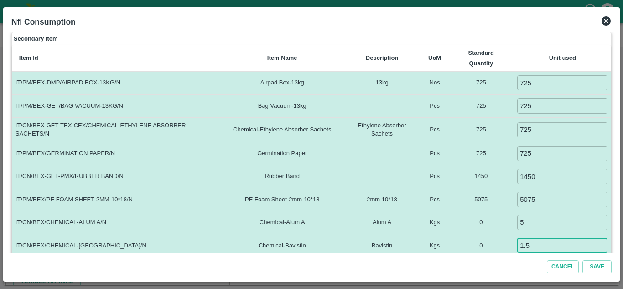
type input "1.5"
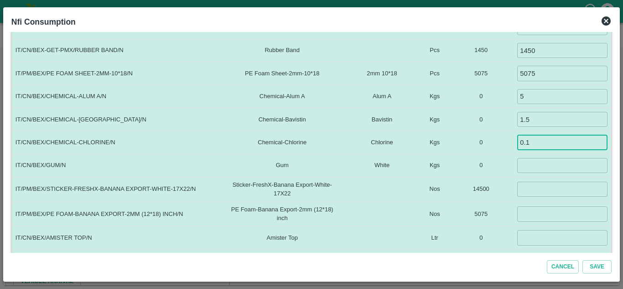
type input "0.1"
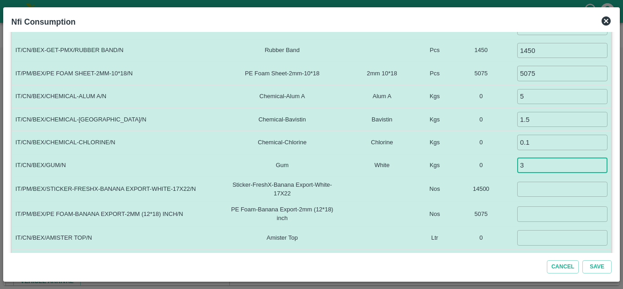
type input "3"
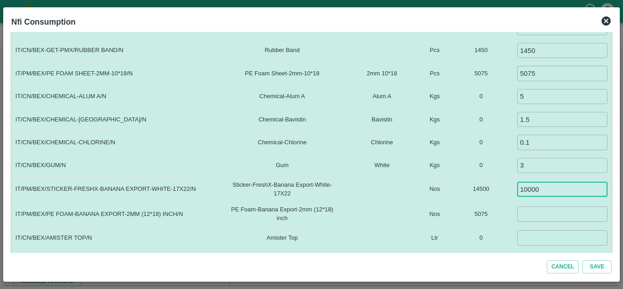
type input "10000"
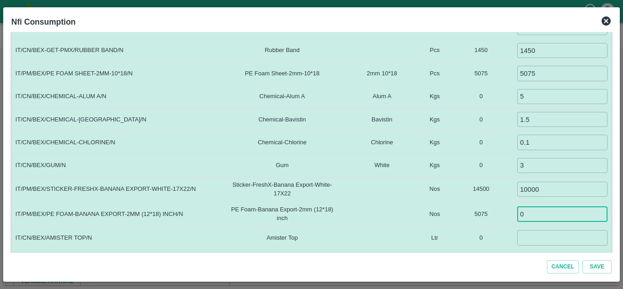
type input "0"
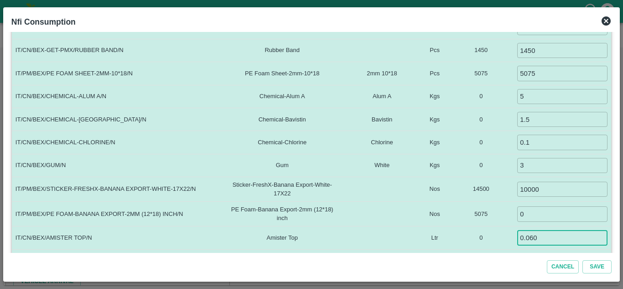
type input "0.060"
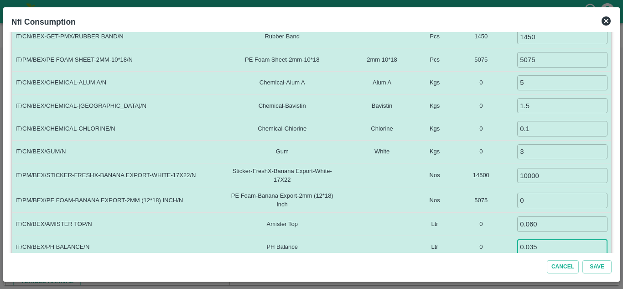
type input "0.035"
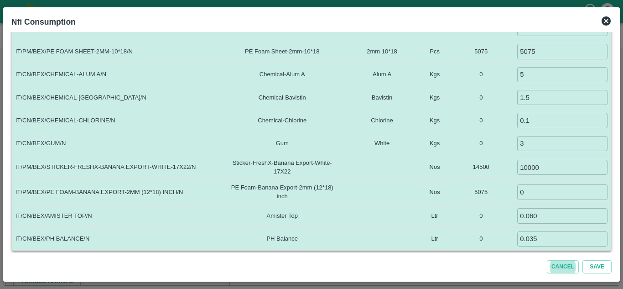
click at [347, 200] on td at bounding box center [382, 192] width 78 height 25
click at [595, 263] on button "Save" at bounding box center [596, 266] width 29 height 13
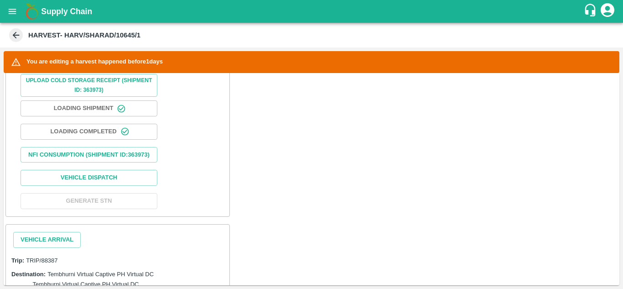
scroll to position [419, 0]
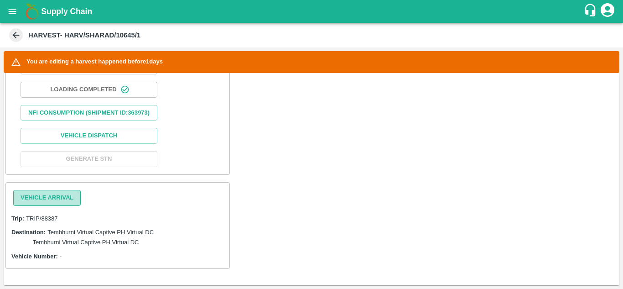
click at [46, 195] on button "Vehicle Arrival" at bounding box center [46, 198] width 67 height 16
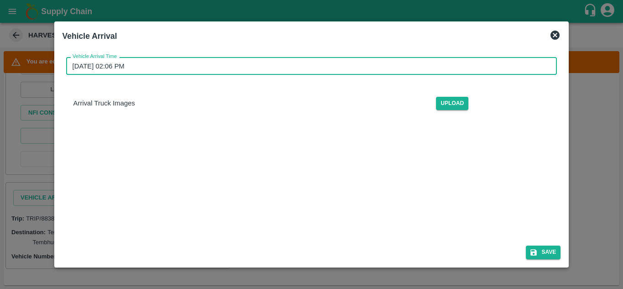
click at [105, 63] on input "16/09/2025 02:06 PM" at bounding box center [308, 65] width 485 height 17
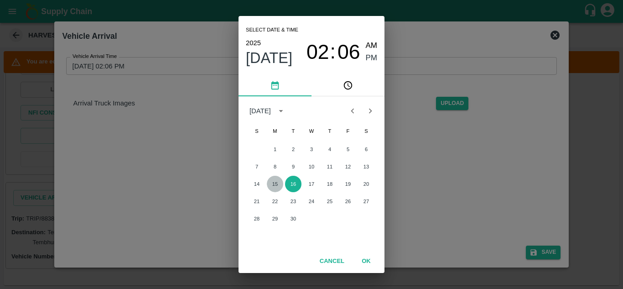
click at [276, 181] on button "15" at bounding box center [275, 184] width 16 height 16
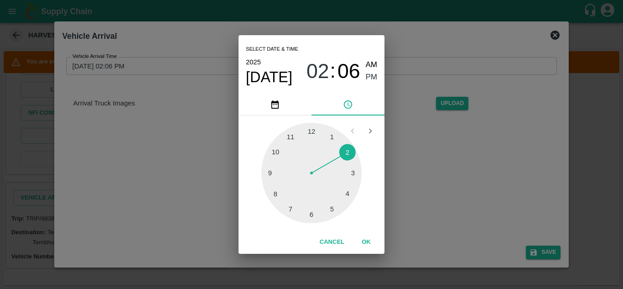
click at [273, 152] on div at bounding box center [311, 173] width 100 height 100
click at [310, 130] on div at bounding box center [311, 173] width 100 height 100
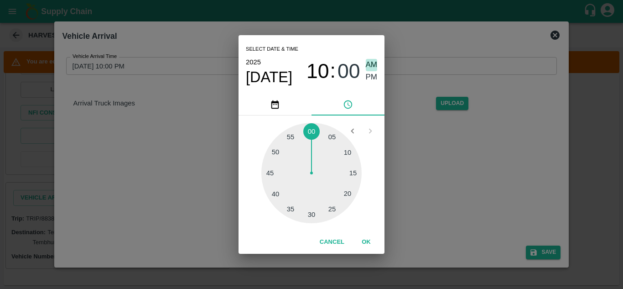
click at [372, 64] on span "AM" at bounding box center [372, 65] width 12 height 12
type input "15/09/2025 10:00 AM"
click at [366, 242] on button "OK" at bounding box center [366, 242] width 29 height 16
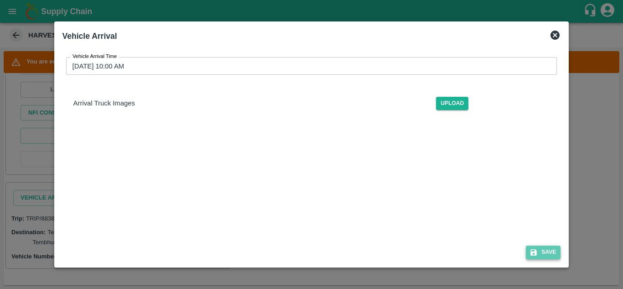
click at [547, 250] on button "Save" at bounding box center [543, 251] width 35 height 13
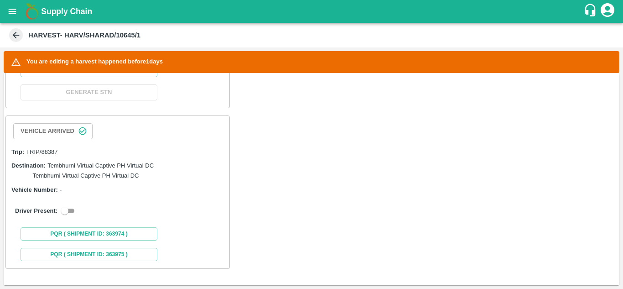
scroll to position [476, 0]
click at [71, 216] on input "checkbox" at bounding box center [64, 210] width 33 height 11
checkbox input "true"
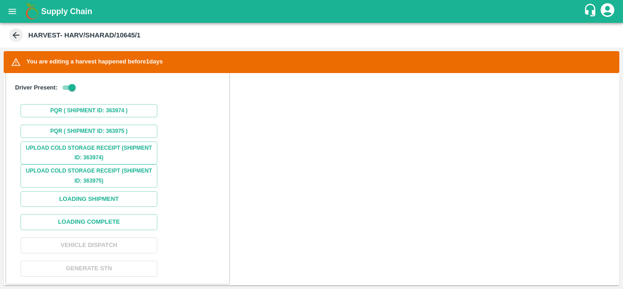
scroll to position [643, 0]
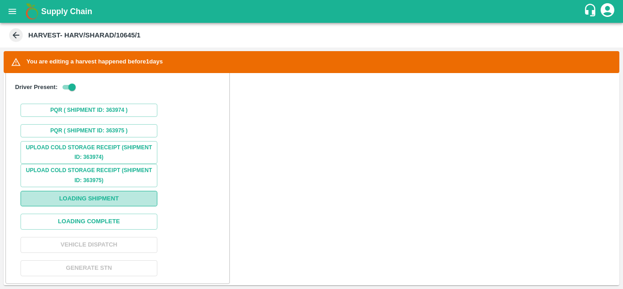
click at [103, 204] on button "Loading Shipment" at bounding box center [89, 199] width 137 height 16
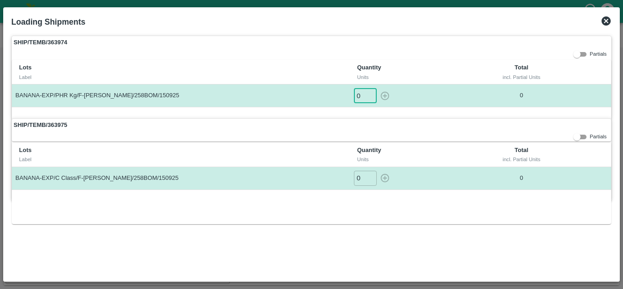
click at [361, 95] on input "0" at bounding box center [365, 95] width 23 height 15
type input "1"
click at [378, 88] on button "button" at bounding box center [385, 95] width 15 height 15
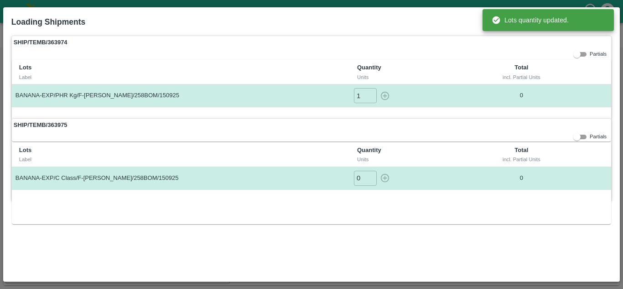
type input "0"
click at [363, 180] on input "0" at bounding box center [365, 178] width 23 height 15
type input "1"
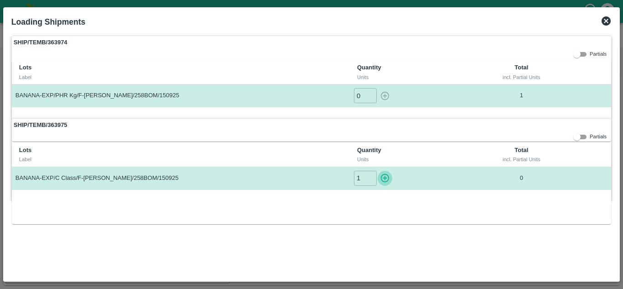
click at [378, 171] on button "button" at bounding box center [385, 178] width 15 height 15
type input "0"
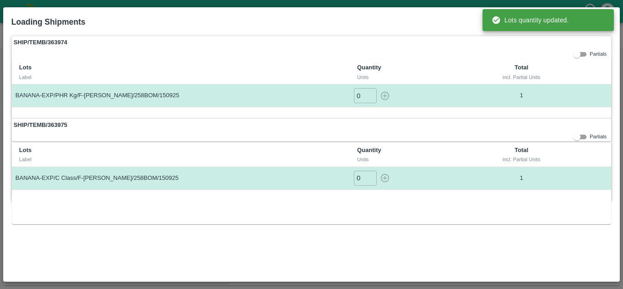
click at [339, 250] on div "SHIP/TEMB/363974 Partials Lots Label Quantity Units Total incl. Partial Units B…" at bounding box center [311, 154] width 607 height 245
click at [445, 17] on div "Loading Shipments" at bounding box center [300, 20] width 593 height 24
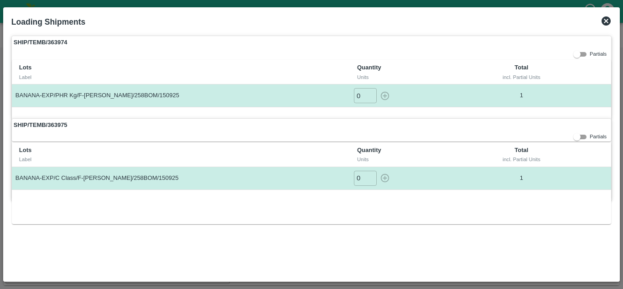
click at [608, 19] on icon at bounding box center [606, 20] width 9 height 9
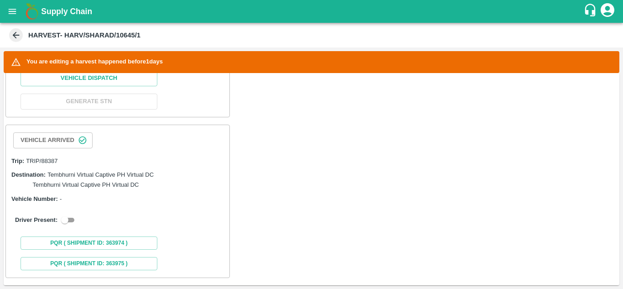
scroll to position [486, 0]
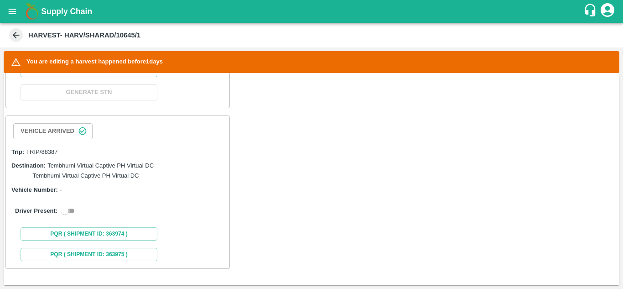
click at [68, 211] on input "checkbox" at bounding box center [64, 210] width 33 height 11
checkbox input "true"
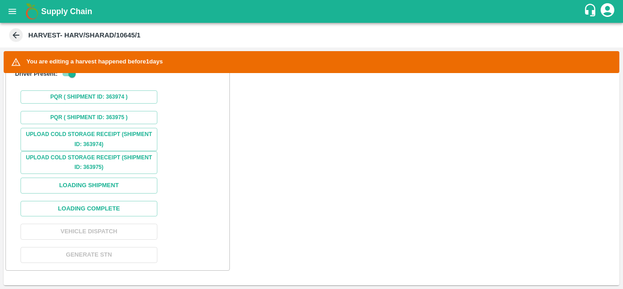
scroll to position [672, 0]
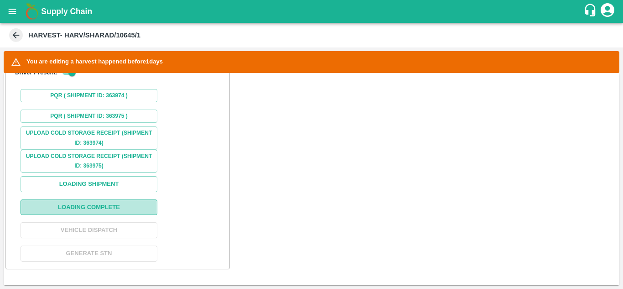
click at [100, 215] on button "Loading Complete" at bounding box center [89, 207] width 137 height 16
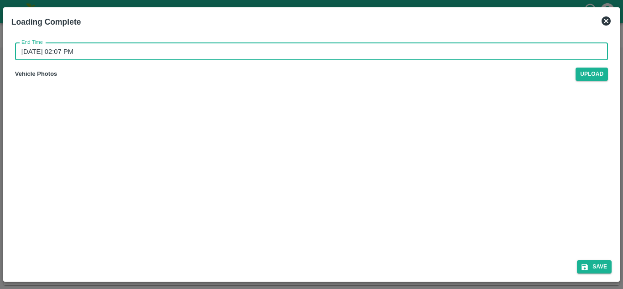
click at [83, 52] on input "16/09/2025 02:07 PM" at bounding box center [308, 51] width 586 height 17
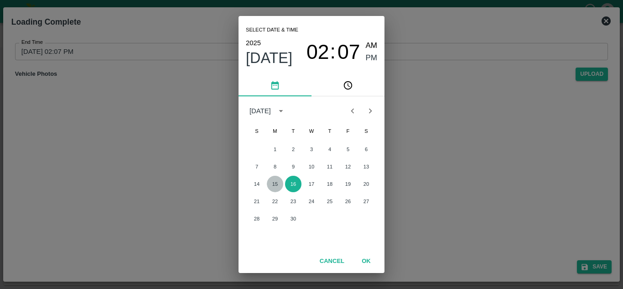
click at [275, 182] on button "15" at bounding box center [275, 184] width 16 height 16
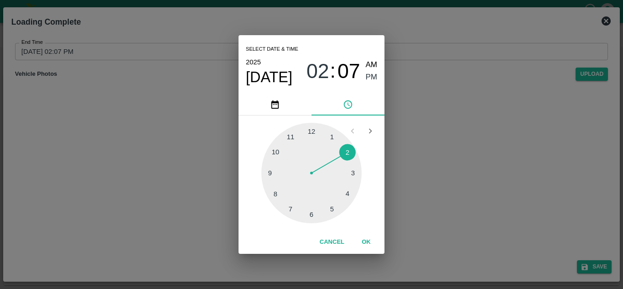
click at [331, 209] on div at bounding box center [311, 173] width 100 height 100
click at [310, 131] on div at bounding box center [311, 173] width 100 height 100
click at [372, 77] on span "PM" at bounding box center [372, 77] width 12 height 12
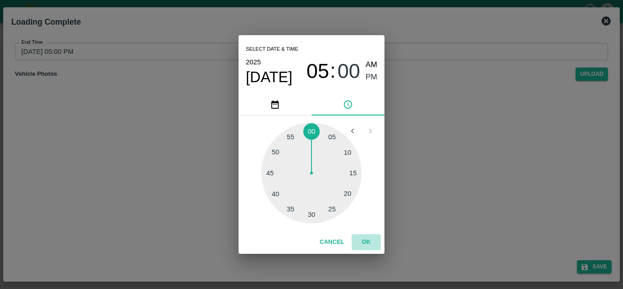
click at [366, 243] on button "OK" at bounding box center [366, 242] width 29 height 16
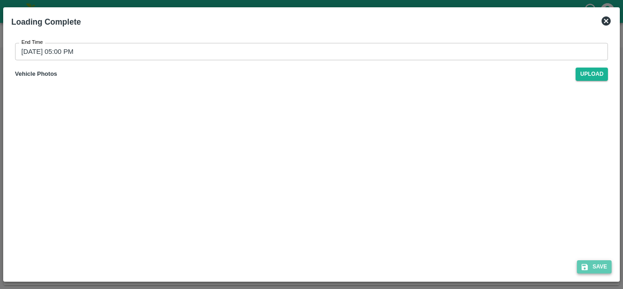
click at [599, 265] on button "Save" at bounding box center [594, 266] width 35 height 13
type input "16/09/2025 02:07 PM"
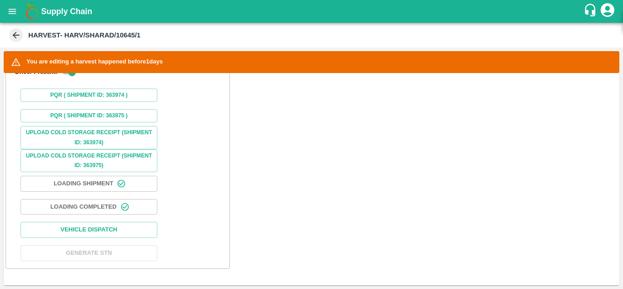
scroll to position [683, 0]
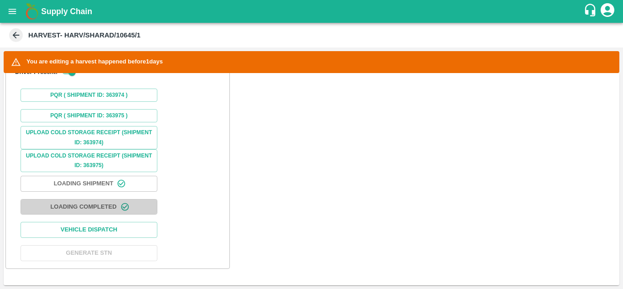
click at [91, 207] on button "Loading Completed" at bounding box center [89, 207] width 137 height 16
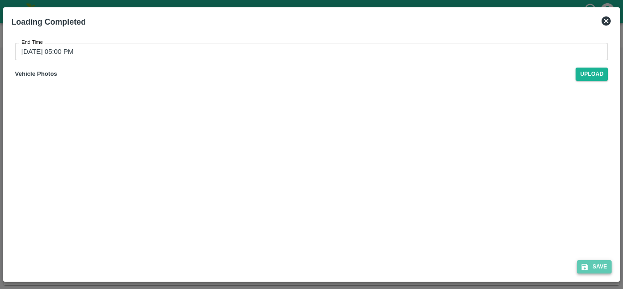
click at [605, 266] on button "Save" at bounding box center [594, 266] width 35 height 13
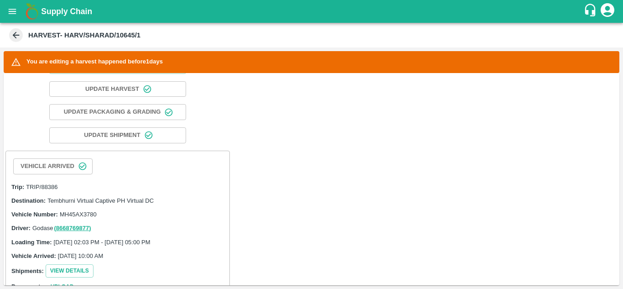
scroll to position [0, 0]
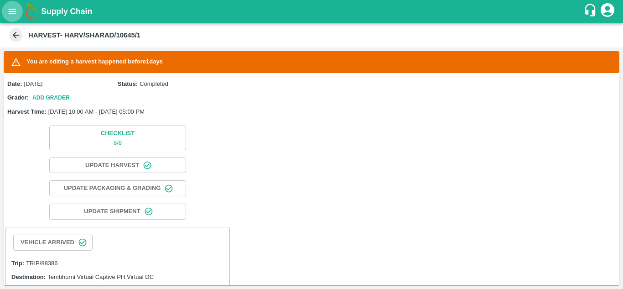
click at [7, 9] on icon "open drawer" at bounding box center [12, 11] width 10 height 10
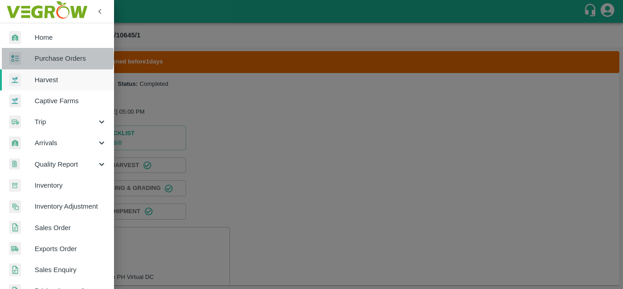
click at [48, 57] on span "Purchase Orders" at bounding box center [71, 58] width 72 height 10
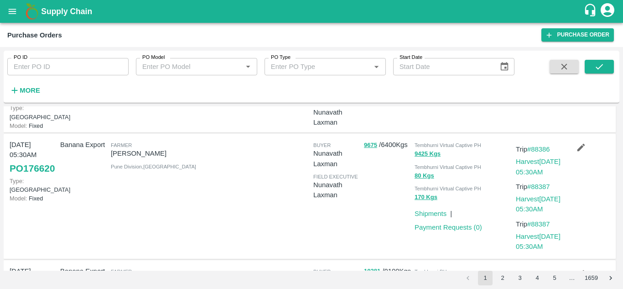
scroll to position [78, 0]
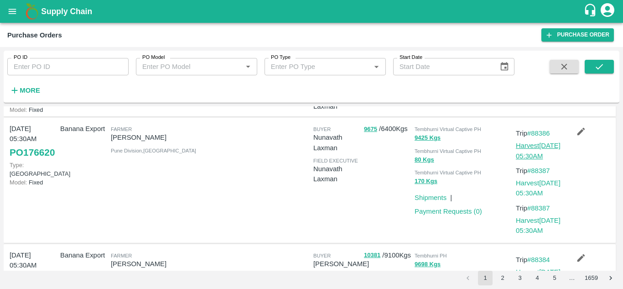
click at [532, 155] on link "Harvest 15 Sep, 05:30AM" at bounding box center [538, 150] width 45 height 17
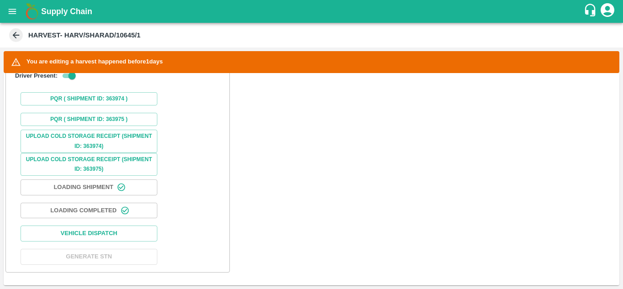
scroll to position [683, 0]
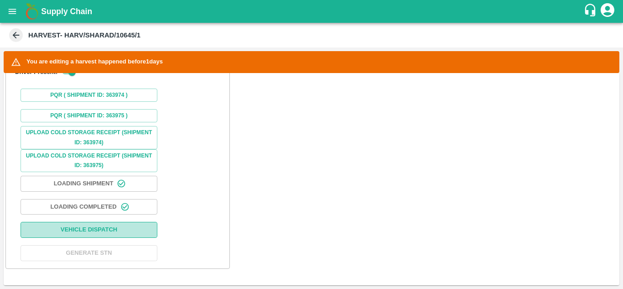
click at [90, 229] on button "Vehicle Dispatch" at bounding box center [89, 230] width 137 height 16
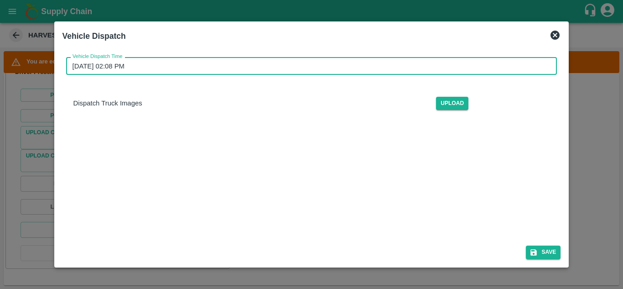
click at [107, 65] on input "[DATE] 02:08 PM" at bounding box center [308, 65] width 485 height 17
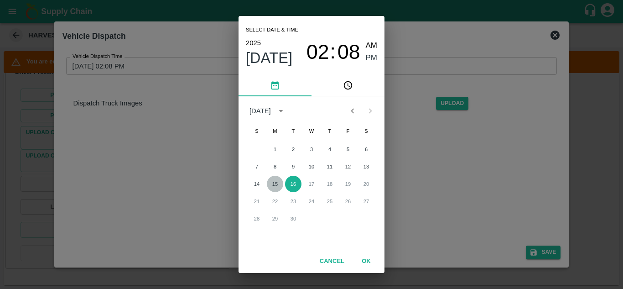
click at [275, 182] on button "15" at bounding box center [275, 184] width 16 height 16
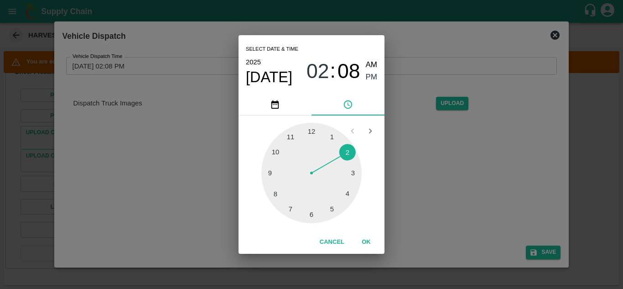
click at [333, 210] on div at bounding box center [311, 173] width 100 height 100
click at [349, 150] on div at bounding box center [311, 173] width 100 height 100
type input "[DATE] 05:10 PM"
click at [372, 76] on span "PM" at bounding box center [372, 77] width 12 height 12
click at [369, 241] on button "OK" at bounding box center [366, 242] width 29 height 16
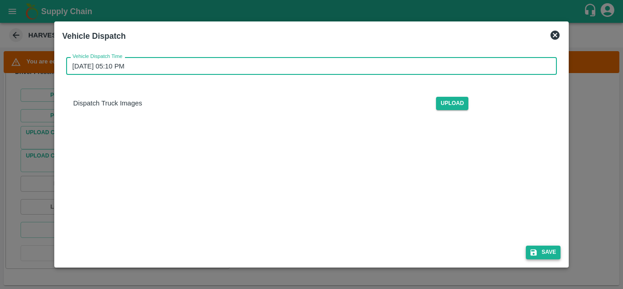
click at [553, 255] on button "Save" at bounding box center [543, 251] width 35 height 13
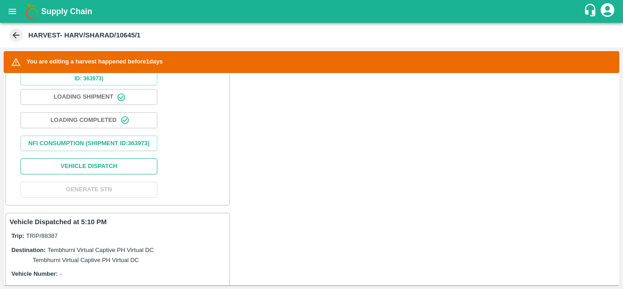
scroll to position [391, 0]
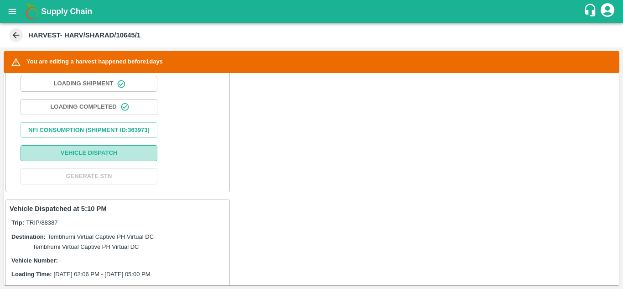
click at [101, 161] on button "Vehicle Dispatch" at bounding box center [89, 153] width 137 height 16
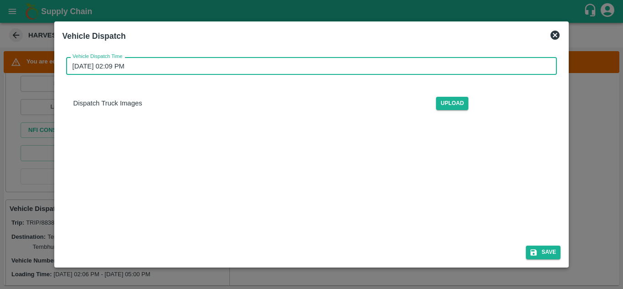
click at [106, 68] on input "[DATE] 02:09 PM" at bounding box center [308, 65] width 485 height 17
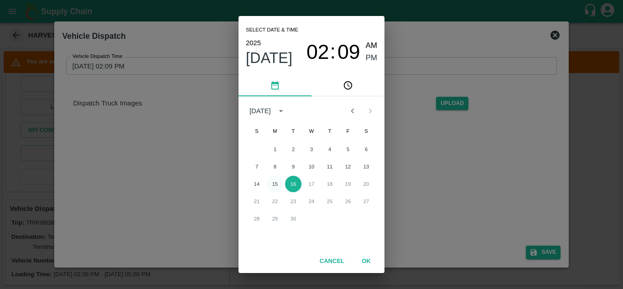
click at [276, 184] on button "15" at bounding box center [275, 184] width 16 height 16
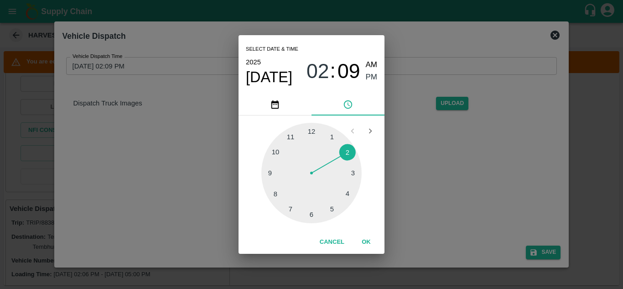
click at [335, 206] on div at bounding box center [311, 173] width 100 height 100
click at [349, 149] on div at bounding box center [311, 173] width 100 height 100
type input "[DATE] 05:10 PM"
click at [372, 76] on span "PM" at bounding box center [372, 77] width 12 height 12
click at [364, 244] on button "OK" at bounding box center [366, 242] width 29 height 16
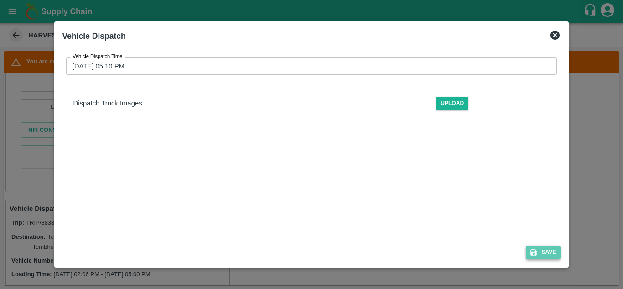
click at [548, 253] on button "Save" at bounding box center [543, 251] width 35 height 13
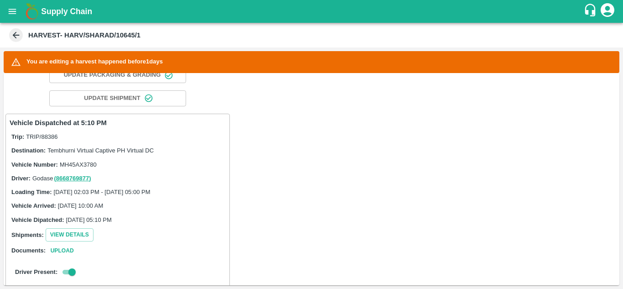
scroll to position [0, 0]
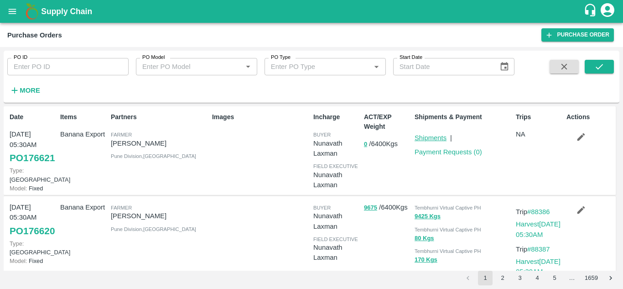
click at [428, 136] on link "Shipments" at bounding box center [431, 137] width 32 height 7
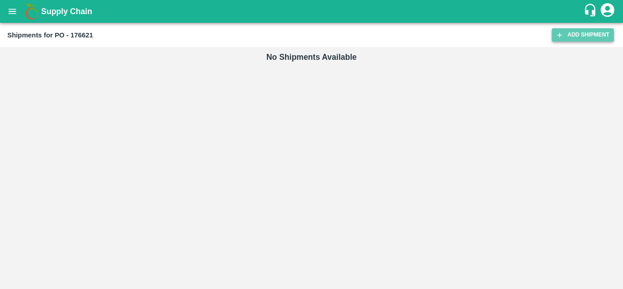
click at [591, 35] on link "Add Shipment" at bounding box center [583, 34] width 62 height 13
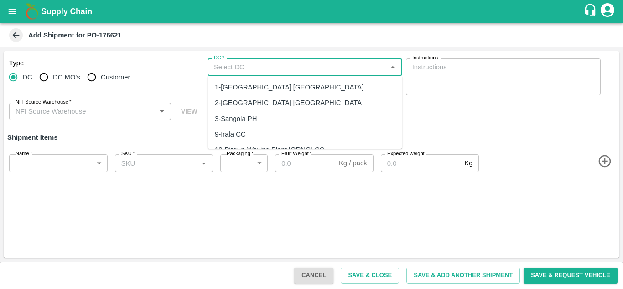
click at [227, 70] on input "DC   *" at bounding box center [297, 67] width 174 height 12
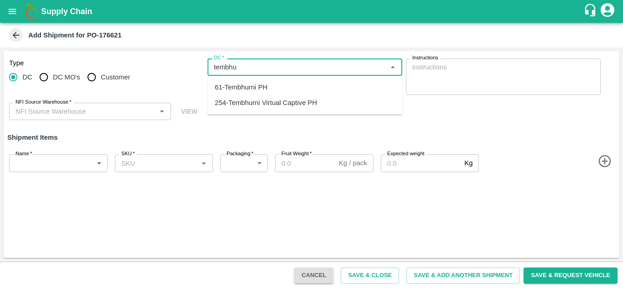
click at [247, 101] on div "254-Tembhurni Virtual Captive PH" at bounding box center [266, 103] width 102 height 10
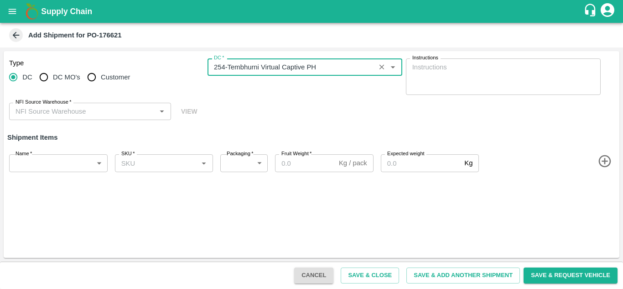
type input "254-Tembhurni Virtual Captive PH"
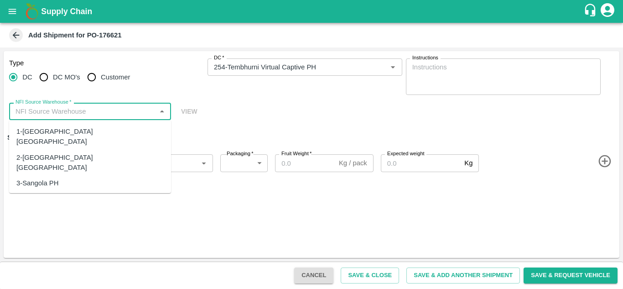
click at [131, 109] on input "NFI Source Warehouse   *" at bounding box center [82, 111] width 141 height 12
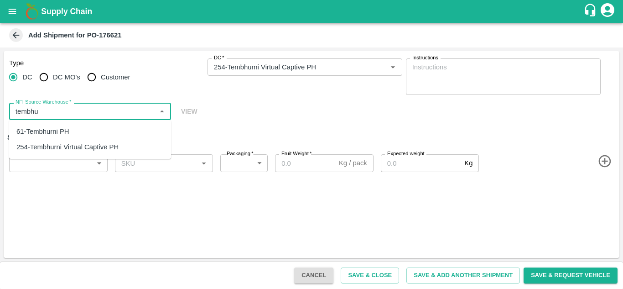
click at [47, 130] on div "61-Tembhurni PH" at bounding box center [42, 131] width 53 height 10
type input "61-Tembhurni PH"
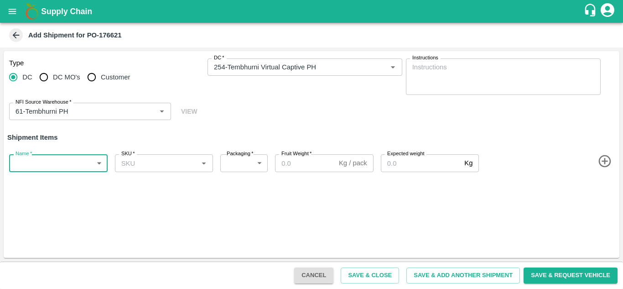
click at [31, 164] on body "Supply Chain Add Shipment for PO-176621 Type [GEOGRAPHIC_DATA] DC MO's Customer…" at bounding box center [311, 144] width 623 height 289
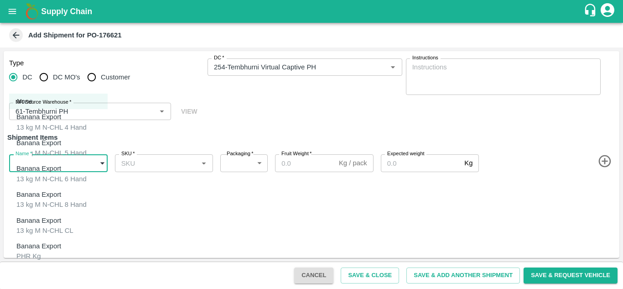
click at [66, 123] on div "13 kg M N-CHL 4 Hand" at bounding box center [51, 127] width 70 height 10
type input "2044790"
type input "468"
type input "1200"
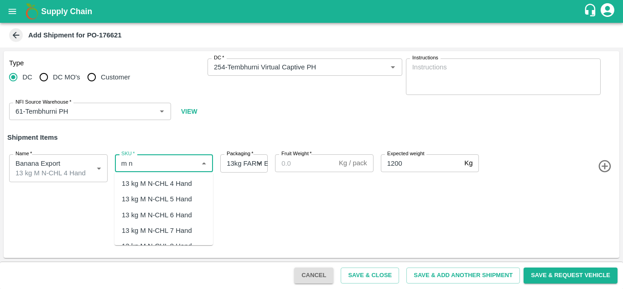
click at [164, 187] on div "13 kg M N-CHL 4 Hand" at bounding box center [157, 183] width 70 height 10
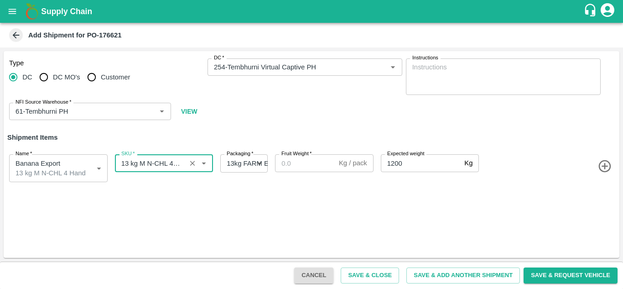
type input "13 kg M N-CHL 4 Hand"
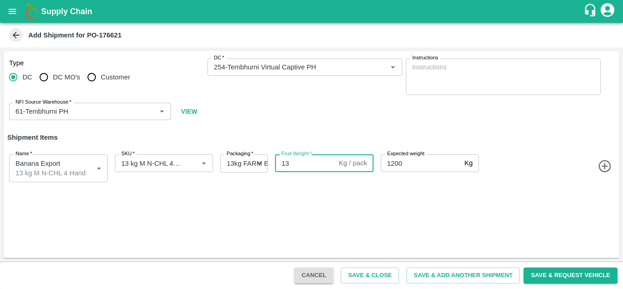
type input "13"
click at [342, 199] on div "Type DC DC MO's Customer DC   * DC   * Instructions x Instructions NFI Source W…" at bounding box center [312, 154] width 616 height 207
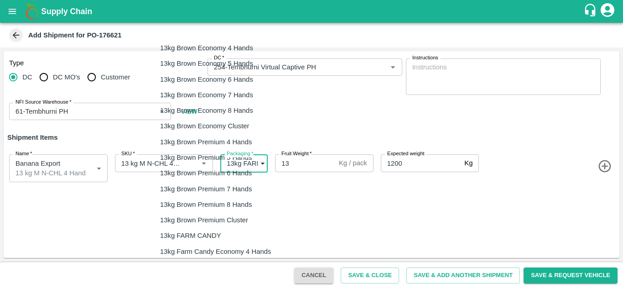
click at [253, 160] on body "Supply Chain Add Shipment for PO-176621 Type [GEOGRAPHIC_DATA] DC MO's Customer…" at bounding box center [311, 144] width 623 height 289
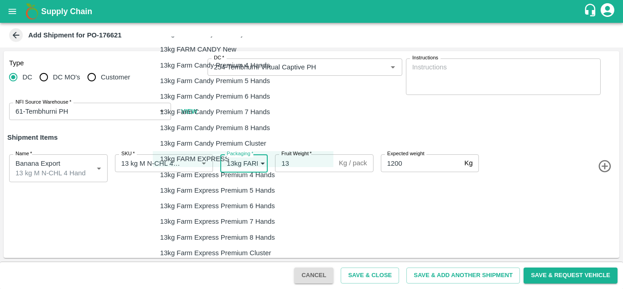
click at [376, 200] on div at bounding box center [311, 144] width 623 height 289
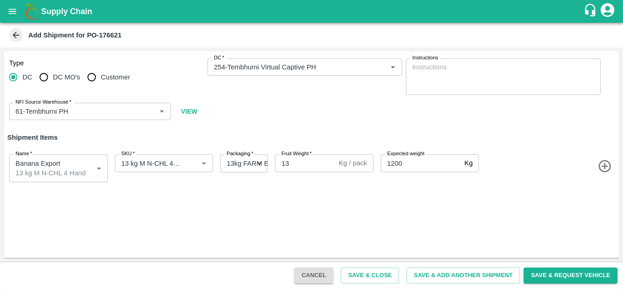
click at [607, 166] on icon "button" at bounding box center [604, 166] width 12 height 12
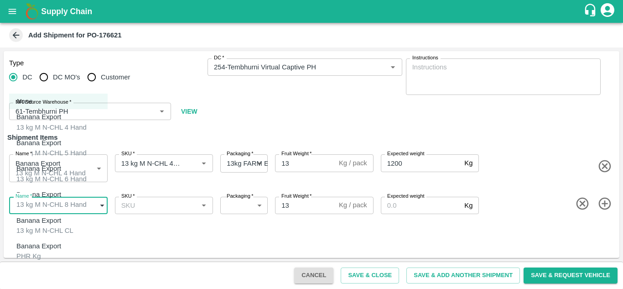
click at [63, 207] on body "Supply Chain Add Shipment for PO-176621 Type [GEOGRAPHIC_DATA] DC MO's Customer…" at bounding box center [311, 144] width 623 height 289
click at [56, 149] on div "13 kg M N-CHL 5 Hand" at bounding box center [51, 153] width 70 height 10
type input "2044791"
type input "468"
type input "1200"
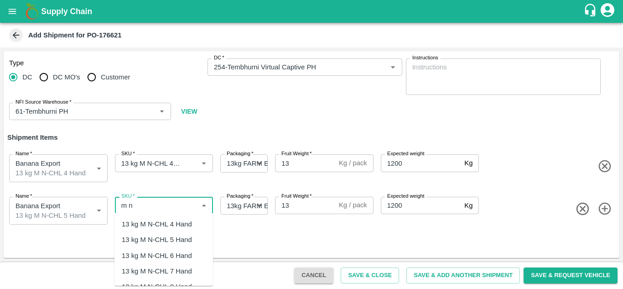
click at [171, 239] on div "13 kg M N-CHL 5 Hand" at bounding box center [157, 239] width 70 height 10
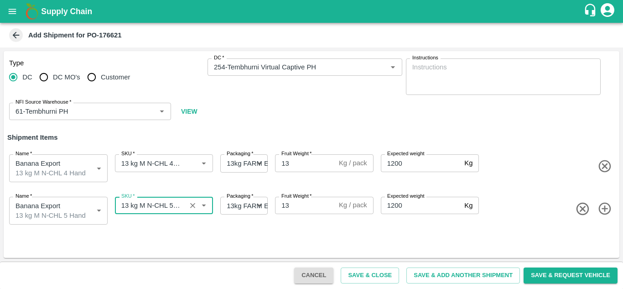
type input "13 kg M N-CHL 5 Hand"
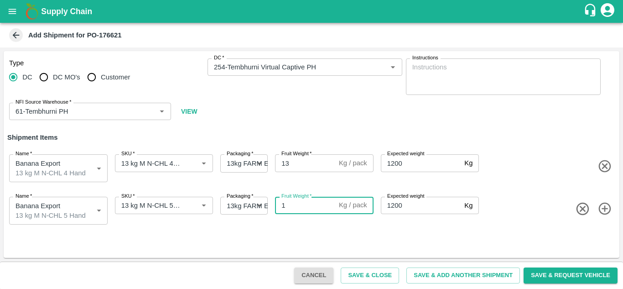
type input "13"
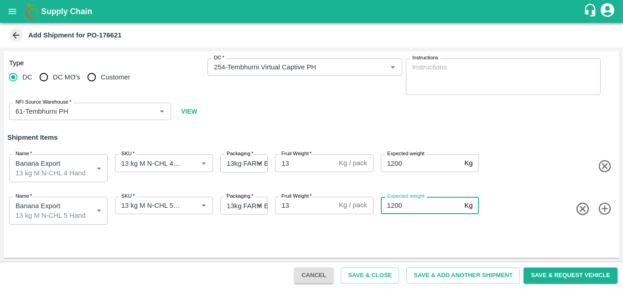
click at [603, 203] on icon "button" at bounding box center [604, 208] width 15 height 15
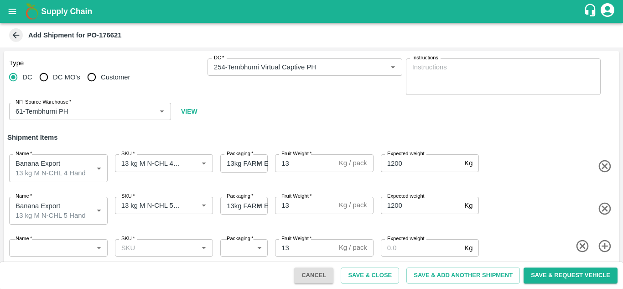
scroll to position [3, 0]
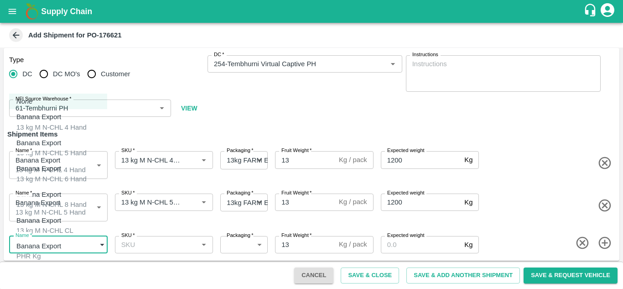
click at [60, 242] on body "Supply Chain Add Shipment for PO-176621 Type DC DC MO's Customer DC   * DC   * …" at bounding box center [311, 144] width 623 height 289
click at [65, 169] on div "Banana Export" at bounding box center [51, 168] width 70 height 10
type input "2044792"
type input "468"
type input "1200"
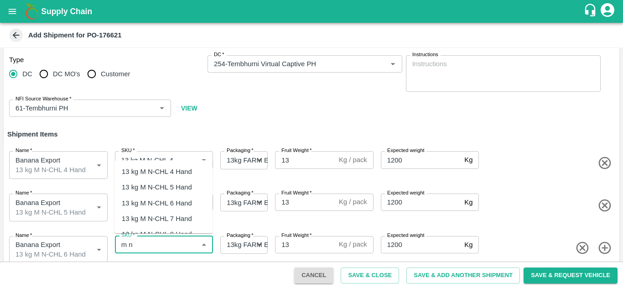
click at [186, 195] on div "13 kg M N-CHL 6 Hand" at bounding box center [163, 203] width 98 height 16
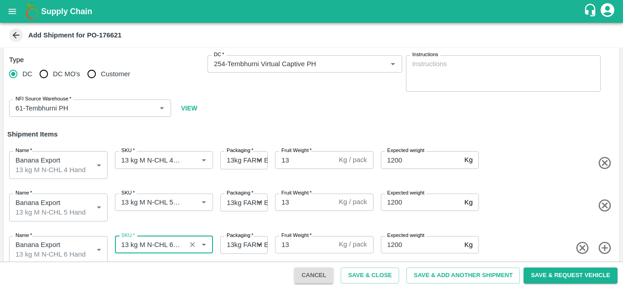
type input "13 kg M N-CHL 6 Hand"
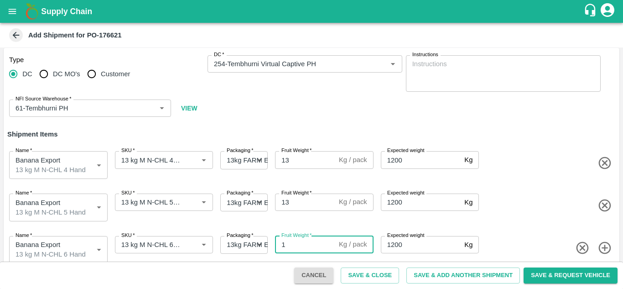
type input "13"
click at [541, 211] on div "Name   * Banana Export 13 kg M N-CHL 5 Hand 2044791 Name SKU   * SKU   * Packag…" at bounding box center [309, 205] width 619 height 46
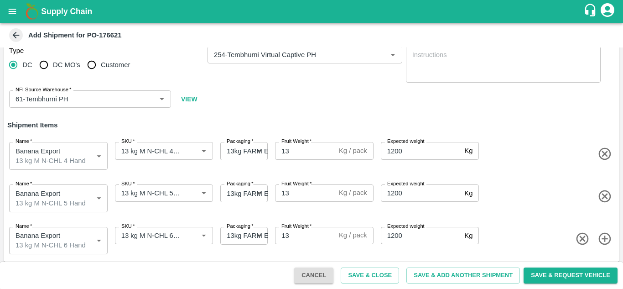
click at [604, 234] on icon "button" at bounding box center [604, 238] width 15 height 15
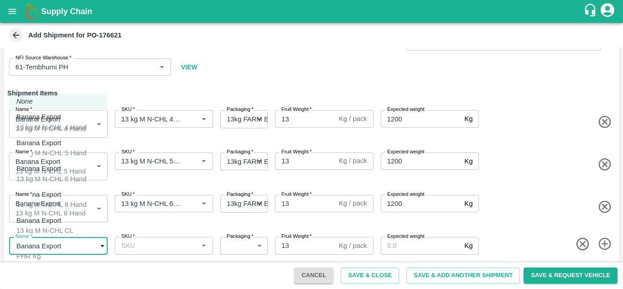
click at [65, 244] on body "Supply Chain Add Shipment for PO-176621 Type DC DC MO's Customer DC   * DC   * …" at bounding box center [311, 144] width 623 height 289
click at [58, 199] on div "13 kg M N-CHL 8 Hand" at bounding box center [51, 204] width 70 height 10
type input "2044793"
type input "468"
type input "1200"
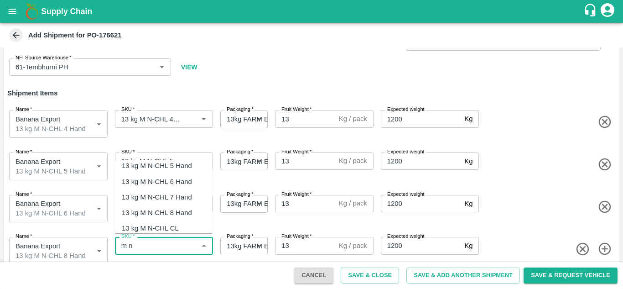
scroll to position [22, 0]
click at [182, 209] on div "13 kg M N-CHL 8 Hand" at bounding box center [157, 212] width 70 height 10
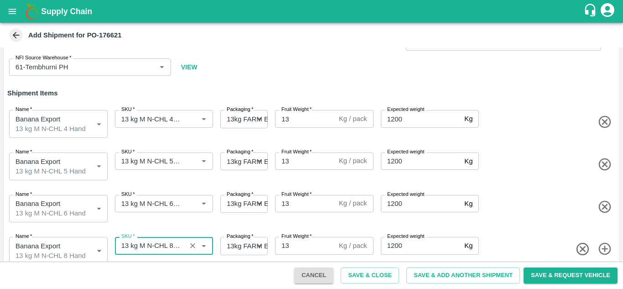
type input "13 kg M N-CHL 8 Hand"
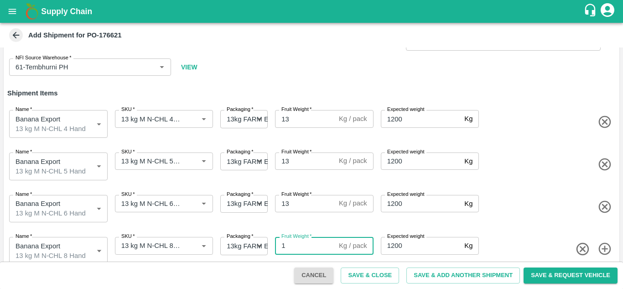
type input "13"
click at [532, 229] on div "Name   * Banana Export 13 kg M N-CHL 8 Hand 2044793 Name SKU   * SKU   * Packag…" at bounding box center [309, 249] width 619 height 46
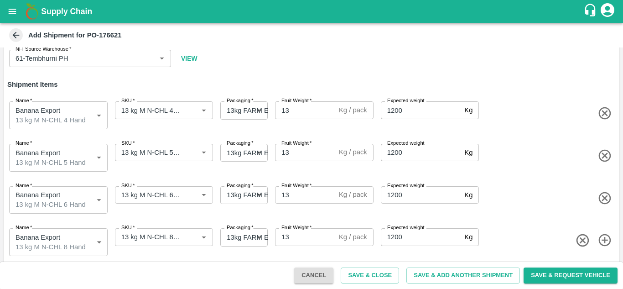
click at [603, 237] on icon "button" at bounding box center [604, 240] width 12 height 12
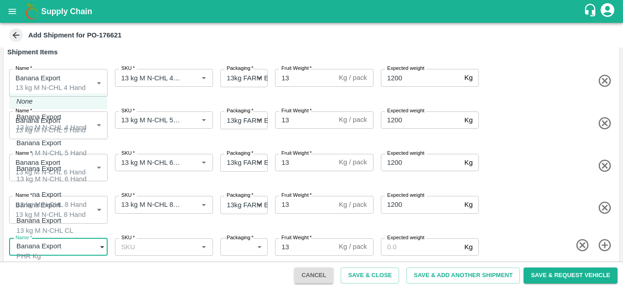
click at [64, 244] on body "Supply Chain Add Shipment for PO-176621 Type DC DC MO's Customer DC   * DC   * …" at bounding box center [311, 144] width 623 height 289
click at [57, 225] on div "13 kg M N-CHL CL" at bounding box center [44, 230] width 57 height 10
type input "2044794"
type input "468"
type input "1200"
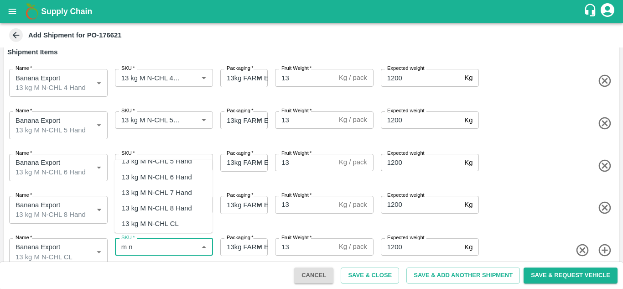
scroll to position [29, 0]
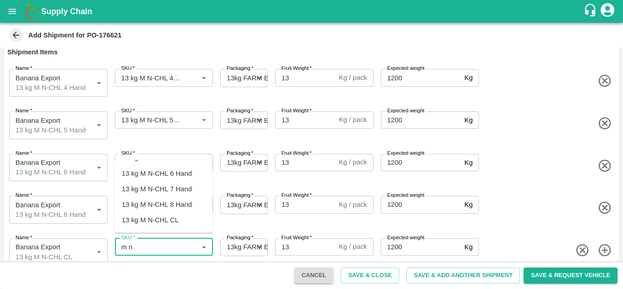
click at [156, 216] on div "13 kg M N-CHL CL" at bounding box center [150, 220] width 57 height 10
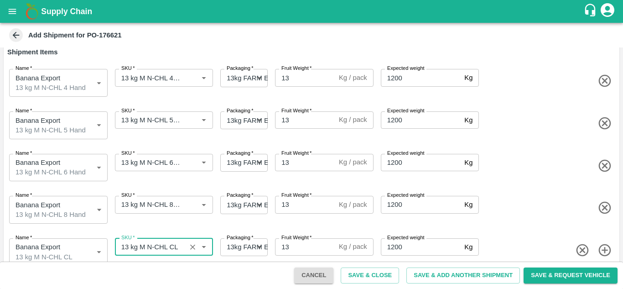
type input "13 kg M N-CHL CL"
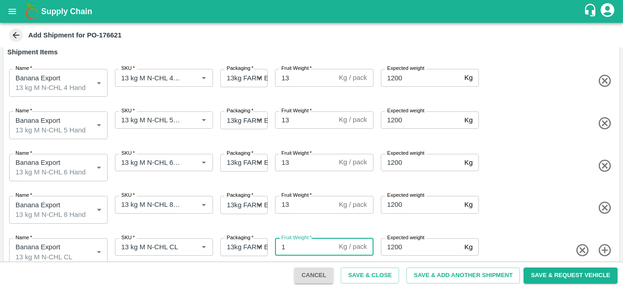
type input "13"
click at [532, 211] on div "Name   * Banana Export 13 kg M N-CHL 8 Hand 2044793 Name SKU   * SKU   * Packag…" at bounding box center [309, 208] width 619 height 46
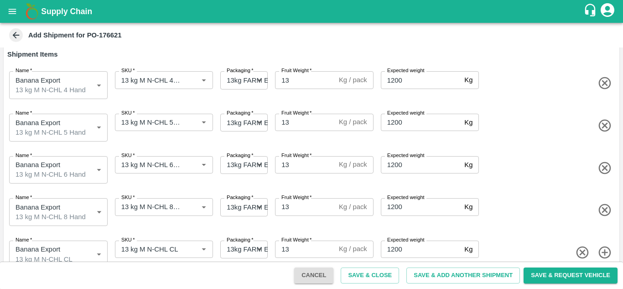
scroll to position [94, 0]
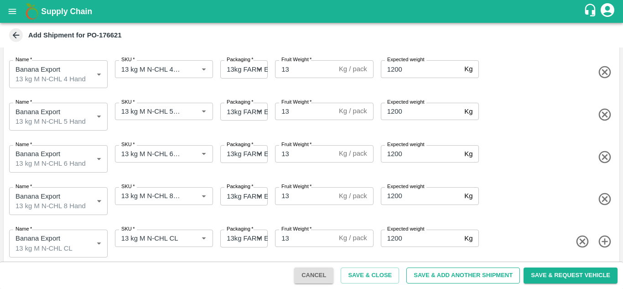
click at [451, 270] on button "Save & Add Another Shipment" at bounding box center [463, 275] width 114 height 16
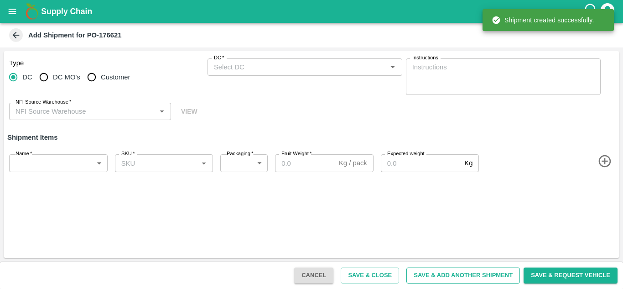
scroll to position [0, 0]
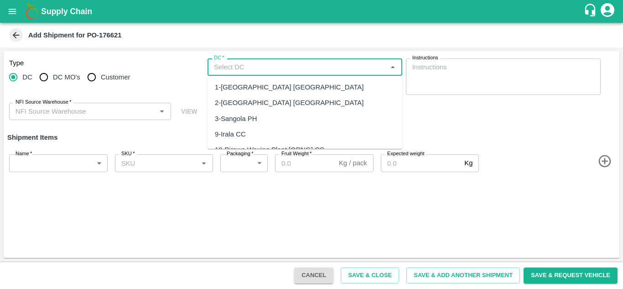
click at [234, 67] on input "DC   *" at bounding box center [297, 67] width 174 height 12
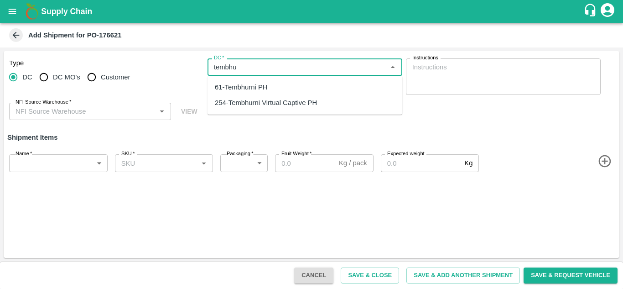
click at [261, 100] on div "254-Tembhurni Virtual Captive PH" at bounding box center [266, 103] width 102 height 10
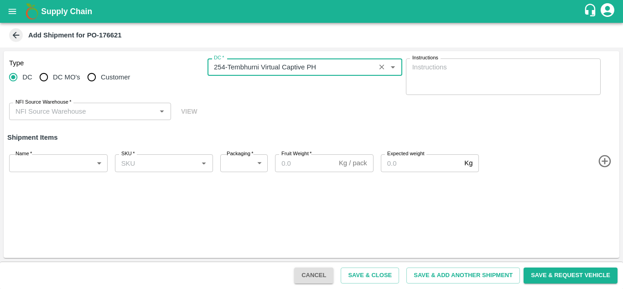
type input "254-Tembhurni Virtual Captive PH"
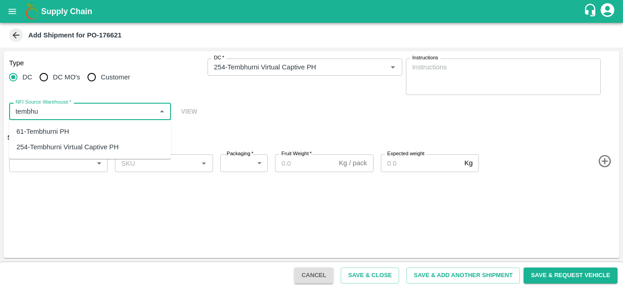
click at [57, 130] on div "61-Tembhurni PH" at bounding box center [42, 131] width 53 height 10
type input "61-Tembhurni PH"
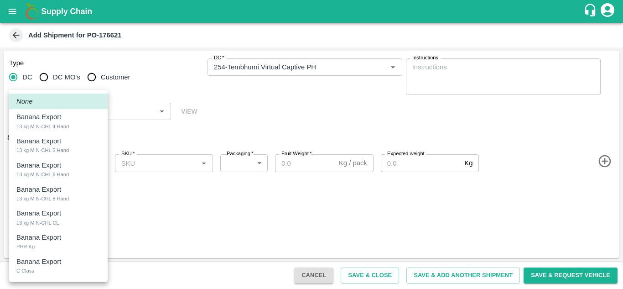
click at [70, 157] on body "Supply Chain Add Shipment for PO-176621 Type [GEOGRAPHIC_DATA] DC MO's Customer…" at bounding box center [311, 144] width 623 height 289
click at [53, 238] on p "Banana Export" at bounding box center [38, 237] width 45 height 10
type input "2044795"
type input "258"
type input "100"
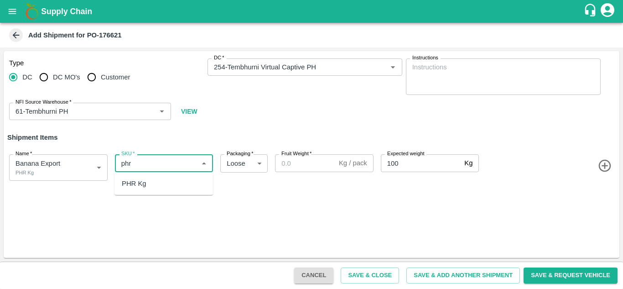
click at [149, 182] on div "PHR Kg" at bounding box center [163, 184] width 99 height 16
type input "PHR Kg"
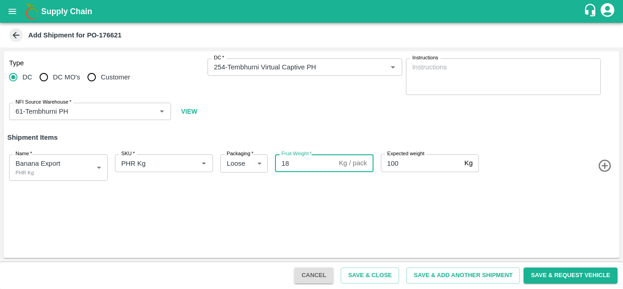
type input "18"
click at [421, 227] on div "Type DC DC MO's Customer DC   * DC   * Instructions x Instructions NFI Source W…" at bounding box center [312, 154] width 616 height 207
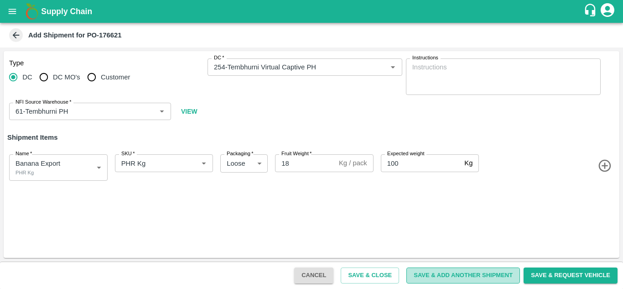
click at [448, 271] on button "Save & Add Another Shipment" at bounding box center [463, 275] width 114 height 16
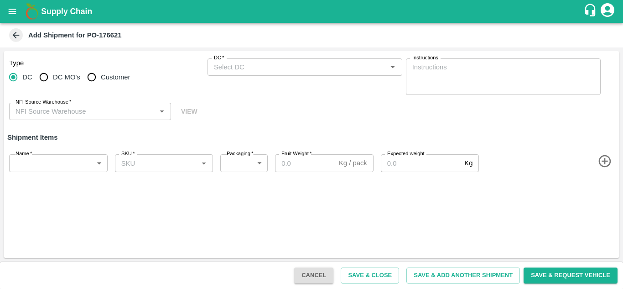
click at [236, 59] on div "DC   *" at bounding box center [305, 66] width 195 height 17
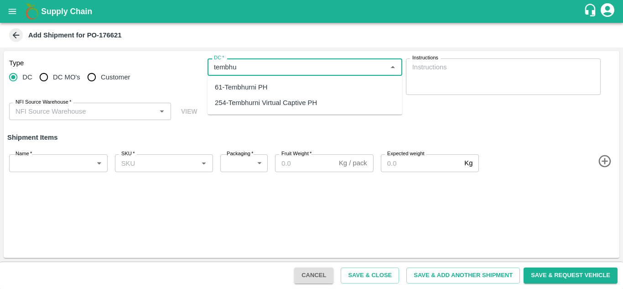
click at [283, 105] on div "254-Tembhurni Virtual Captive PH" at bounding box center [266, 103] width 102 height 10
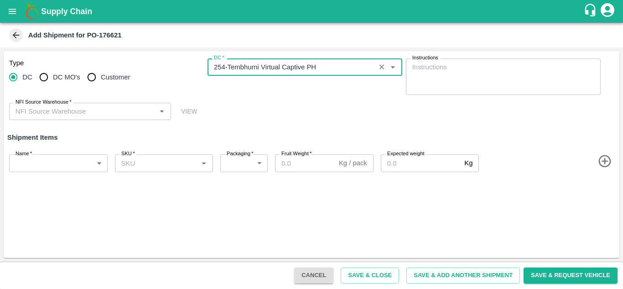
type input "254-Tembhurni Virtual Captive PH"
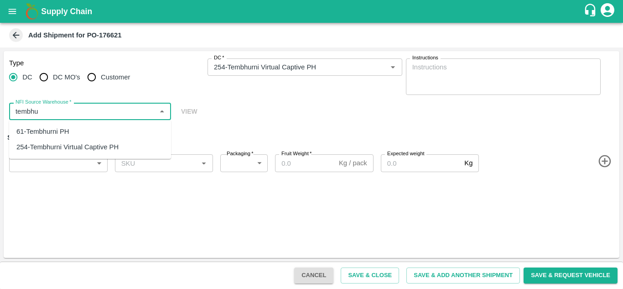
click at [49, 131] on div "61-Tembhurni PH" at bounding box center [42, 131] width 53 height 10
type input "61-Tembhurni PH"
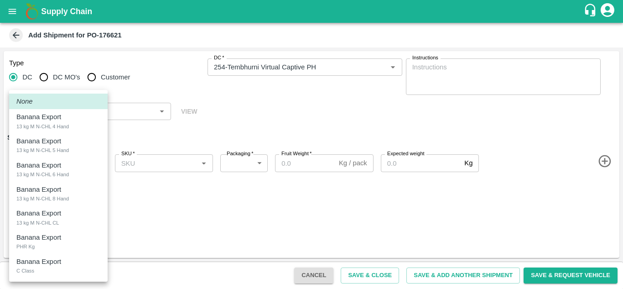
click at [74, 159] on body "Supply Chain Add Shipment for PO-176621 Type [GEOGRAPHIC_DATA] DC MO's Customer…" at bounding box center [311, 144] width 623 height 289
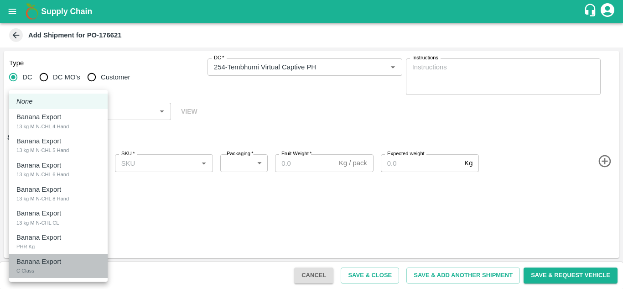
click at [42, 274] on div "Banana Export C Class" at bounding box center [58, 265] width 84 height 19
type input "2044796"
type input "258"
type input "300"
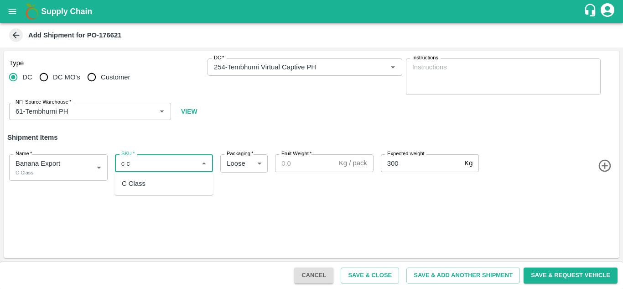
click at [150, 178] on div "C Class" at bounding box center [163, 184] width 99 height 16
type input "C Class"
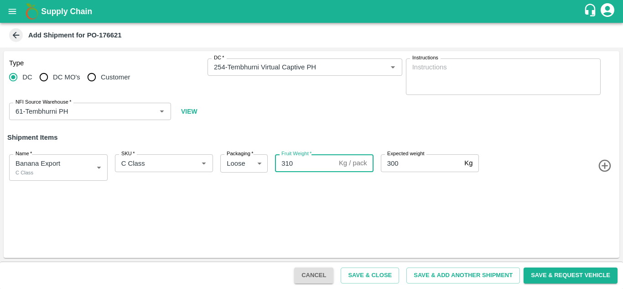
type input "310"
click at [385, 218] on div "Type DC DC MO's Customer DC   * DC   * Instructions x Instructions NFI Source W…" at bounding box center [312, 154] width 616 height 207
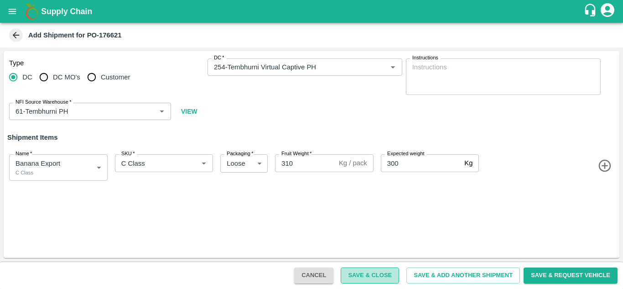
click at [375, 274] on button "Save & Close" at bounding box center [370, 275] width 58 height 16
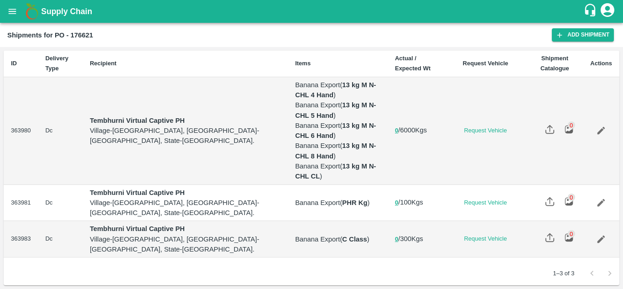
click at [11, 12] on icon "open drawer" at bounding box center [12, 11] width 10 height 10
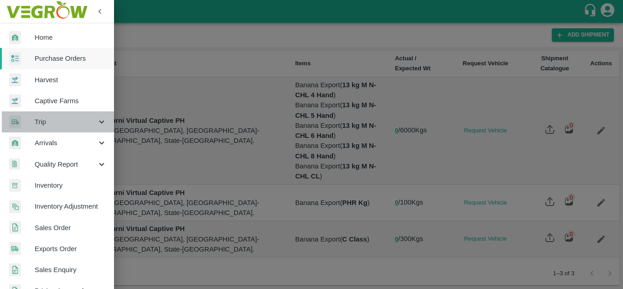
click at [57, 117] on span "Trip" at bounding box center [66, 122] width 62 height 10
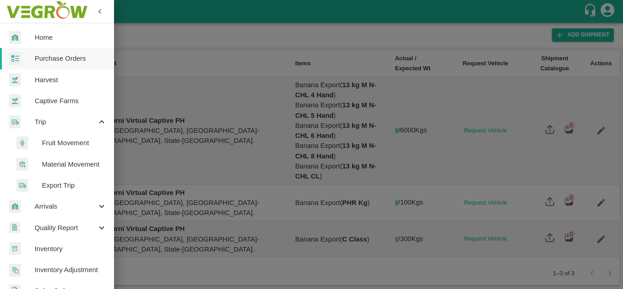
click at [64, 148] on span "Fruit Movement" at bounding box center [74, 143] width 65 height 10
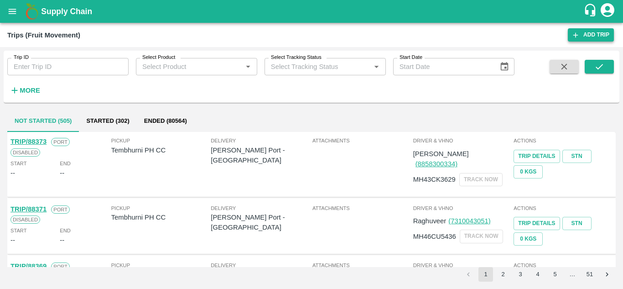
click at [594, 37] on link "Add Trip" at bounding box center [591, 34] width 46 height 13
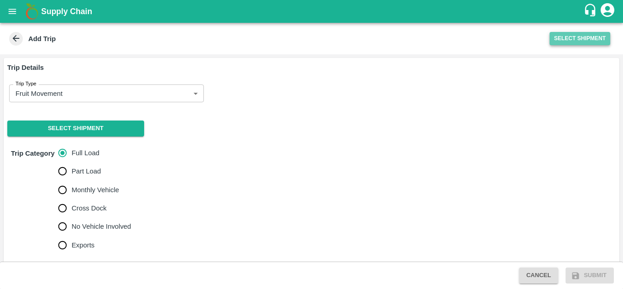
click at [578, 36] on button "Select Shipment" at bounding box center [580, 38] width 61 height 13
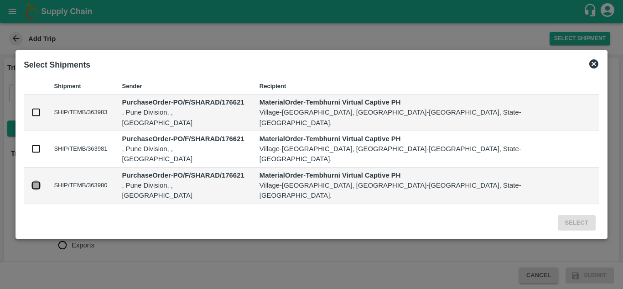
click at [41, 180] on input "checkbox" at bounding box center [36, 185] width 10 height 10
checkbox input "true"
click at [558, 215] on button "Select" at bounding box center [577, 223] width 38 height 16
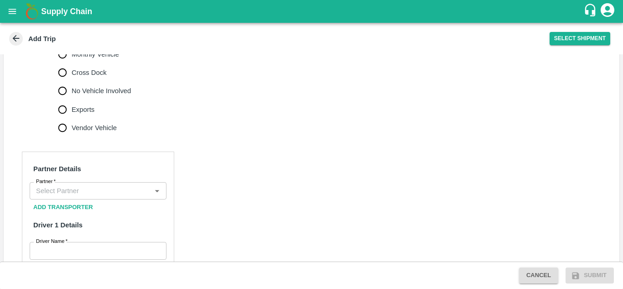
scroll to position [325, 0]
click at [46, 184] on input "Partner   *" at bounding box center [90, 190] width 116 height 12
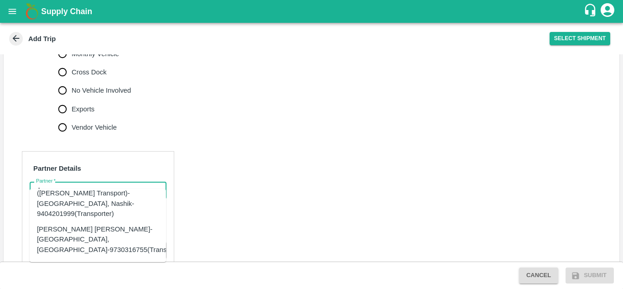
scroll to position [19, 0]
click at [89, 222] on div "[PERSON_NAME] [PERSON_NAME]-[GEOGRAPHIC_DATA], [GEOGRAPHIC_DATA]-9730316755(Tra…" at bounding box center [112, 237] width 150 height 31
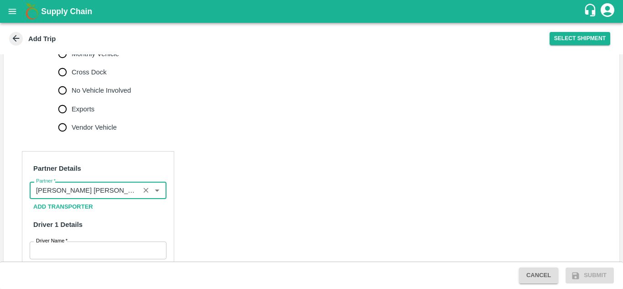
type input "[PERSON_NAME] [PERSON_NAME]-[GEOGRAPHIC_DATA], [GEOGRAPHIC_DATA]-9730316755(Tra…"
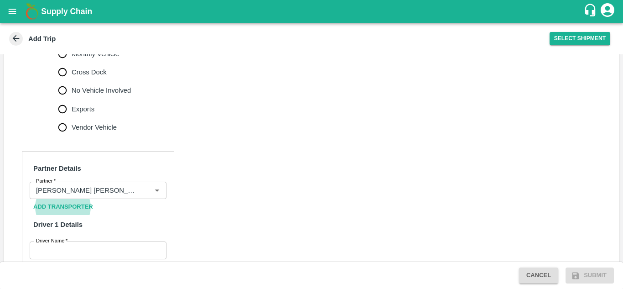
click at [58, 241] on input "Driver Name   *" at bounding box center [98, 249] width 137 height 17
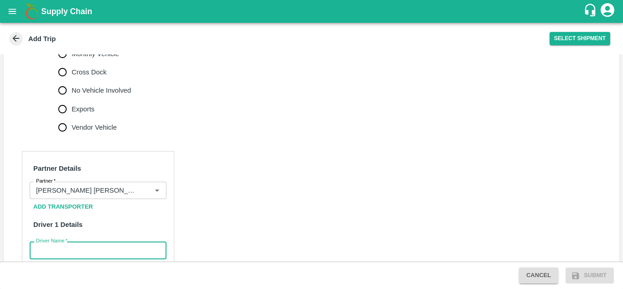
type input "Godase"
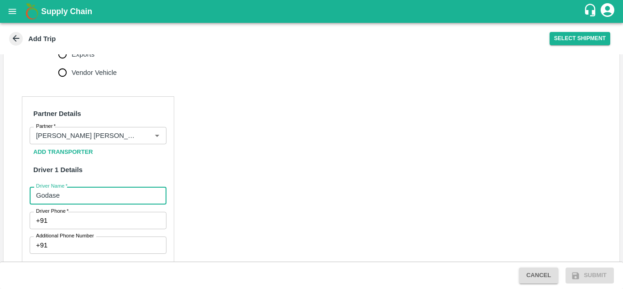
scroll to position [380, 0]
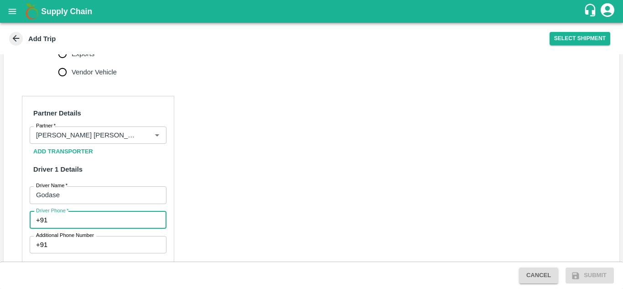
click at [83, 211] on input "Driver Phone   *" at bounding box center [108, 219] width 115 height 17
type input "8668769877"
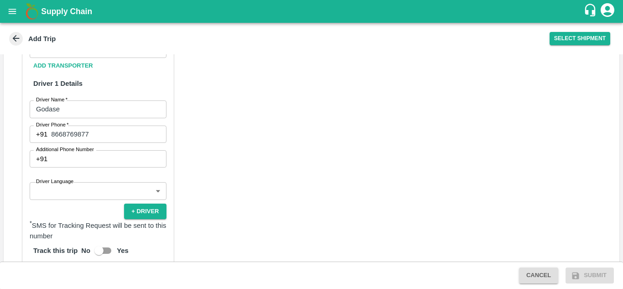
scroll to position [467, 0]
click at [72, 150] on input "Additional Phone Number" at bounding box center [108, 158] width 115 height 17
click at [252, 137] on div "Partner Details Partner   * Partner Add Transporter Driver 1 Details Driver Nam…" at bounding box center [312, 228] width 616 height 458
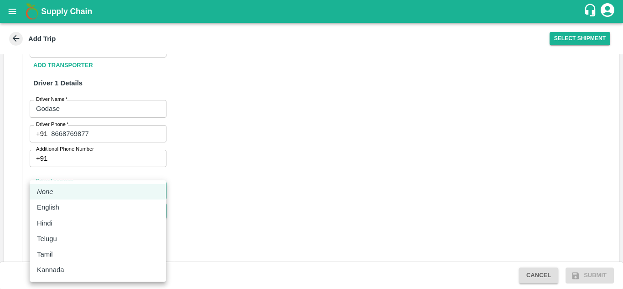
click at [96, 179] on body "Supply Chain Add Trip Select Shipment Trip Details Trip Type Fruit Movement 1 T…" at bounding box center [311, 144] width 623 height 289
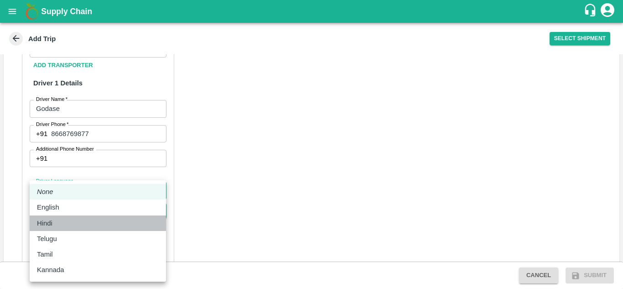
click at [57, 222] on div "Hindi" at bounding box center [47, 223] width 20 height 10
type input "hi"
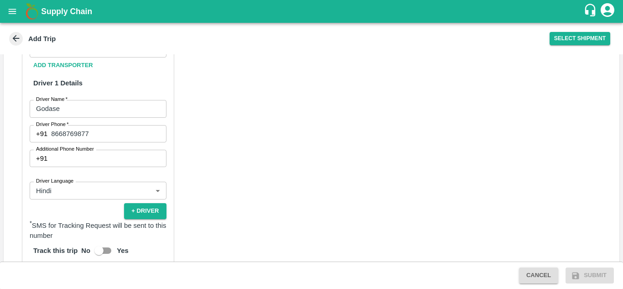
click at [242, 153] on div "Partner Details Partner   * Partner Add Transporter Driver 1 Details Driver Nam…" at bounding box center [312, 228] width 616 height 458
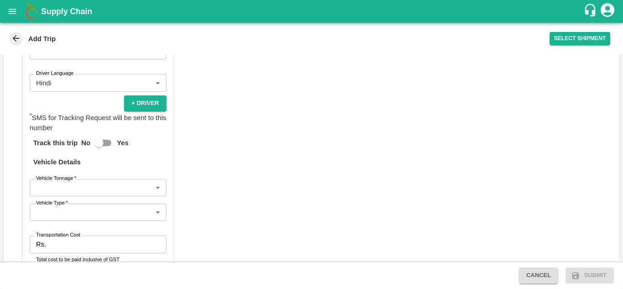
scroll to position [575, 0]
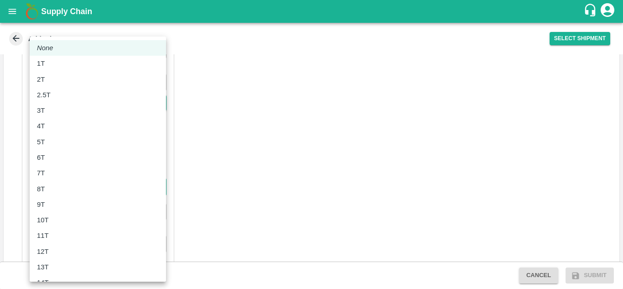
click at [101, 174] on body "Supply Chain Add Trip Select Shipment Trip Details Trip Type Fruit Movement 1 T…" at bounding box center [311, 144] width 623 height 289
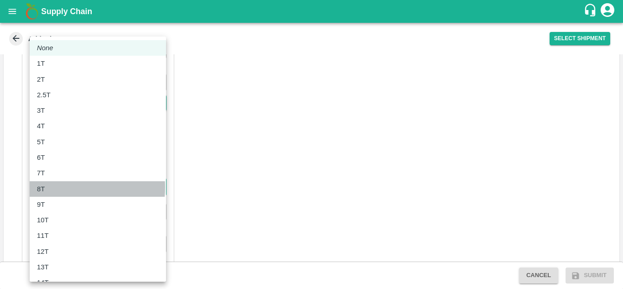
click at [53, 187] on div "8T" at bounding box center [98, 189] width 122 height 10
type input "8000"
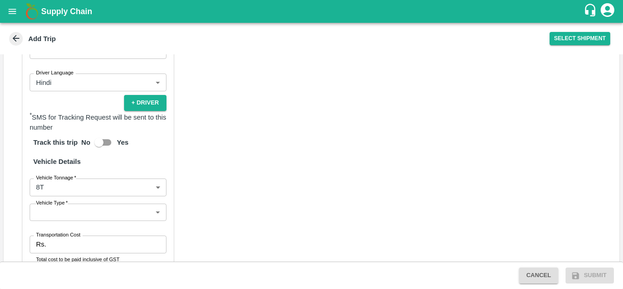
click at [207, 166] on div "Partner Details Partner   * Partner Add Transporter Driver 1 Details Driver Nam…" at bounding box center [312, 120] width 616 height 459
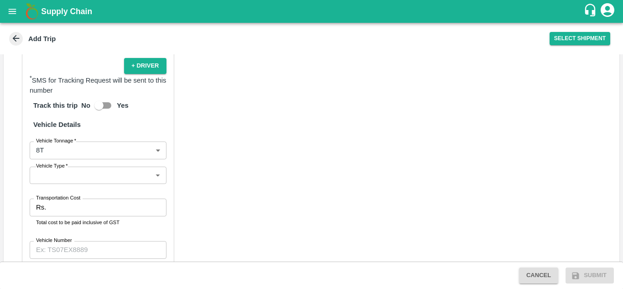
scroll to position [612, 0]
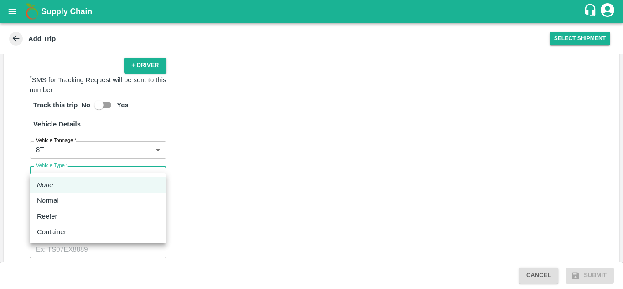
click at [114, 169] on body "Supply Chain Add Trip Select Shipment Trip Details Trip Type Fruit Movement 1 T…" at bounding box center [311, 144] width 623 height 289
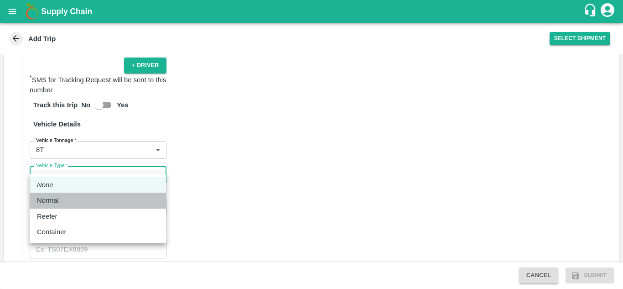
click at [69, 204] on div "Normal" at bounding box center [98, 200] width 122 height 10
type input "Normal"
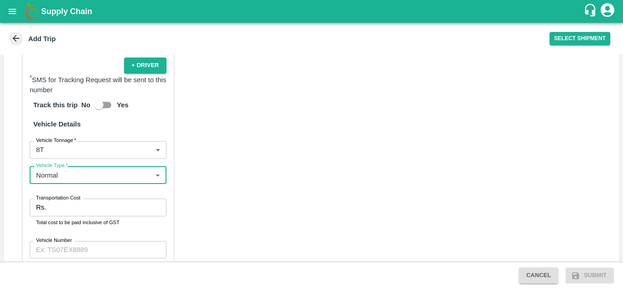
click at [99, 202] on input "Transportation Cost" at bounding box center [108, 206] width 116 height 17
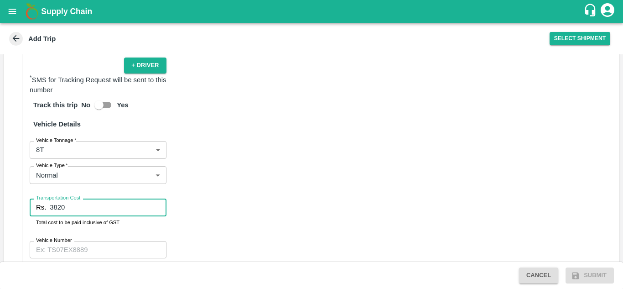
type input "3820"
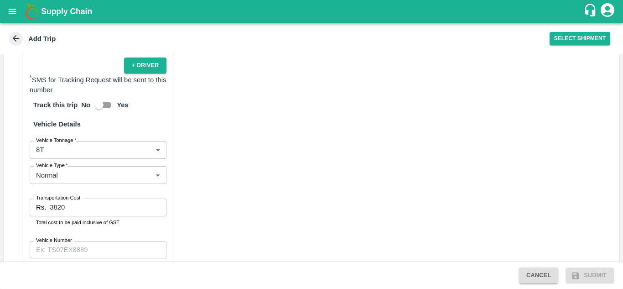
click at [221, 223] on div "Partner Details Partner   * Partner Add Transporter Driver 1 Details Driver Nam…" at bounding box center [312, 82] width 616 height 459
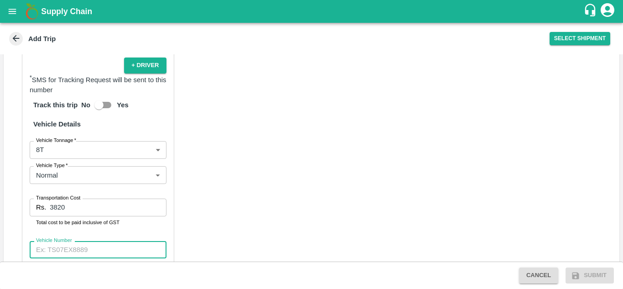
click at [58, 243] on input "Vehicle Number" at bounding box center [98, 249] width 137 height 17
type input "m"
type input "MH10Z3780"
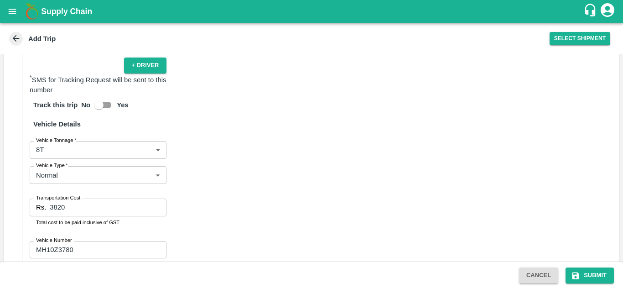
click at [395, 138] on div "Partner Details Partner   * Partner Add Transporter Driver 1 Details Driver Nam…" at bounding box center [312, 82] width 616 height 459
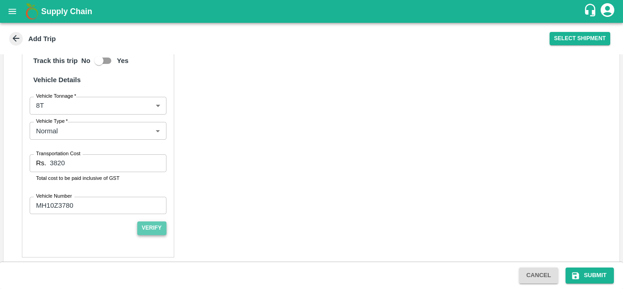
click at [149, 221] on button "Verify" at bounding box center [151, 227] width 29 height 13
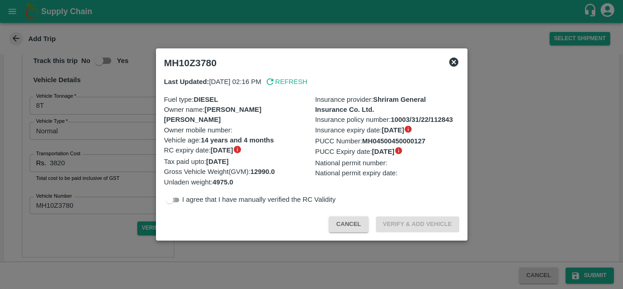
click at [179, 202] on input "checkbox" at bounding box center [169, 199] width 33 height 11
checkbox input "true"
click at [411, 218] on button "Verify & Add Vehicle" at bounding box center [417, 224] width 83 height 16
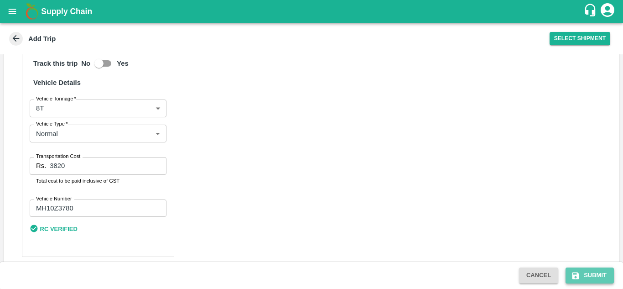
click at [600, 273] on button "Submit" at bounding box center [590, 275] width 48 height 16
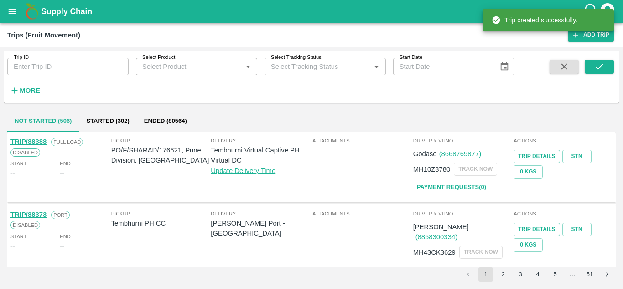
click at [595, 30] on div "Trip created successfully." at bounding box center [548, 20] width 131 height 22
click at [593, 33] on div "Trip created successfully." at bounding box center [548, 19] width 131 height 27
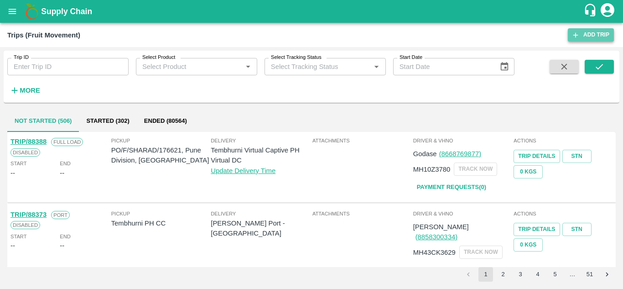
click at [589, 31] on link "Add Trip" at bounding box center [591, 34] width 46 height 13
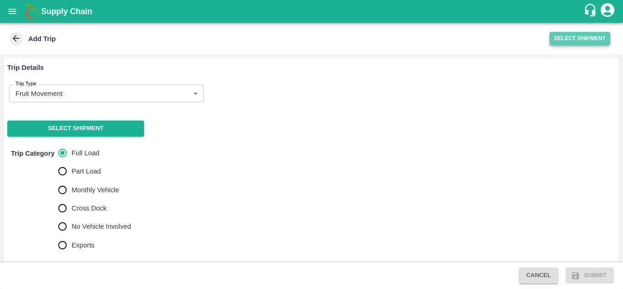
click at [585, 38] on button "Select Shipment" at bounding box center [580, 38] width 61 height 13
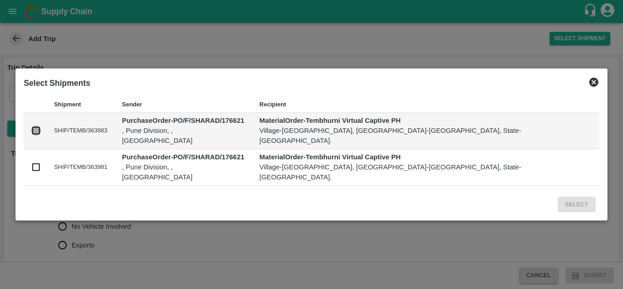
click at [41, 135] on input "checkbox" at bounding box center [36, 130] width 10 height 10
checkbox input "true"
click at [41, 162] on input "checkbox" at bounding box center [36, 167] width 10 height 10
checkbox input "true"
click at [558, 197] on button "Select" at bounding box center [577, 205] width 38 height 16
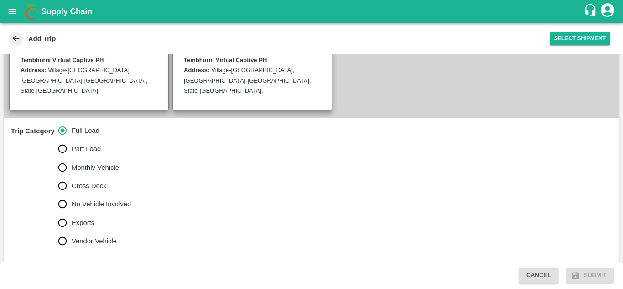
scroll to position [214, 0]
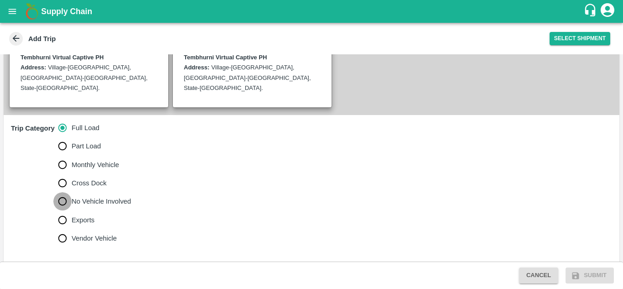
click at [65, 192] on input "No Vehicle Involved" at bounding box center [62, 201] width 18 height 18
radio input "true"
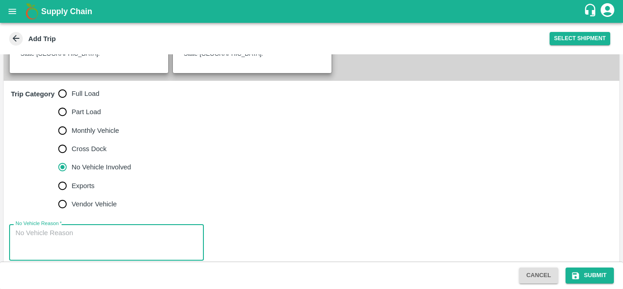
click at [62, 228] on textarea "No Vehicle Reason   *" at bounding box center [107, 242] width 182 height 29
type textarea "Field Dump"
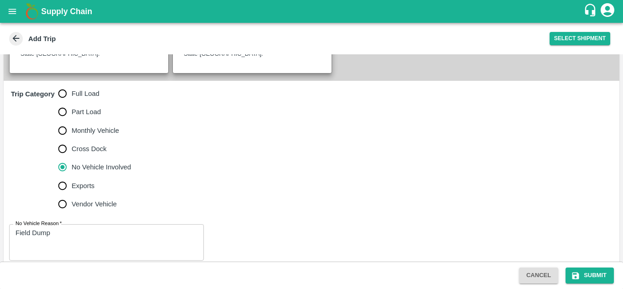
click at [273, 203] on div "Trip Category Full Load Part Load Monthly Vehicle Cross Dock No Vehicle Involve…" at bounding box center [312, 149] width 616 height 136
click at [598, 272] on button "Submit" at bounding box center [590, 275] width 48 height 16
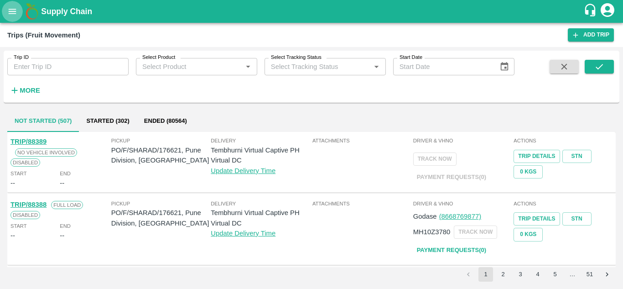
click at [9, 10] on icon "open drawer" at bounding box center [12, 11] width 10 height 10
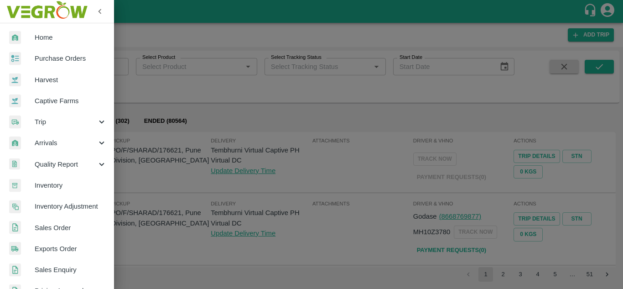
click at [55, 58] on span "Purchase Orders" at bounding box center [71, 58] width 72 height 10
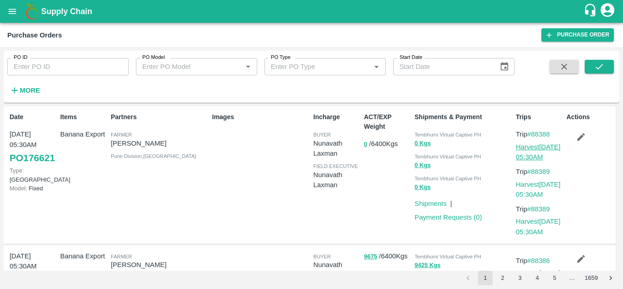
click at [534, 149] on link "Harvest [DATE] 05:30AM" at bounding box center [538, 151] width 45 height 17
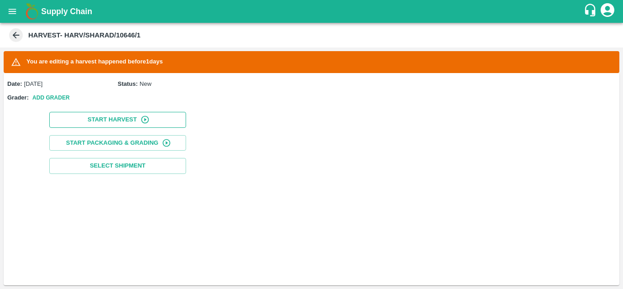
click at [119, 117] on button "Start Harvest" at bounding box center [117, 120] width 137 height 16
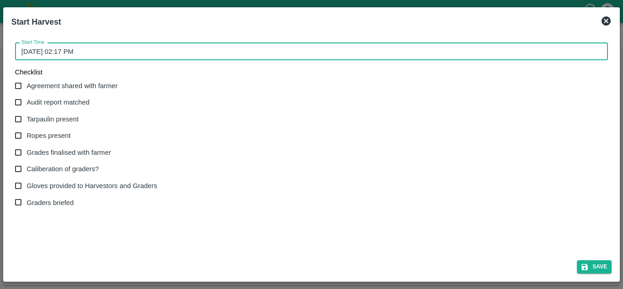
click at [36, 52] on input "16/09/2025 02:17 PM" at bounding box center [308, 51] width 586 height 17
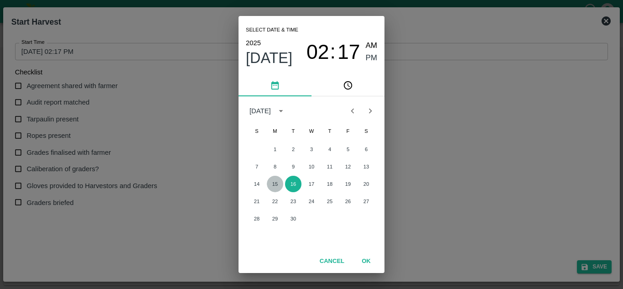
click at [275, 180] on button "15" at bounding box center [275, 184] width 16 height 16
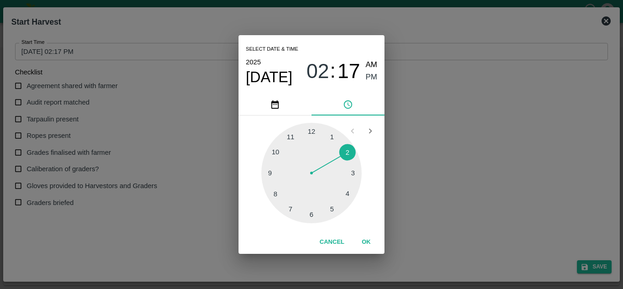
click at [276, 150] on div at bounding box center [311, 173] width 100 height 100
click at [312, 130] on div at bounding box center [311, 173] width 100 height 100
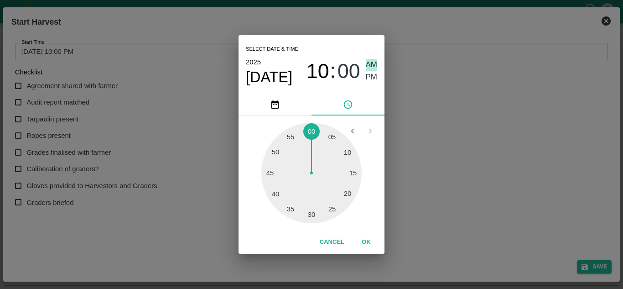
click at [371, 63] on span "AM" at bounding box center [372, 65] width 12 height 12
type input "15/09/2025 10:00 AM"
click at [366, 238] on button "OK" at bounding box center [366, 242] width 29 height 16
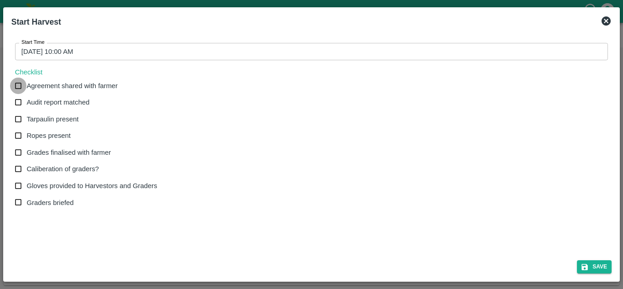
click at [19, 88] on input "Agreement shared with farmer" at bounding box center [18, 86] width 17 height 17
checkbox input "true"
click at [18, 101] on input "Audit report matched" at bounding box center [18, 102] width 17 height 17
checkbox input "true"
click at [18, 119] on input "Tarpaulin present" at bounding box center [18, 119] width 17 height 17
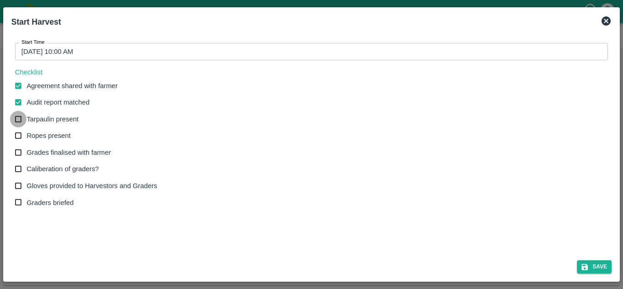
checkbox input "true"
click at [20, 136] on input "Ropes present" at bounding box center [18, 135] width 17 height 17
checkbox input "true"
click at [19, 152] on input "Grades finalised with farmer" at bounding box center [18, 152] width 17 height 17
checkbox input "true"
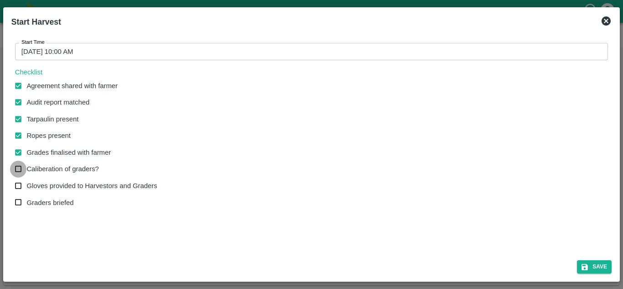
click at [19, 170] on input "Caliberation of graders?" at bounding box center [18, 169] width 17 height 17
checkbox input "true"
drag, startPoint x: 19, startPoint y: 187, endPoint x: 18, endPoint y: 202, distance: 15.1
click at [18, 202] on div "Agreement shared with farmer Audit report matched Tarpaulin present Ropes prese…" at bounding box center [90, 145] width 150 height 134
click at [18, 202] on input "Graders briefed" at bounding box center [18, 202] width 17 height 17
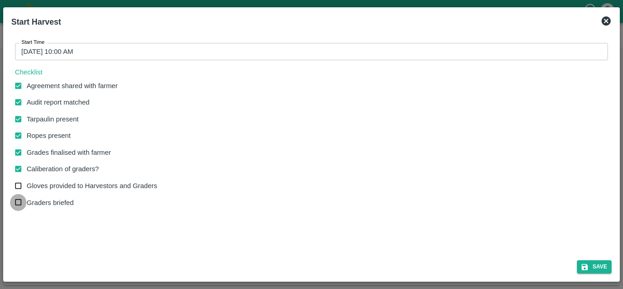
checkbox input "true"
click at [600, 265] on button "Save" at bounding box center [594, 266] width 35 height 13
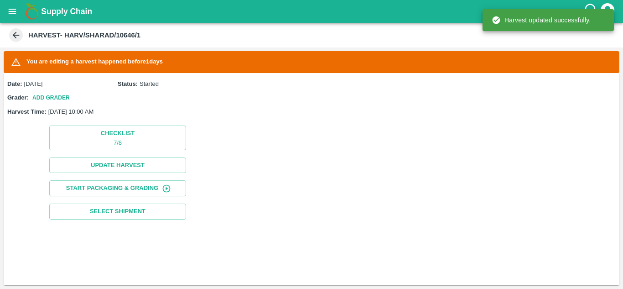
click at [334, 156] on div "Date: 15 Sep 2025 Status: Started Grader: Add Grader Harvest Time: 15 Sep 2025,…" at bounding box center [312, 179] width 616 height 212
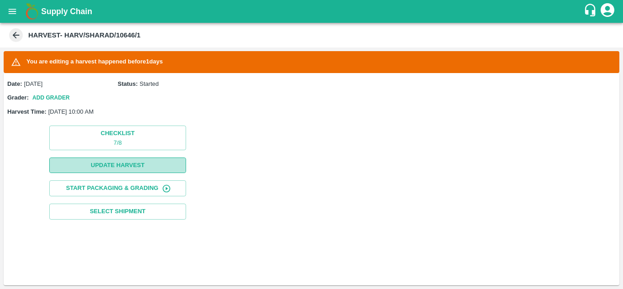
click at [123, 163] on button "Update Harvest" at bounding box center [117, 165] width 137 height 16
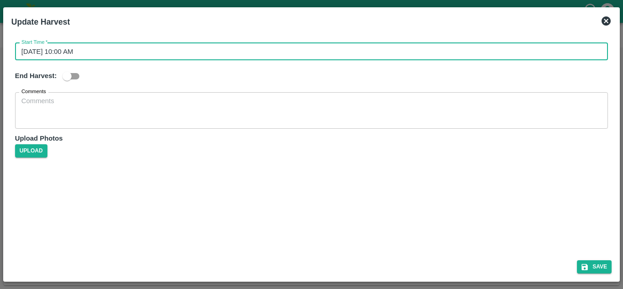
click at [57, 50] on input "15/09/2025 10:00 AM" at bounding box center [308, 51] width 586 height 17
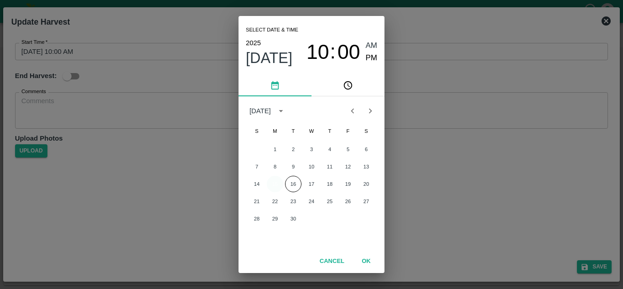
click at [278, 185] on button "15" at bounding box center [275, 184] width 16 height 16
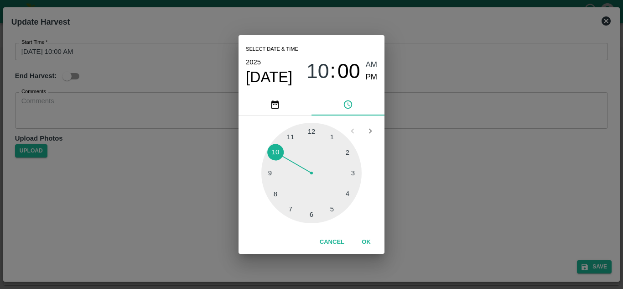
click at [274, 150] on div at bounding box center [311, 173] width 100 height 100
click at [311, 128] on div at bounding box center [311, 173] width 100 height 100
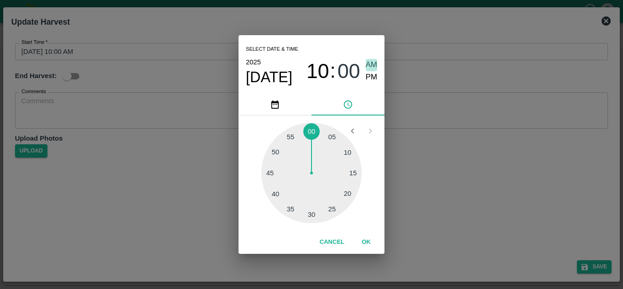
click at [370, 63] on span "AM" at bounding box center [372, 65] width 12 height 12
click at [365, 243] on button "OK" at bounding box center [366, 242] width 29 height 16
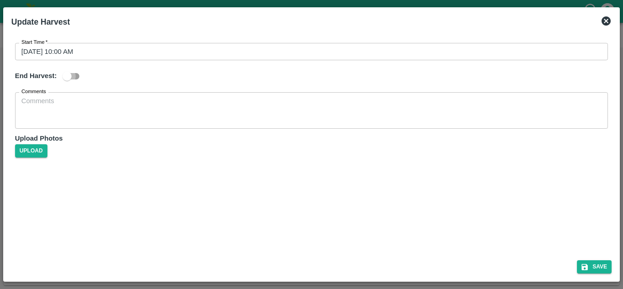
click at [72, 72] on input "checkbox" at bounding box center [67, 75] width 52 height 17
checkbox input "true"
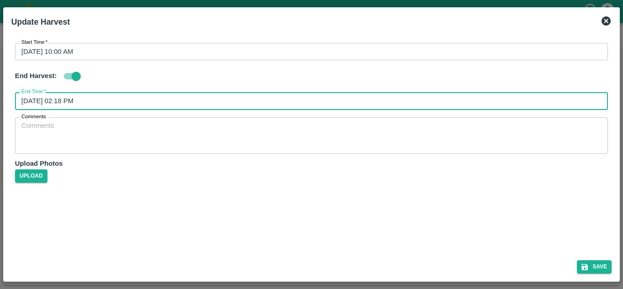
click at [86, 96] on input "16/09/2025 02:18 PM" at bounding box center [308, 100] width 586 height 17
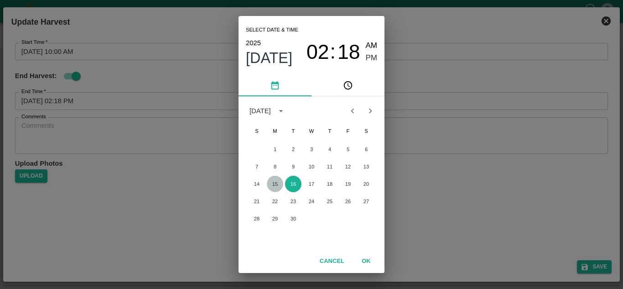
click at [275, 182] on button "15" at bounding box center [275, 184] width 16 height 16
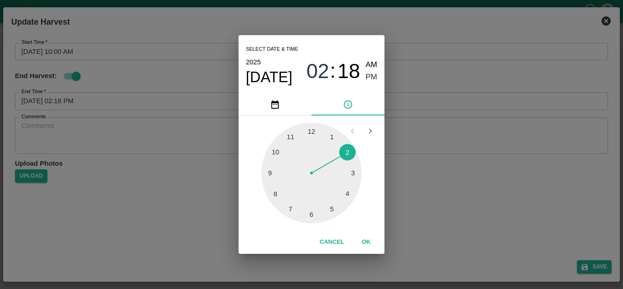
click at [332, 208] on div at bounding box center [311, 173] width 100 height 100
click at [311, 133] on div at bounding box center [311, 173] width 100 height 100
type input "15/09/2025 05:00 PM"
click at [371, 78] on span "PM" at bounding box center [372, 77] width 12 height 12
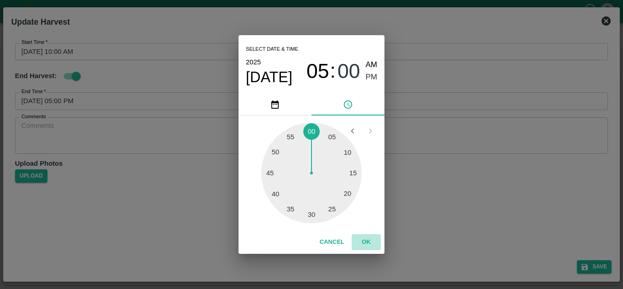
click at [365, 239] on button "OK" at bounding box center [366, 242] width 29 height 16
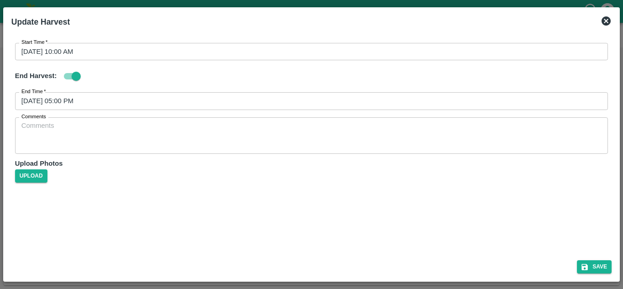
click at [372, 200] on div "Start Time   * 15/09/2025 10:00 AM Start Time End Harvest: End Time   * 15/09/2…" at bounding box center [311, 142] width 607 height 221
click at [599, 265] on button "Save" at bounding box center [594, 266] width 35 height 13
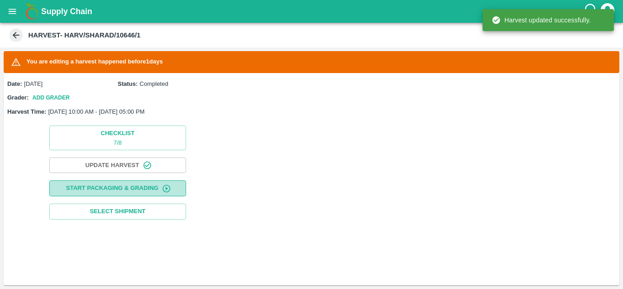
click at [130, 185] on button "Start Packaging & Grading" at bounding box center [117, 188] width 137 height 16
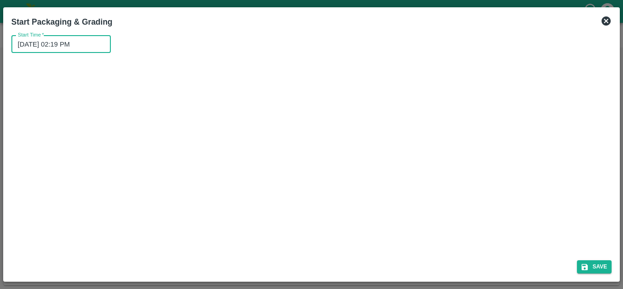
click at [37, 42] on input "16/09/2025 02:19 PM" at bounding box center [57, 44] width 93 height 17
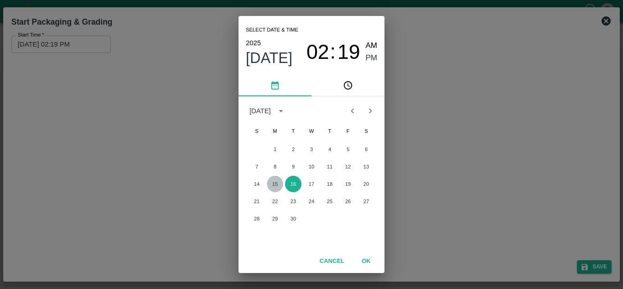
click at [275, 184] on button "15" at bounding box center [275, 184] width 16 height 16
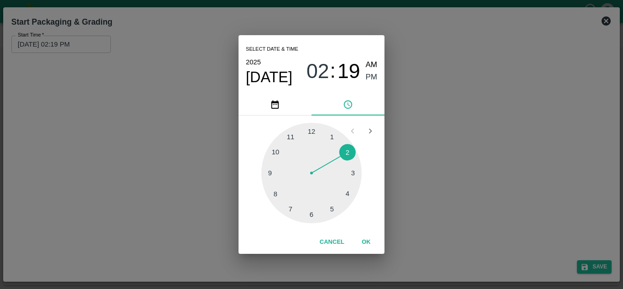
click at [278, 154] on div at bounding box center [311, 173] width 100 height 100
click at [310, 131] on div at bounding box center [311, 173] width 100 height 100
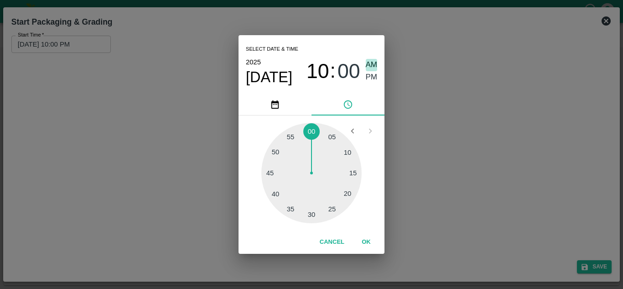
click at [373, 66] on span "AM" at bounding box center [372, 65] width 12 height 12
type input "15/09/2025 10:00 AM"
click at [368, 242] on button "OK" at bounding box center [366, 242] width 29 height 16
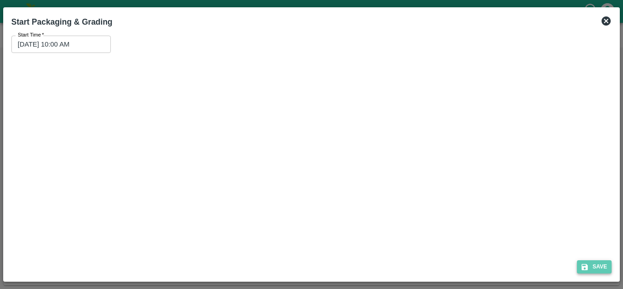
click at [597, 264] on button "Save" at bounding box center [594, 266] width 35 height 13
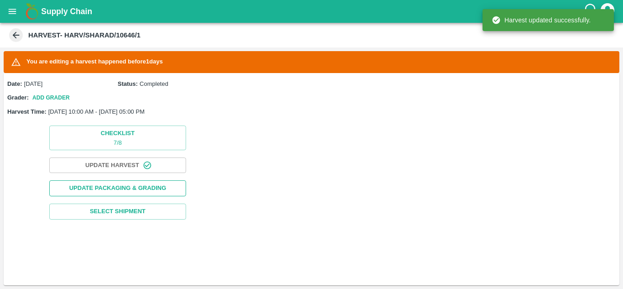
click at [150, 189] on button "Update Packaging & Grading" at bounding box center [117, 188] width 137 height 16
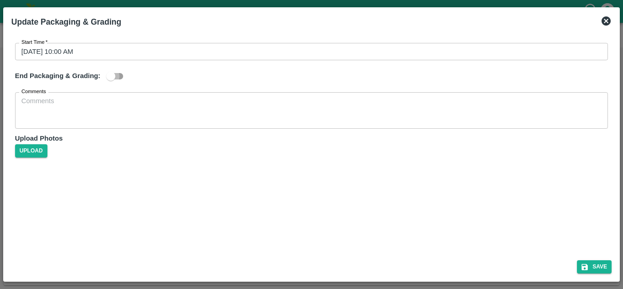
click at [117, 73] on input "checkbox" at bounding box center [111, 75] width 52 height 17
checkbox input "true"
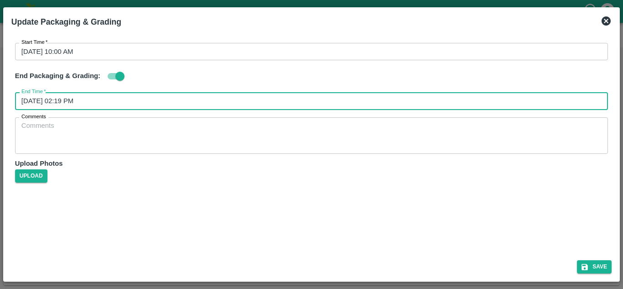
click at [72, 94] on input "16/09/2025 02:19 PM" at bounding box center [308, 100] width 586 height 17
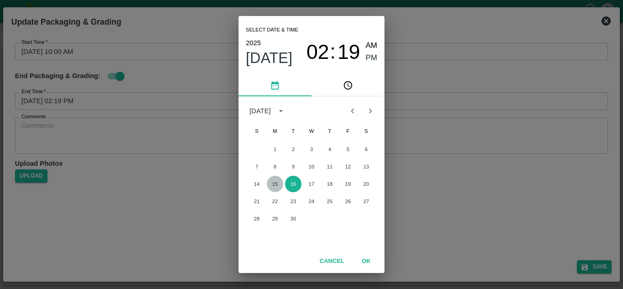
click at [275, 187] on button "15" at bounding box center [275, 184] width 16 height 16
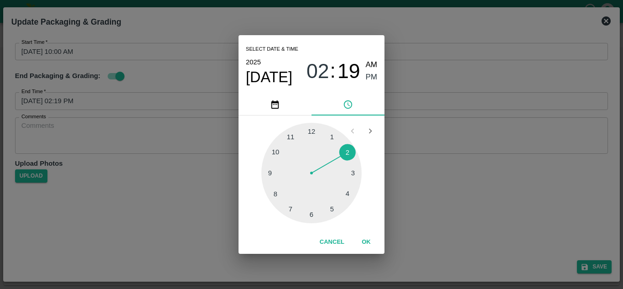
click at [332, 209] on div at bounding box center [311, 173] width 100 height 100
click at [312, 130] on div at bounding box center [311, 173] width 100 height 100
type input "15/09/2025 05:00 PM"
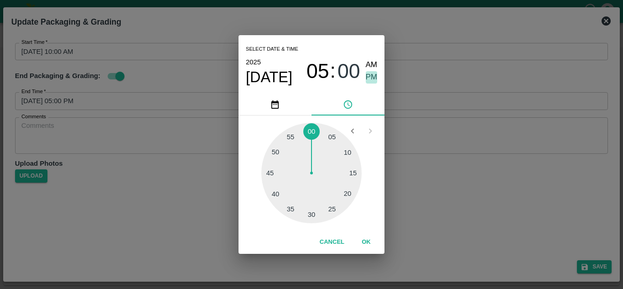
click at [372, 74] on span "PM" at bounding box center [372, 77] width 12 height 12
click at [365, 240] on button "OK" at bounding box center [366, 242] width 29 height 16
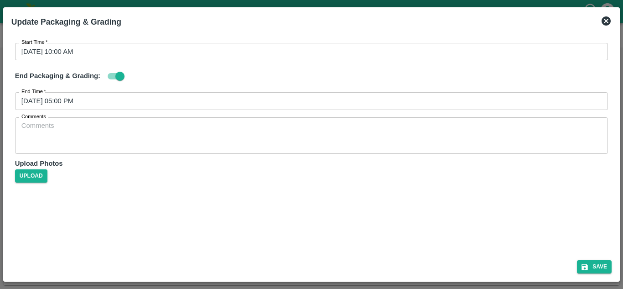
click at [378, 241] on div "Start Time   * 15/09/2025 10:00 AM Start Time End Packaging & Grading: End Time…" at bounding box center [311, 142] width 607 height 221
click at [601, 265] on button "Save" at bounding box center [594, 266] width 35 height 13
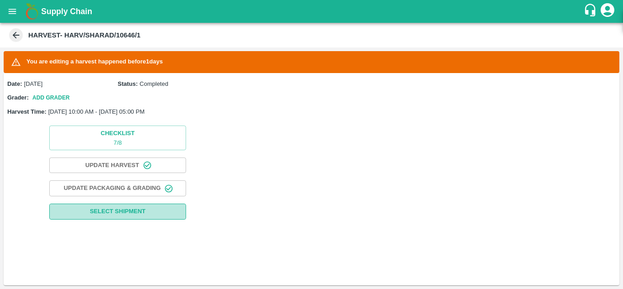
click at [130, 208] on span "Select Shipment" at bounding box center [118, 211] width 56 height 10
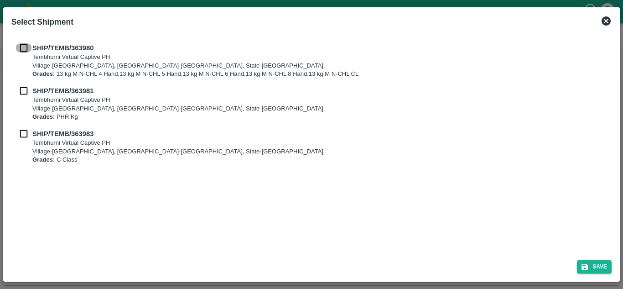
click at [27, 46] on input "checkbox" at bounding box center [23, 48] width 17 height 10
checkbox input "true"
click at [28, 87] on input "checkbox" at bounding box center [23, 91] width 17 height 10
checkbox input "true"
click at [23, 130] on input "checkbox" at bounding box center [23, 134] width 17 height 10
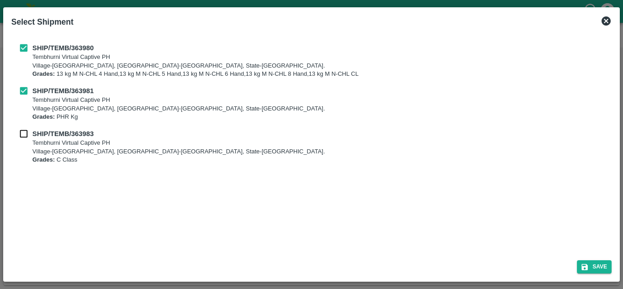
checkbox input "true"
click at [600, 266] on button "Save" at bounding box center [594, 266] width 35 height 13
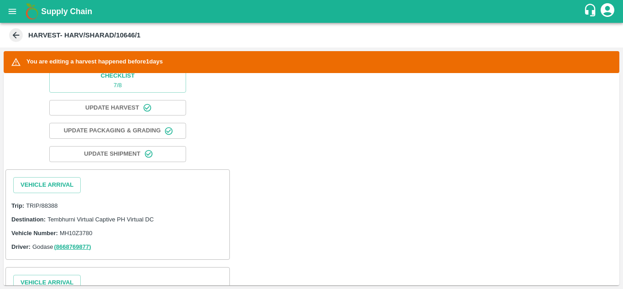
scroll to position [83, 0]
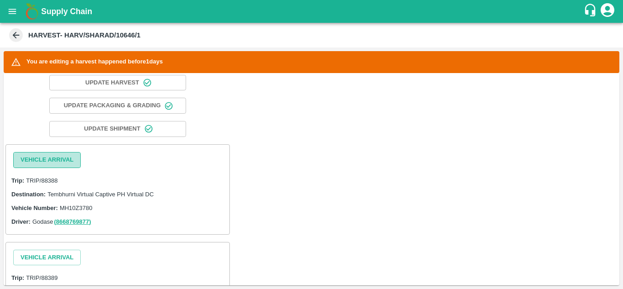
click at [45, 157] on button "Vehicle Arrival" at bounding box center [46, 160] width 67 height 16
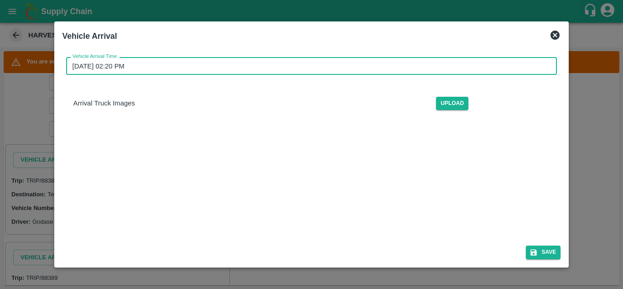
click at [104, 68] on input "16/09/2025 02:20 PM" at bounding box center [308, 65] width 485 height 17
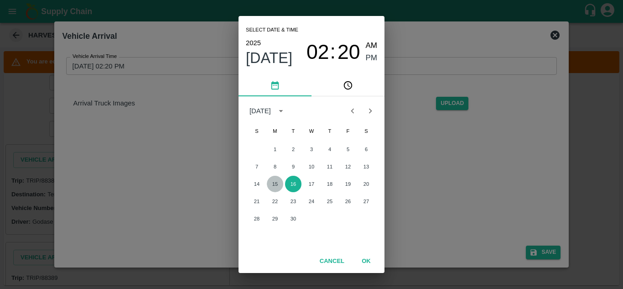
click at [274, 182] on button "15" at bounding box center [275, 184] width 16 height 16
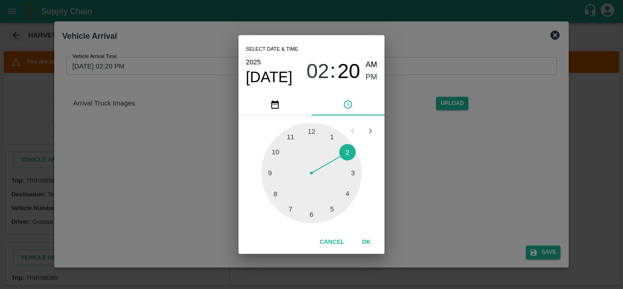
click at [276, 150] on div at bounding box center [311, 173] width 100 height 100
click at [312, 130] on div at bounding box center [311, 173] width 100 height 100
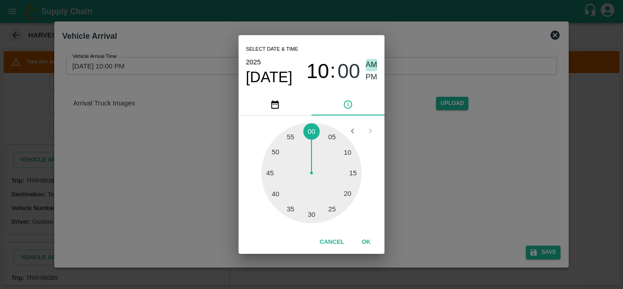
click at [372, 66] on span "AM" at bounding box center [372, 65] width 12 height 12
type input "15/09/2025 10:00 AM"
click at [365, 240] on button "OK" at bounding box center [366, 242] width 29 height 16
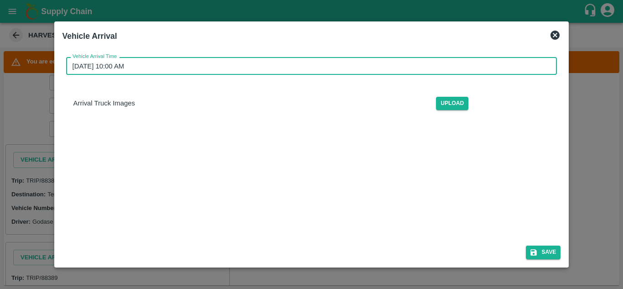
scroll to position [46, 0]
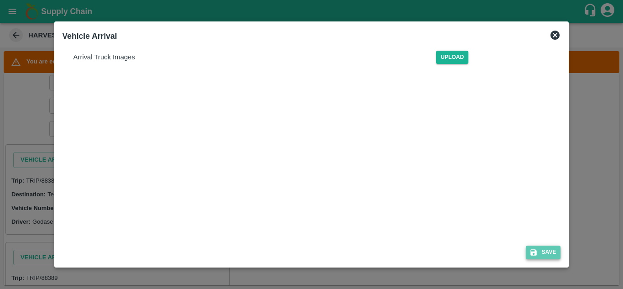
click at [550, 248] on button "Save" at bounding box center [543, 251] width 35 height 13
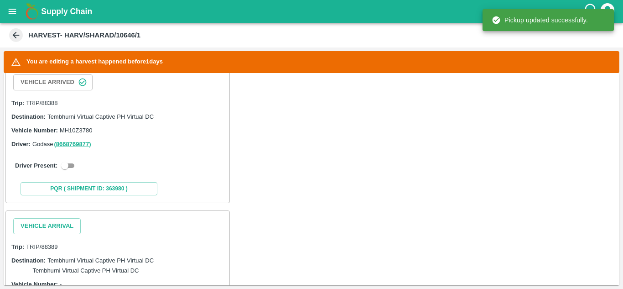
scroll to position [161, 0]
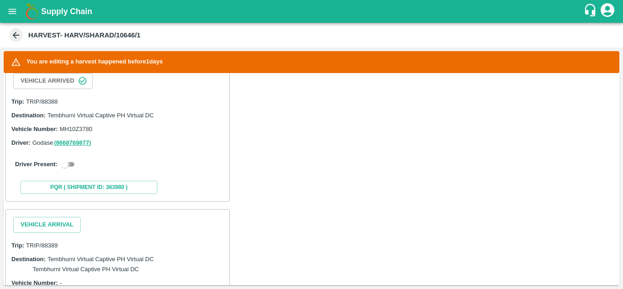
click at [68, 165] on input "checkbox" at bounding box center [64, 164] width 33 height 11
checkbox input "true"
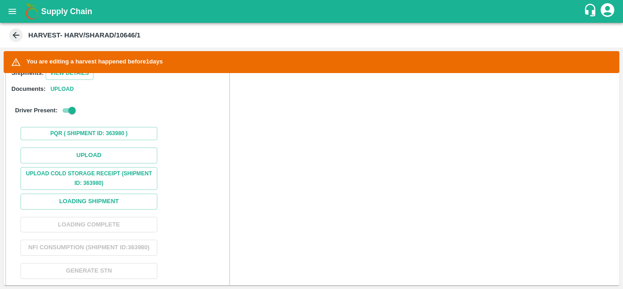
scroll to position [261, 0]
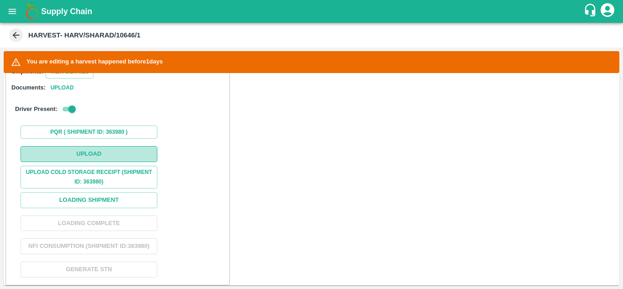
click at [99, 152] on button "Upload" at bounding box center [89, 154] width 137 height 16
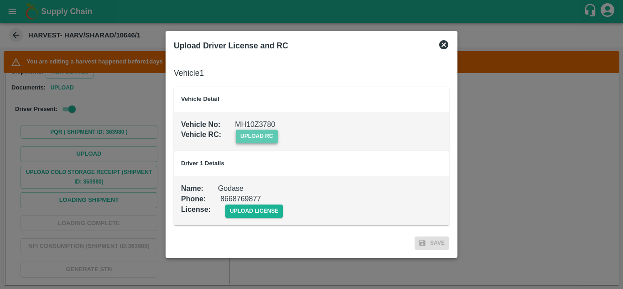
click at [258, 136] on span "upload rc" at bounding box center [257, 136] width 42 height 13
click at [0, 0] on input "upload rc" at bounding box center [0, 0] width 0 height 0
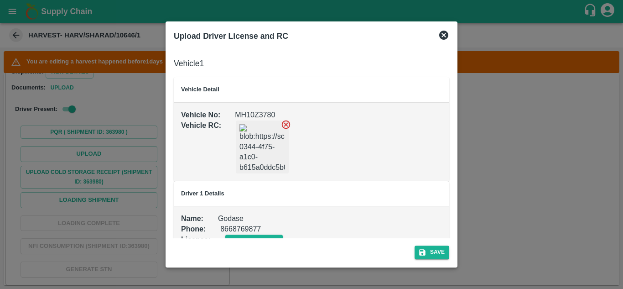
scroll to position [21, 0]
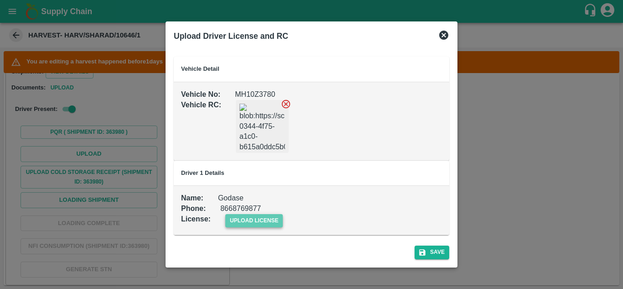
click at [260, 219] on span "upload license" at bounding box center [254, 220] width 58 height 13
click at [0, 0] on input "upload license" at bounding box center [0, 0] width 0 height 0
click at [438, 250] on button "Save" at bounding box center [432, 251] width 35 height 13
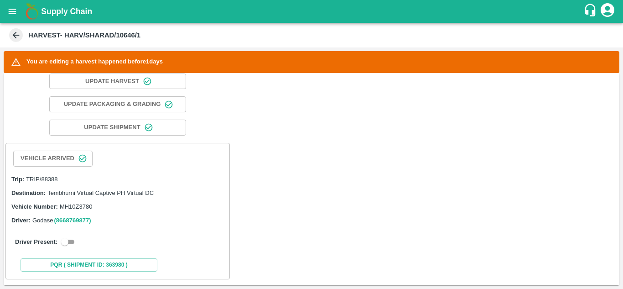
scroll to position [84, 0]
click at [72, 238] on input "checkbox" at bounding box center [64, 241] width 33 height 11
checkbox input "true"
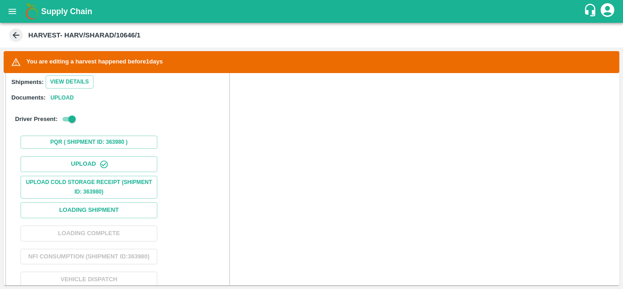
scroll to position [266, 0]
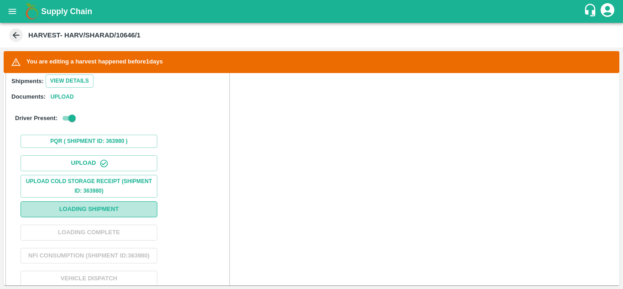
click at [93, 211] on button "Loading Shipment" at bounding box center [89, 209] width 137 height 16
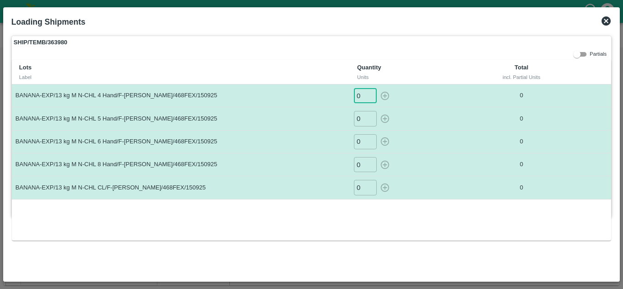
click at [363, 94] on input "0" at bounding box center [365, 95] width 23 height 15
click at [361, 92] on input "0" at bounding box center [365, 95] width 23 height 15
click at [364, 121] on input "0" at bounding box center [365, 118] width 23 height 15
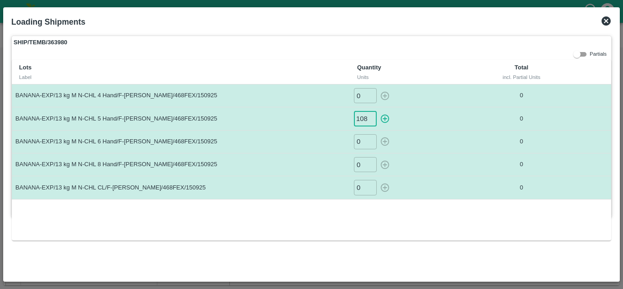
type input "108"
click at [378, 111] on button "button" at bounding box center [385, 118] width 15 height 15
type input "0"
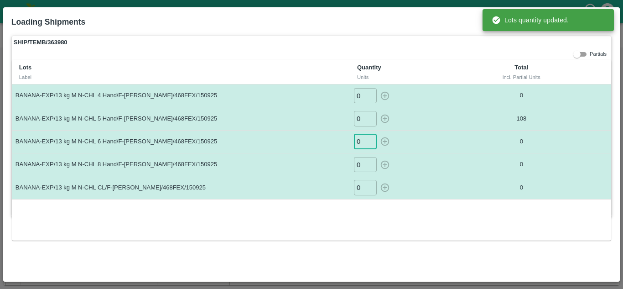
click at [359, 144] on input "0" at bounding box center [365, 141] width 23 height 15
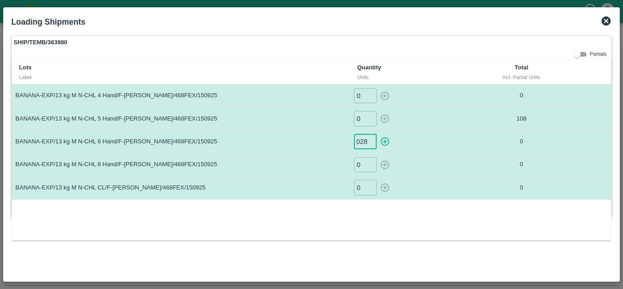
scroll to position [0, 5]
type input "0284"
click at [378, 134] on button "button" at bounding box center [385, 141] width 15 height 15
type input "0"
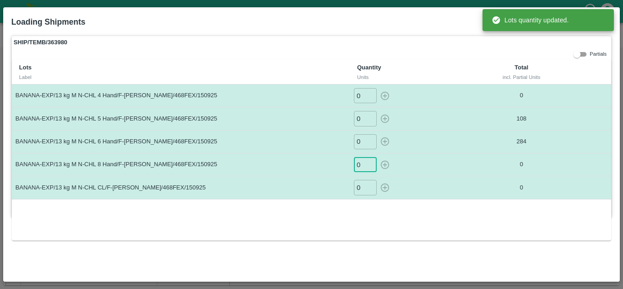
click at [365, 164] on input "0" at bounding box center [365, 164] width 23 height 15
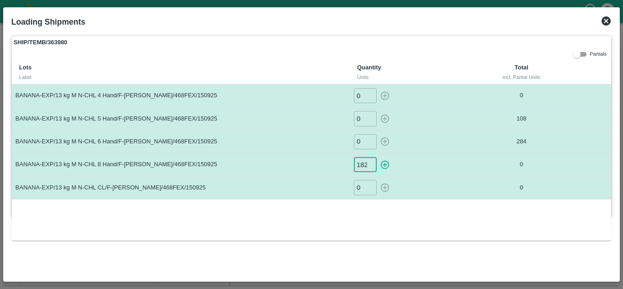
scroll to position [0, 0]
type input "182"
click at [378, 157] on button "button" at bounding box center [385, 164] width 15 height 15
type input "0"
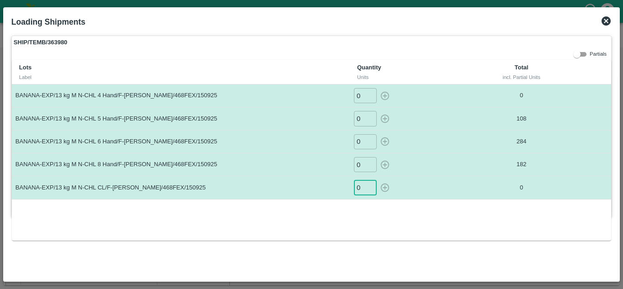
click at [362, 185] on input "0" at bounding box center [365, 187] width 23 height 15
type input "39"
click at [378, 180] on button "button" at bounding box center [385, 187] width 15 height 15
type input "0"
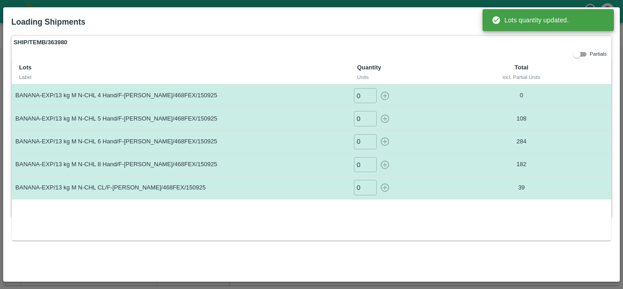
click at [422, 216] on div "Lots Label Quantity Units Total incl. Partial Units BANANA-EXP/13 kg M N-CHL 4 …" at bounding box center [311, 150] width 599 height 180
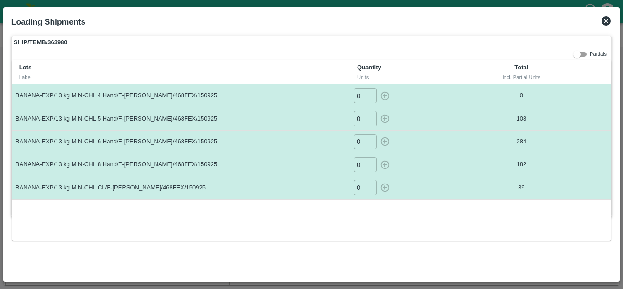
click at [607, 20] on icon at bounding box center [606, 20] width 9 height 9
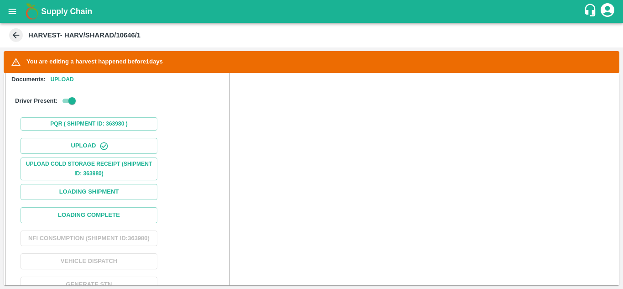
scroll to position [285, 0]
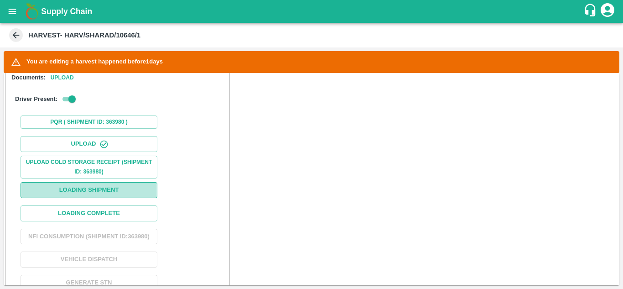
click at [105, 190] on button "Loading Shipment" at bounding box center [89, 190] width 137 height 16
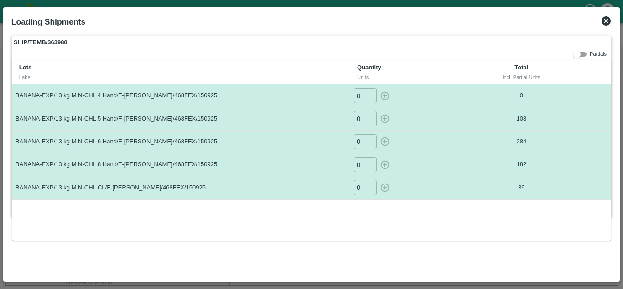
click at [607, 20] on icon at bounding box center [606, 21] width 11 height 11
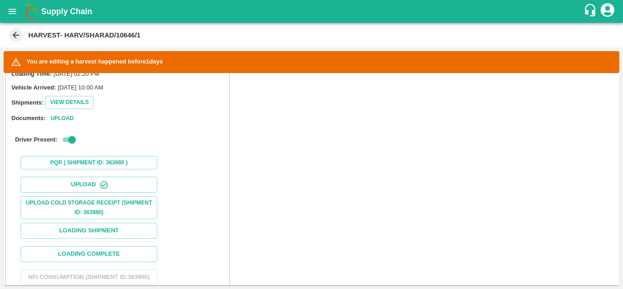
scroll to position [259, 0]
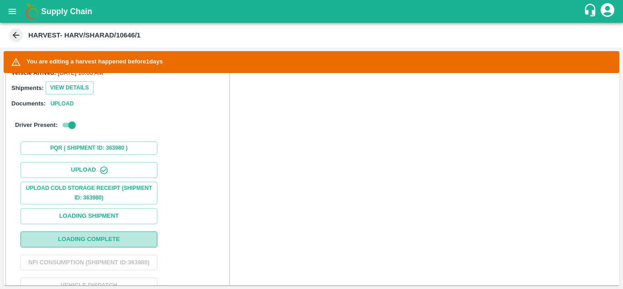
click at [76, 245] on button "Loading Complete" at bounding box center [89, 239] width 137 height 16
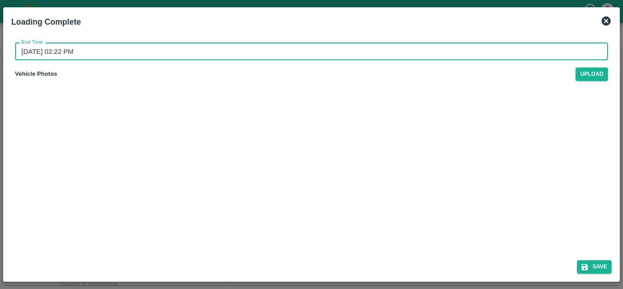
click at [80, 54] on input "16/09/2025 02:22 PM" at bounding box center [308, 51] width 586 height 17
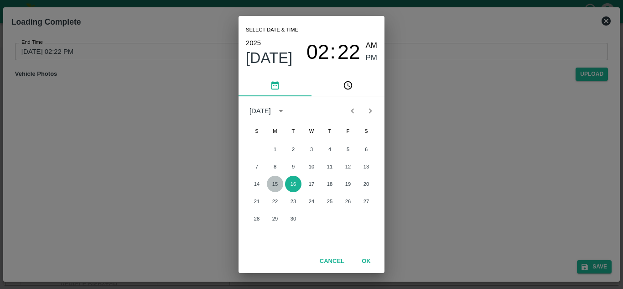
click at [275, 180] on button "15" at bounding box center [275, 184] width 16 height 16
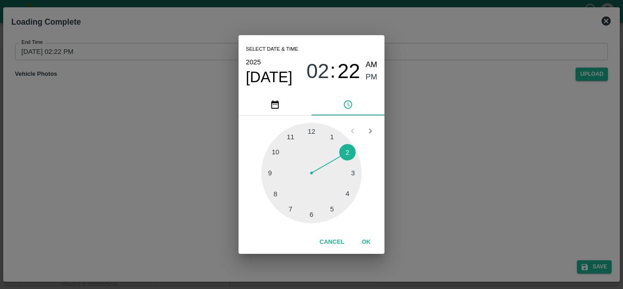
click at [332, 208] on div at bounding box center [311, 173] width 100 height 100
click at [312, 130] on div at bounding box center [311, 173] width 100 height 100
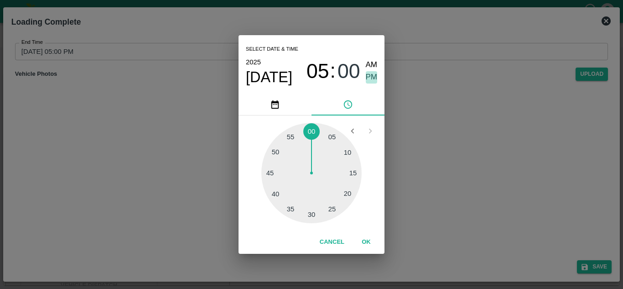
click at [373, 75] on span "PM" at bounding box center [372, 77] width 12 height 12
click at [365, 242] on button "OK" at bounding box center [366, 242] width 29 height 16
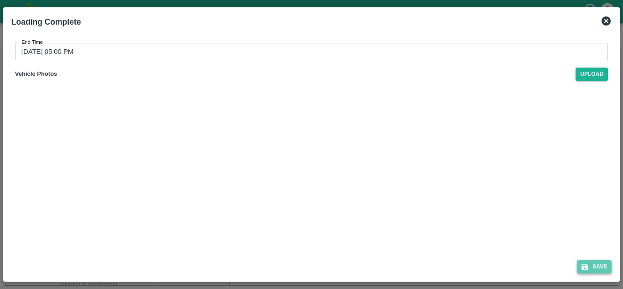
click at [601, 261] on button "Save" at bounding box center [594, 266] width 35 height 13
type input "16/09/2025 02:22 PM"
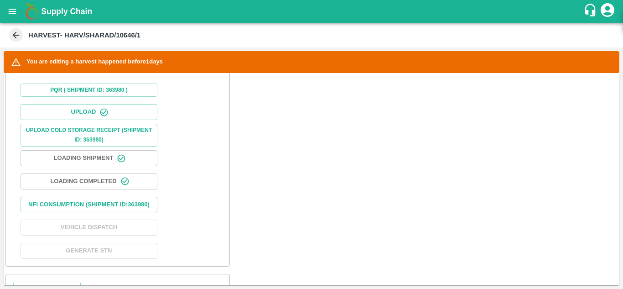
scroll to position [323, 0]
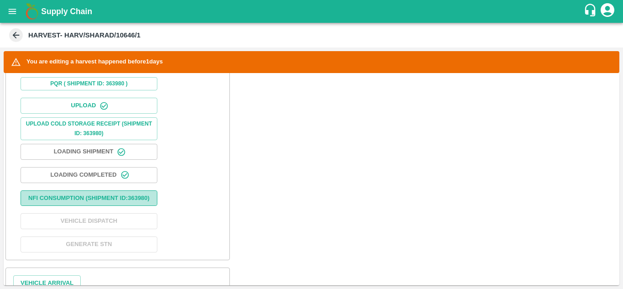
click at [89, 202] on button "Nfi Consumption (SHIPMENT ID: 363980 )" at bounding box center [89, 198] width 137 height 16
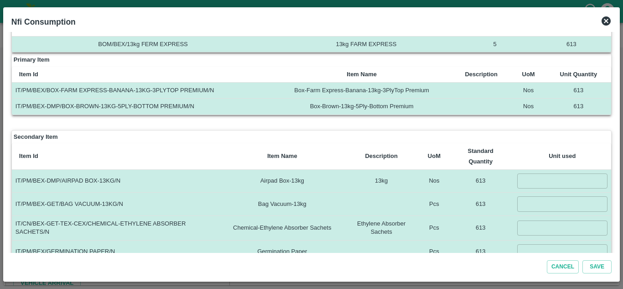
scroll to position [31, 0]
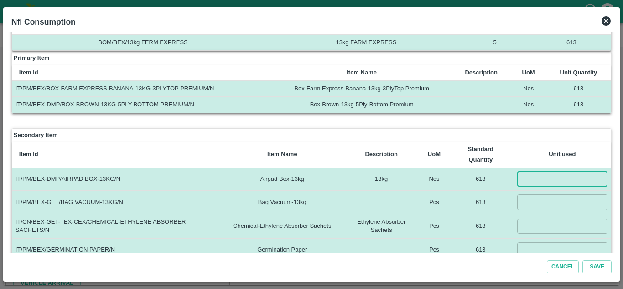
click at [540, 174] on input "number" at bounding box center [562, 178] width 91 height 15
type input "613"
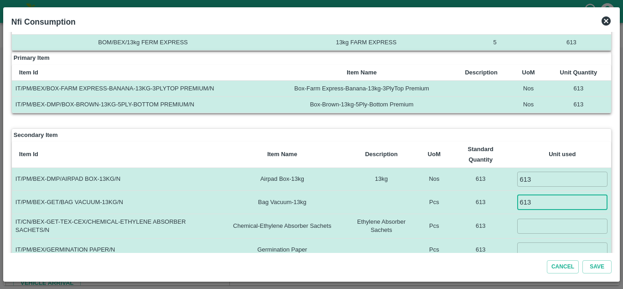
type input "613"
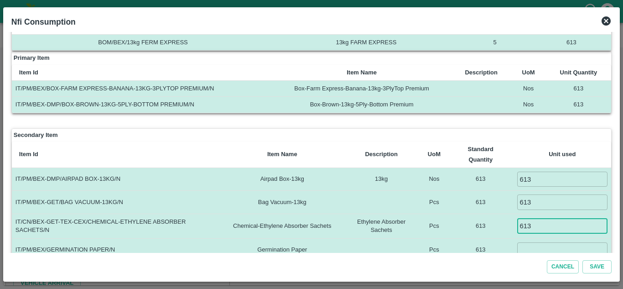
type input "613"
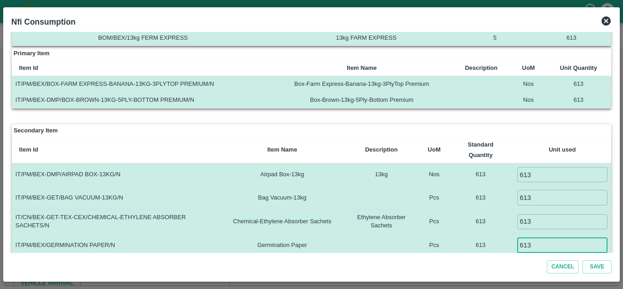
type input "613"
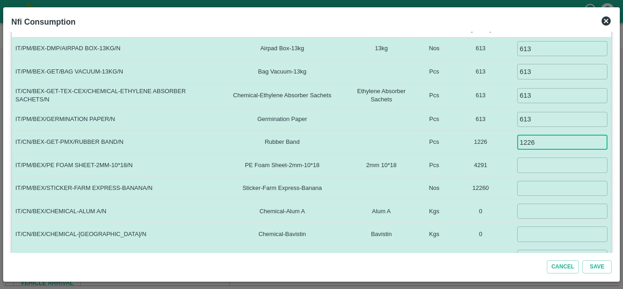
type input "1226"
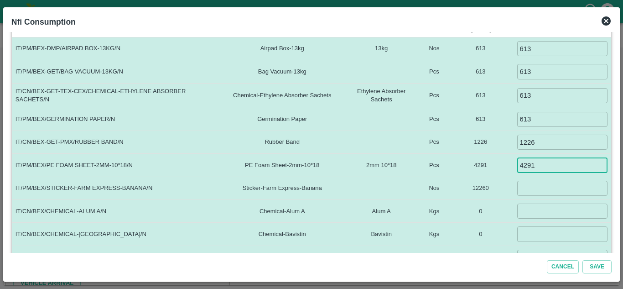
type input "4291"
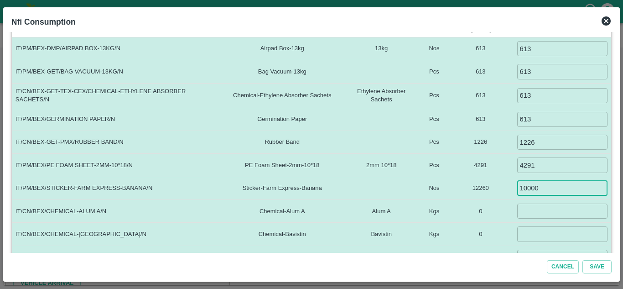
type input "10000"
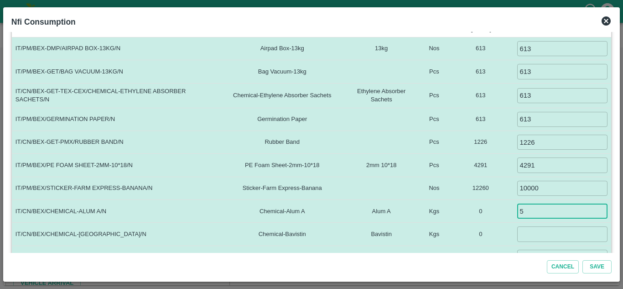
type input "5"
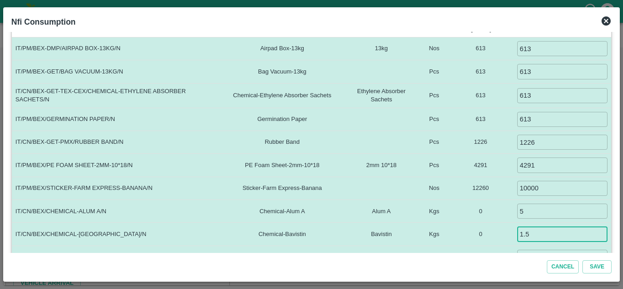
type input "1.5"
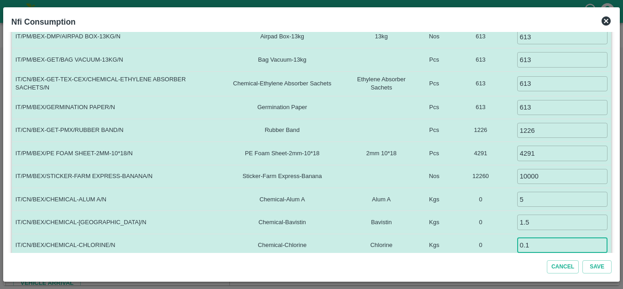
type input "0.1"
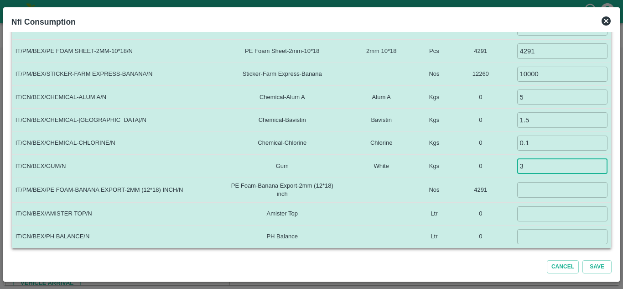
type input "3"
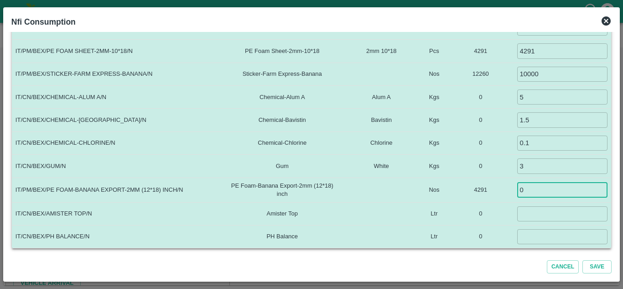
type input "0"
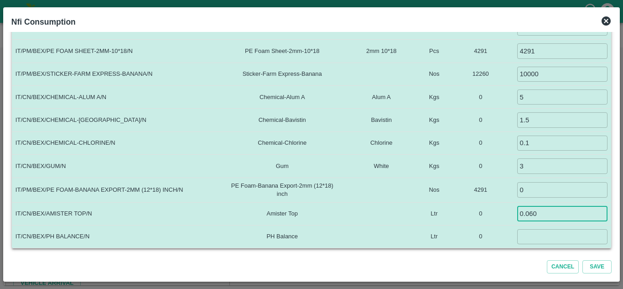
type input "0.060"
type input "0.035"
click at [405, 206] on td at bounding box center [381, 213] width 78 height 23
click at [598, 262] on button "Save" at bounding box center [596, 266] width 29 height 13
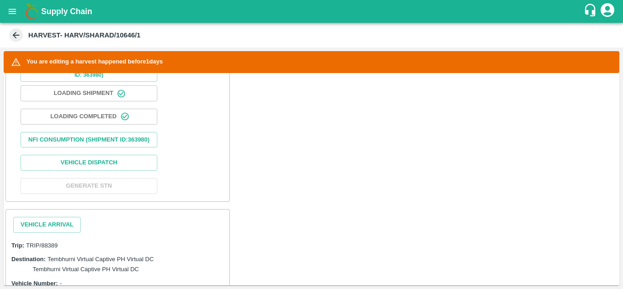
scroll to position [382, 0]
click at [51, 228] on button "Vehicle Arrival" at bounding box center [46, 224] width 67 height 16
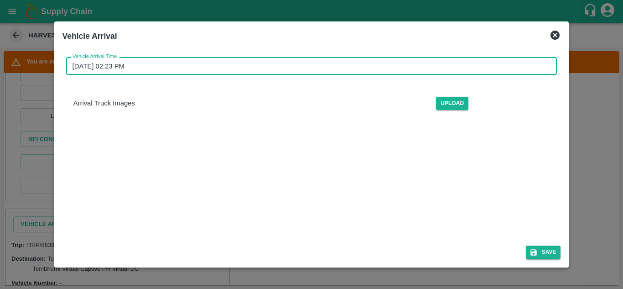
click at [121, 67] on input "16/09/2025 02:23 PM" at bounding box center [308, 65] width 485 height 17
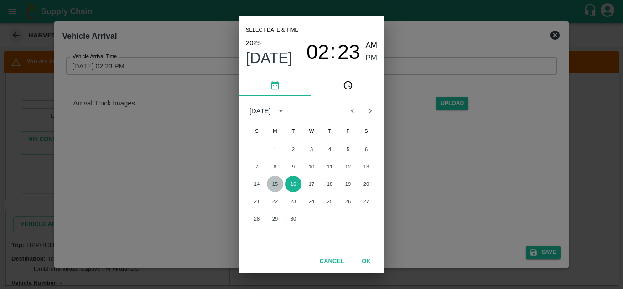
click at [278, 184] on button "15" at bounding box center [275, 184] width 16 height 16
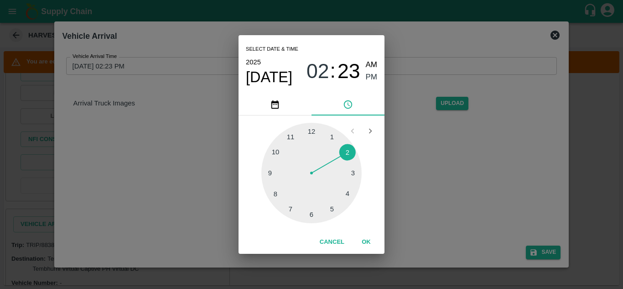
click at [278, 184] on div at bounding box center [311, 173] width 100 height 100
click at [322, 73] on span "08" at bounding box center [317, 71] width 23 height 24
click at [273, 145] on div at bounding box center [311, 173] width 100 height 100
click at [310, 131] on div at bounding box center [311, 173] width 100 height 100
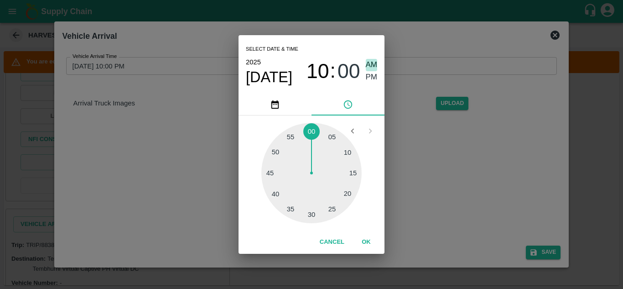
click at [369, 65] on span "AM" at bounding box center [372, 65] width 12 height 12
type input "15/09/2025 10:00 AM"
click at [366, 239] on button "OK" at bounding box center [366, 242] width 29 height 16
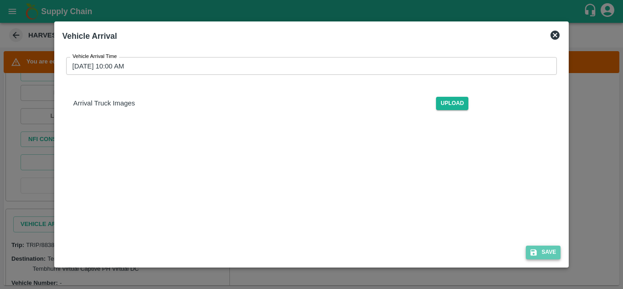
click at [547, 250] on button "Save" at bounding box center [543, 251] width 35 height 13
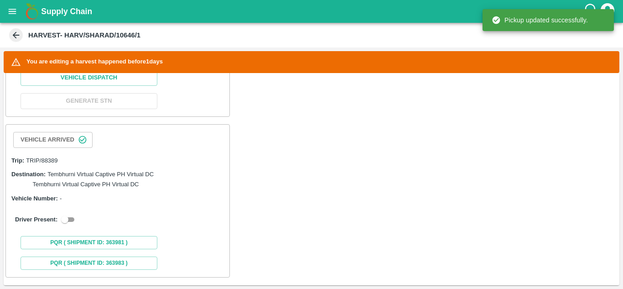
scroll to position [486, 0]
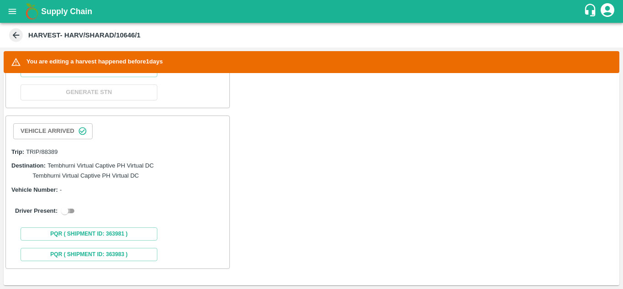
click at [72, 210] on input "checkbox" at bounding box center [64, 210] width 33 height 11
checkbox input "true"
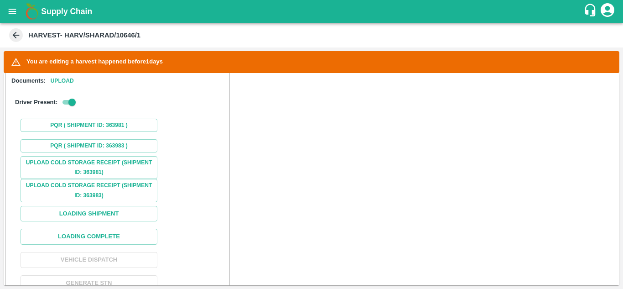
scroll to position [643, 0]
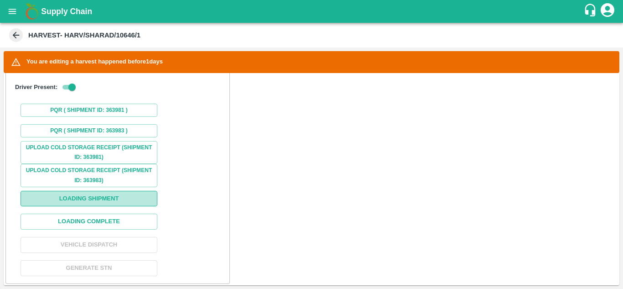
click at [84, 206] on button "Loading Shipment" at bounding box center [89, 199] width 137 height 16
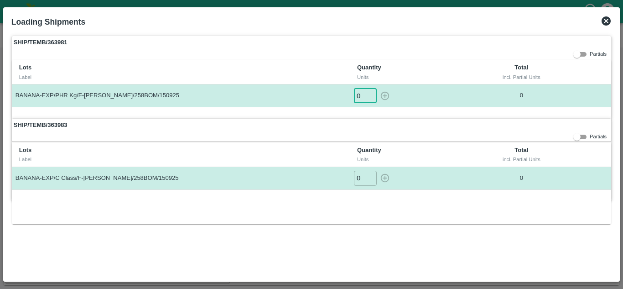
click at [360, 95] on input "0" at bounding box center [365, 95] width 23 height 15
type input "1"
click at [378, 88] on button "button" at bounding box center [385, 95] width 15 height 15
type input "0"
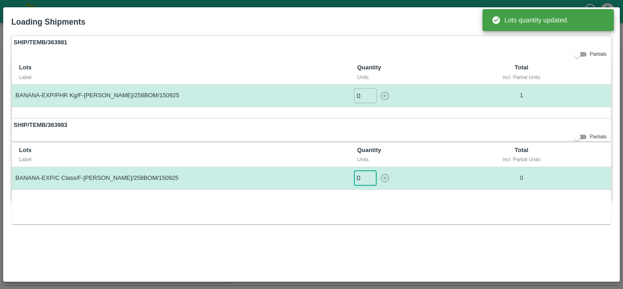
click at [361, 179] on input "0" at bounding box center [365, 178] width 23 height 15
type input "1"
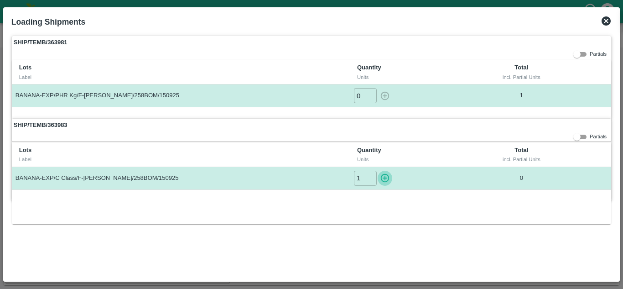
click at [378, 171] on button "button" at bounding box center [385, 178] width 15 height 15
type input "0"
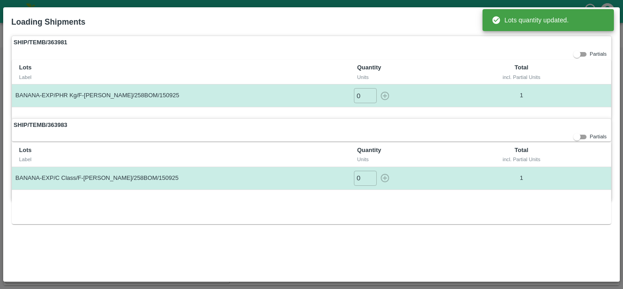
click at [377, 233] on div "SHIP/TEMB/363981 Partials Lots Label Quantity Units Total incl. Partial Units B…" at bounding box center [311, 154] width 607 height 245
click at [451, 42] on label "SHIP/TEMB/363981" at bounding box center [311, 42] width 599 height 13
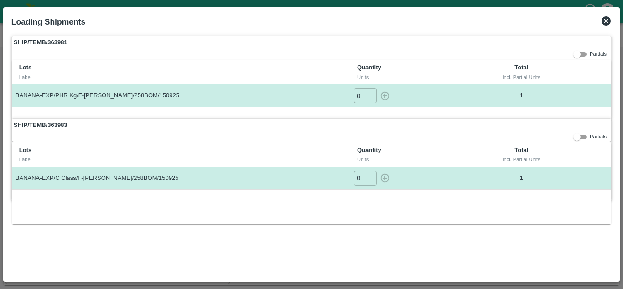
click at [606, 23] on icon at bounding box center [606, 20] width 9 height 9
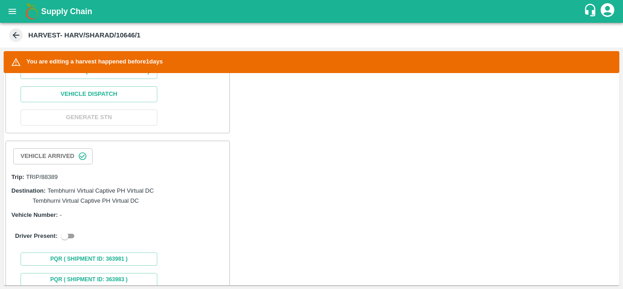
scroll to position [486, 0]
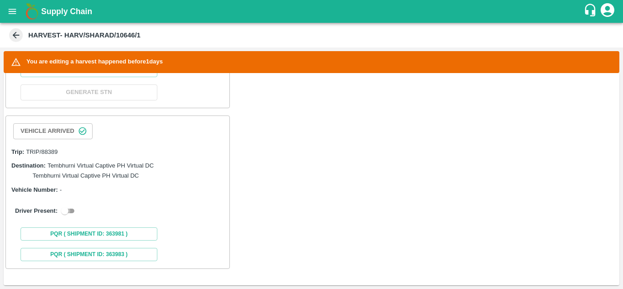
click at [69, 209] on input "checkbox" at bounding box center [64, 210] width 33 height 11
checkbox input "true"
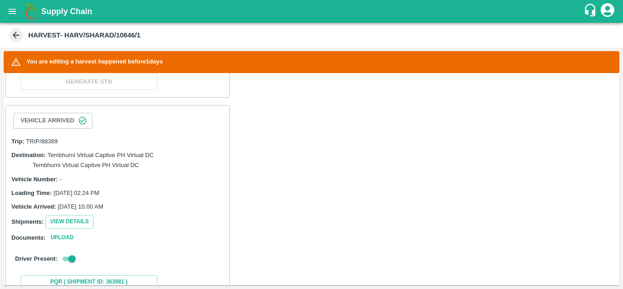
scroll to position [683, 0]
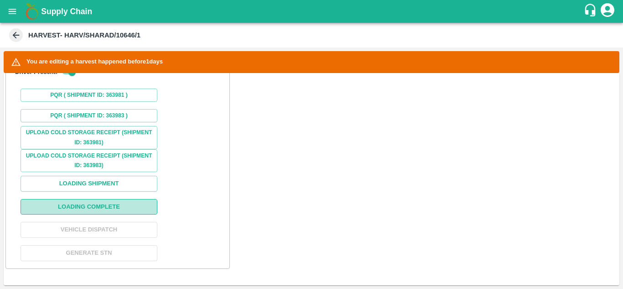
click at [97, 206] on button "Loading Complete" at bounding box center [89, 207] width 137 height 16
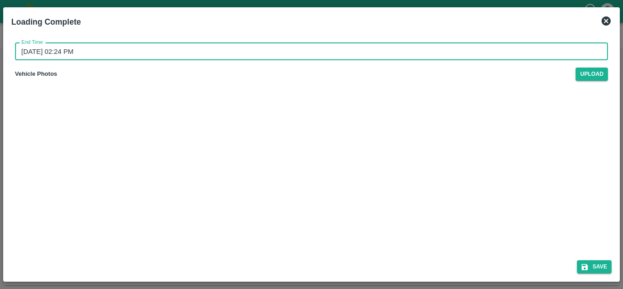
click at [65, 54] on input "16/09/2025 02:24 PM" at bounding box center [308, 51] width 586 height 17
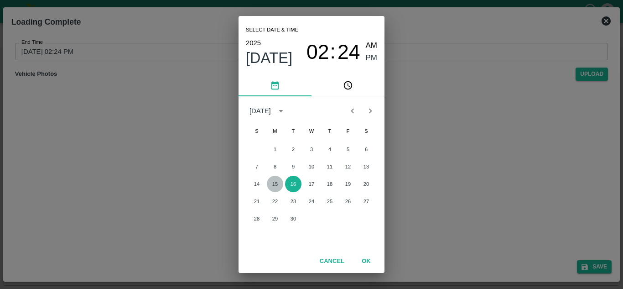
click at [275, 187] on button "15" at bounding box center [275, 184] width 16 height 16
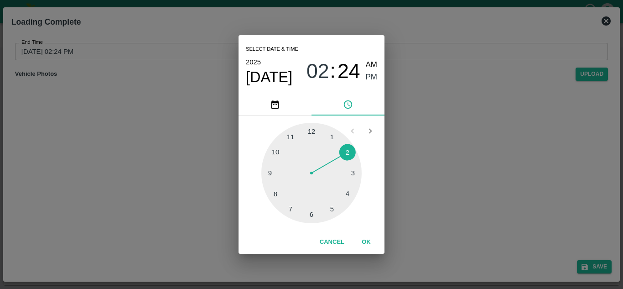
click at [333, 204] on div at bounding box center [311, 173] width 100 height 100
click at [312, 128] on div at bounding box center [311, 173] width 100 height 100
click at [368, 78] on span "PM" at bounding box center [372, 77] width 12 height 12
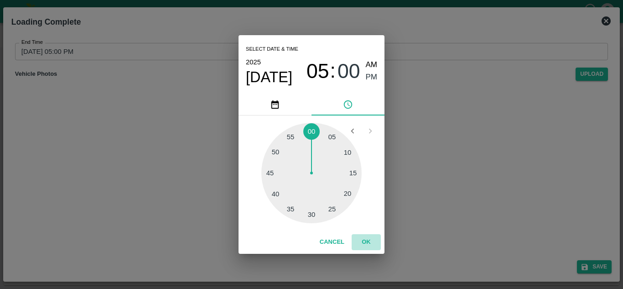
click at [364, 243] on button "OK" at bounding box center [366, 242] width 29 height 16
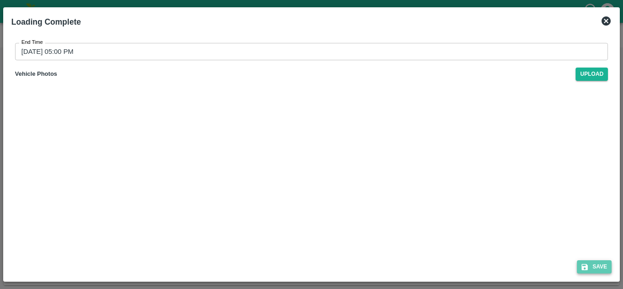
click at [600, 264] on button "Save" at bounding box center [594, 266] width 35 height 13
type input "16/09/2025 02:24 PM"
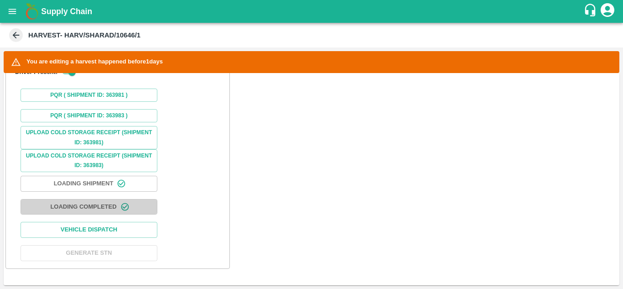
click at [97, 206] on button "Loading Completed" at bounding box center [89, 207] width 137 height 16
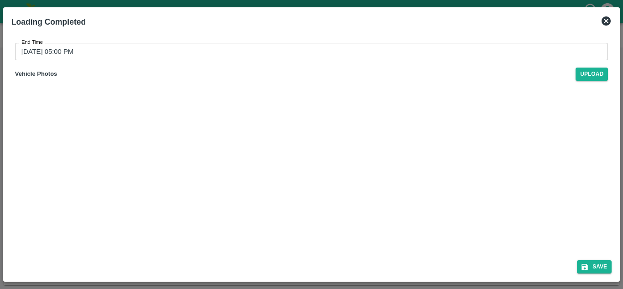
click at [606, 22] on icon at bounding box center [606, 20] width 9 height 9
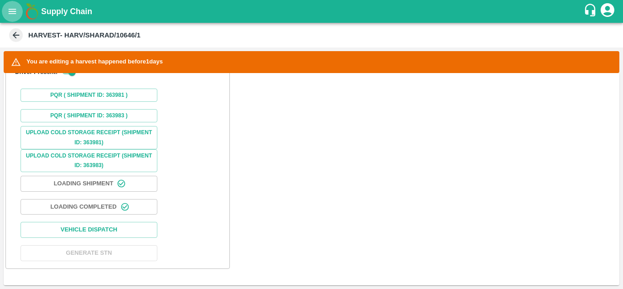
click at [9, 9] on icon "open drawer" at bounding box center [13, 11] width 8 height 5
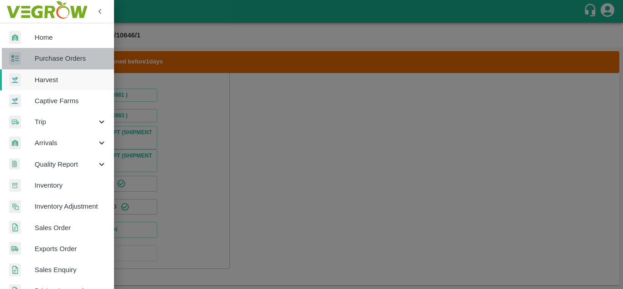
click at [72, 60] on span "Purchase Orders" at bounding box center [71, 58] width 72 height 10
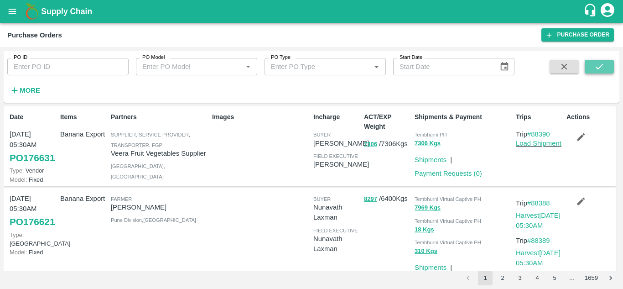
click at [601, 64] on icon "submit" at bounding box center [599, 67] width 10 height 10
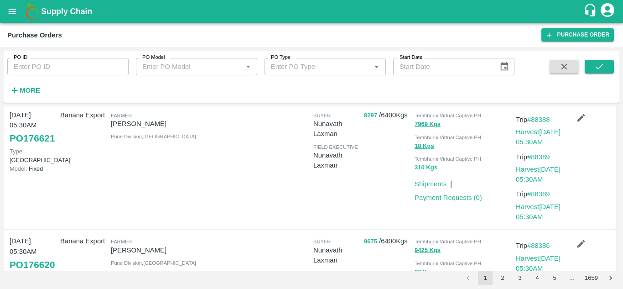
scroll to position [84, 0]
click at [540, 145] on link "Harvest 15 Sep, 05:30AM" at bounding box center [538, 136] width 45 height 17
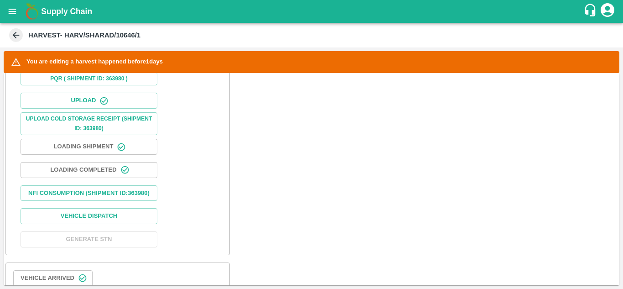
scroll to position [339, 0]
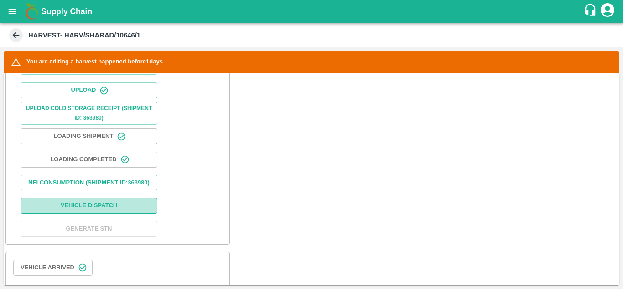
click at [106, 212] on button "Vehicle Dispatch" at bounding box center [89, 205] width 137 height 16
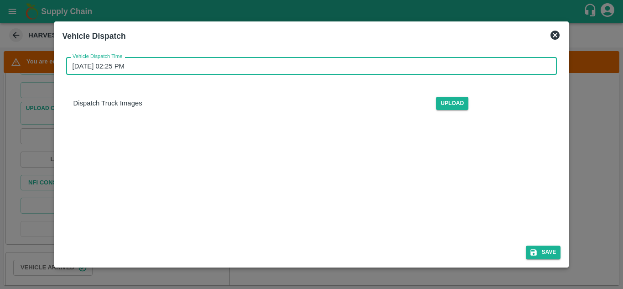
click at [119, 67] on input "[DATE] 02:25 PM" at bounding box center [308, 65] width 485 height 17
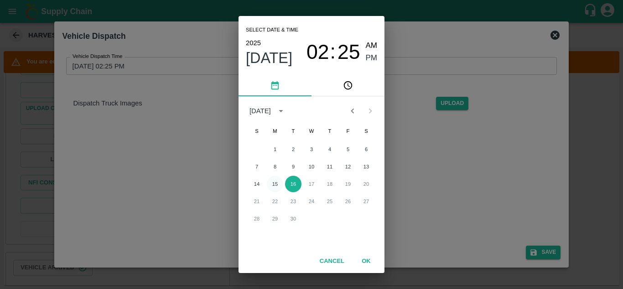
click at [273, 184] on button "15" at bounding box center [275, 184] width 16 height 16
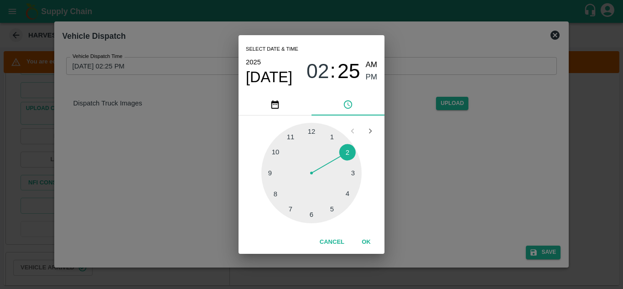
click at [332, 211] on div at bounding box center [311, 173] width 100 height 100
click at [348, 149] on div at bounding box center [311, 173] width 100 height 100
type input "[DATE] 05:09 PM"
click at [347, 146] on div at bounding box center [311, 173] width 100 height 100
click at [371, 74] on span "PM" at bounding box center [372, 77] width 12 height 12
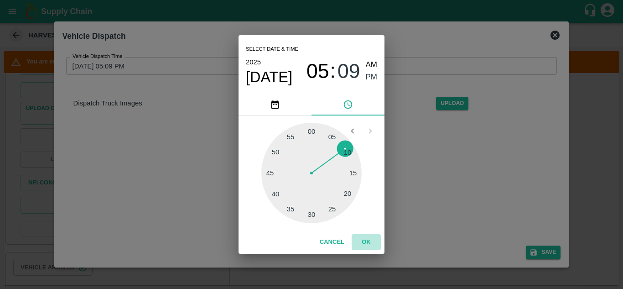
click at [367, 242] on button "OK" at bounding box center [366, 242] width 29 height 16
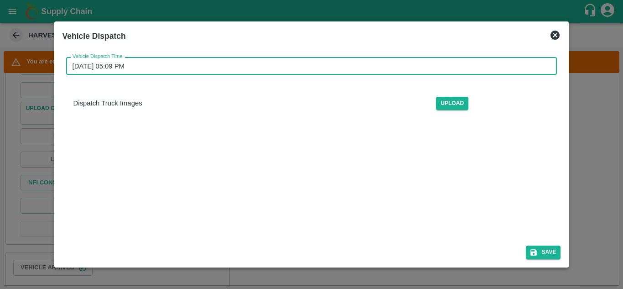
click at [311, 171] on div "Vehicle Dispatch Time [DATE] 05:09 PM Vehicle Dispatch Time Dispatch Truck Imag…" at bounding box center [311, 165] width 498 height 231
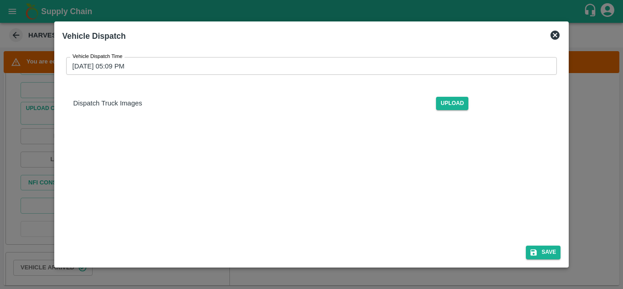
scroll to position [46, 0]
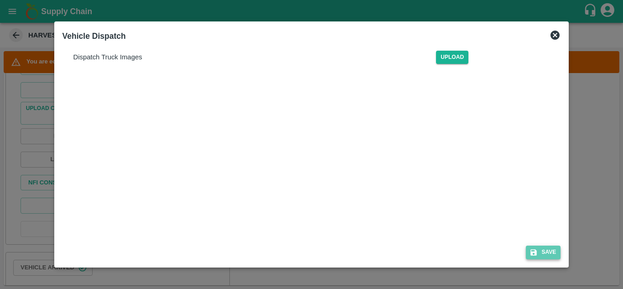
click at [550, 250] on button "Save" at bounding box center [543, 251] width 35 height 13
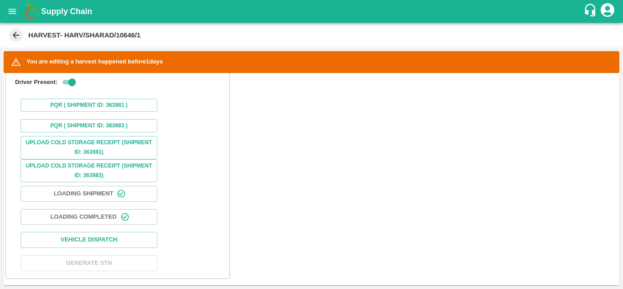
scroll to position [684, 0]
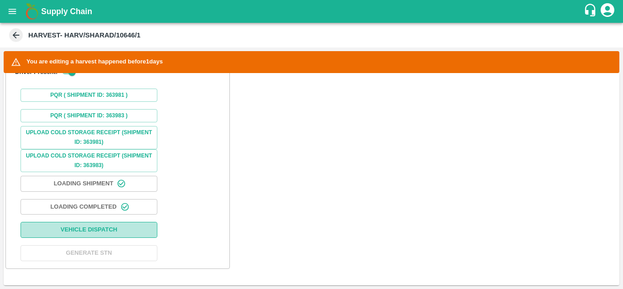
click at [114, 228] on button "Vehicle Dispatch" at bounding box center [89, 230] width 137 height 16
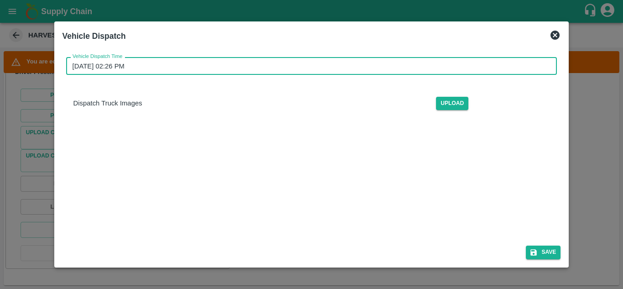
click at [134, 68] on input "[DATE] 02:26 PM" at bounding box center [308, 65] width 485 height 17
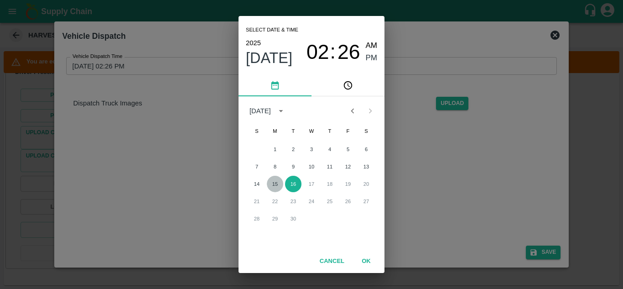
click at [272, 180] on button "15" at bounding box center [275, 184] width 16 height 16
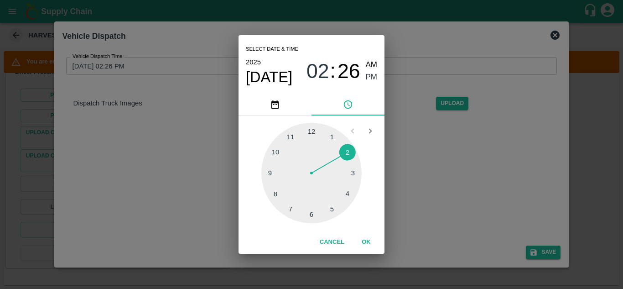
click at [336, 210] on div at bounding box center [311, 173] width 100 height 100
click at [347, 155] on div at bounding box center [311, 173] width 100 height 100
click at [351, 146] on div at bounding box center [311, 173] width 100 height 100
click at [354, 145] on div "05 10 15 20 25 30 35 40 45 50 55 00" at bounding box center [311, 173] width 131 height 100
click at [348, 148] on div at bounding box center [311, 173] width 100 height 100
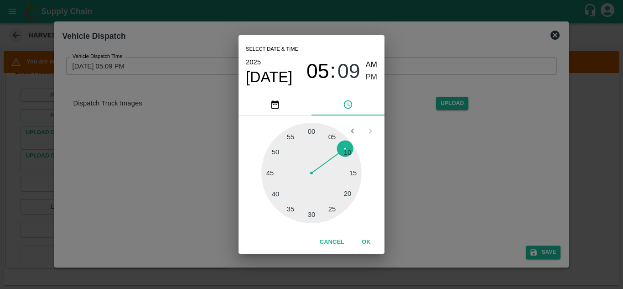
click at [348, 149] on div at bounding box center [311, 173] width 100 height 100
type input "[DATE] 05:10 PM"
drag, startPoint x: 341, startPoint y: 147, endPoint x: 346, endPoint y: 154, distance: 8.8
click at [346, 154] on div at bounding box center [311, 173] width 100 height 100
click at [371, 73] on span "PM" at bounding box center [372, 77] width 12 height 12
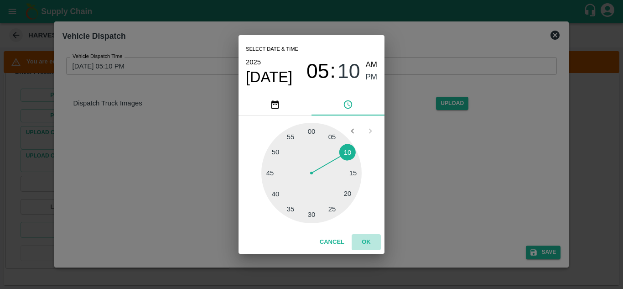
click at [365, 239] on button "OK" at bounding box center [366, 242] width 29 height 16
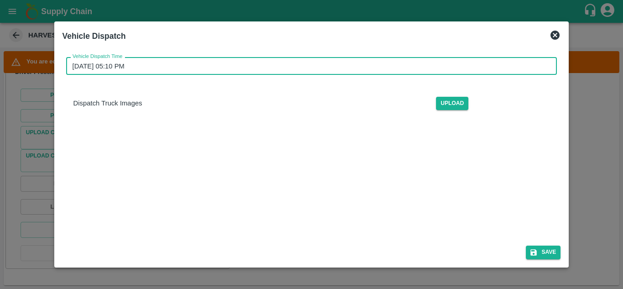
click at [429, 187] on div "Vehicle Dispatch Time [DATE] 05:10 PM Vehicle Dispatch Time Dispatch Truck Imag…" at bounding box center [311, 165] width 498 height 231
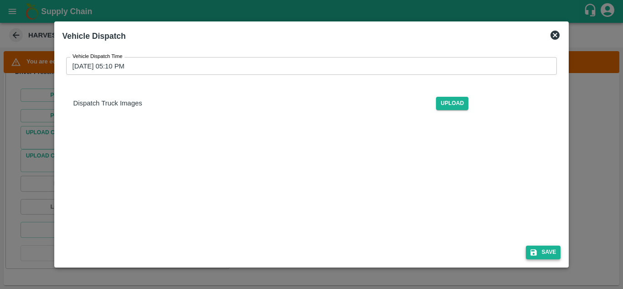
click at [554, 253] on button "Save" at bounding box center [543, 251] width 35 height 13
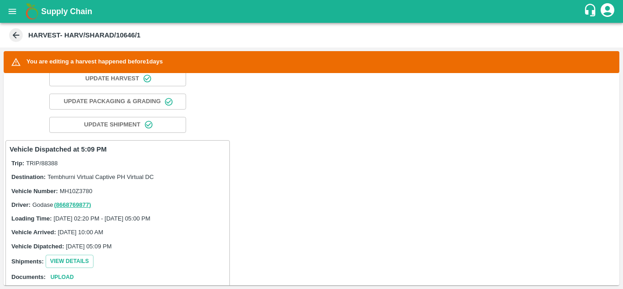
scroll to position [54, 0]
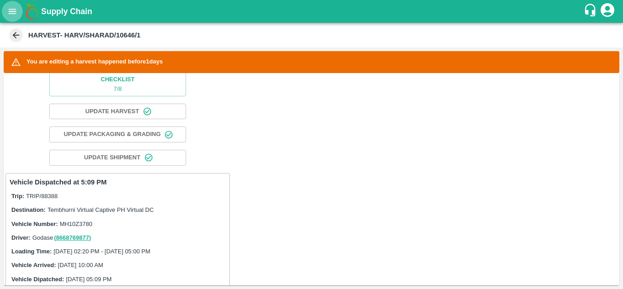
click at [7, 11] on button "open drawer" at bounding box center [12, 11] width 21 height 21
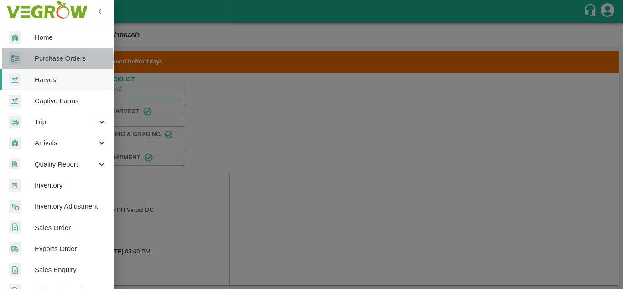
click at [49, 58] on span "Purchase Orders" at bounding box center [71, 58] width 72 height 10
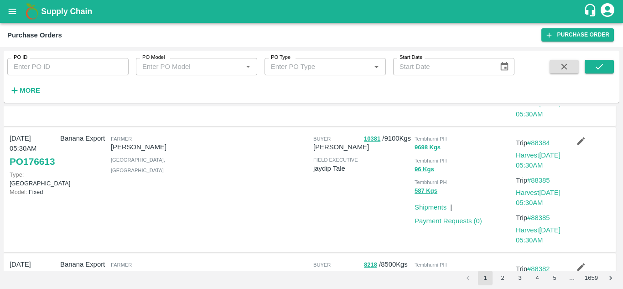
scroll to position [311, 0]
click at [546, 147] on link "#88384" at bounding box center [538, 143] width 23 height 7
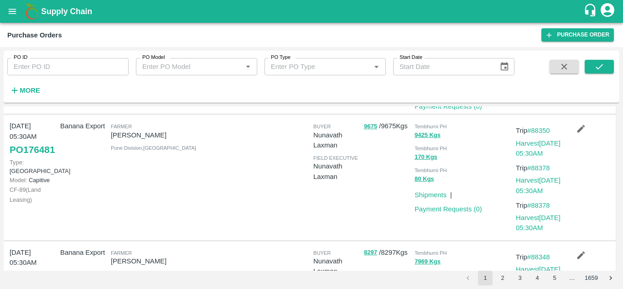
scroll to position [813, 0]
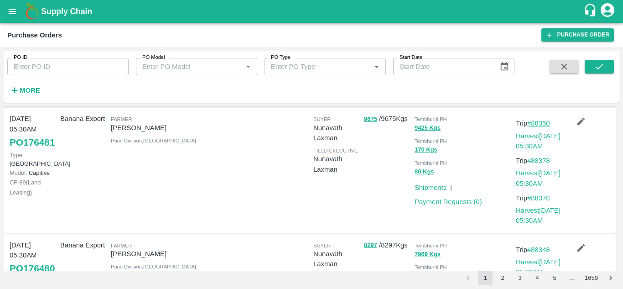
click at [545, 127] on link "#88350" at bounding box center [538, 122] width 23 height 7
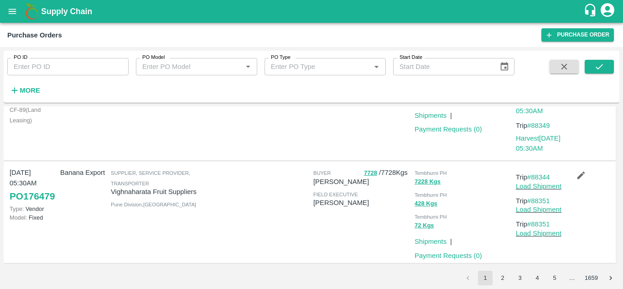
scroll to position [1028, 0]
click at [548, 173] on link "#88344" at bounding box center [538, 175] width 23 height 7
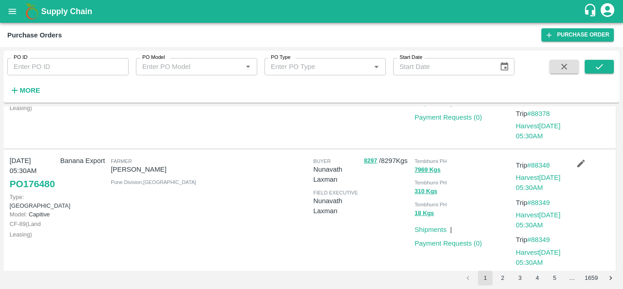
scroll to position [1028, 0]
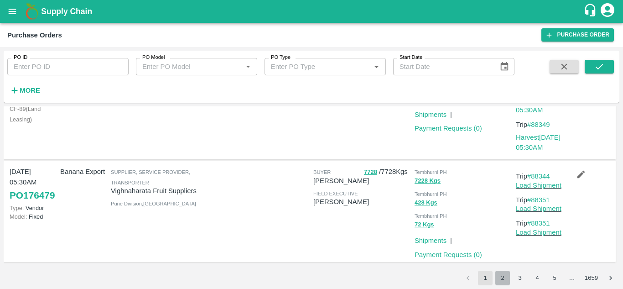
click at [504, 274] on button "2" at bounding box center [502, 277] width 15 height 15
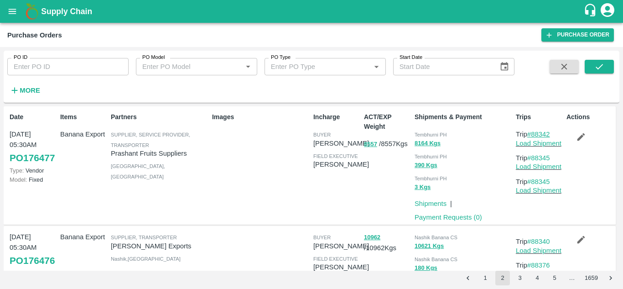
click at [545, 133] on link "#88342" at bounding box center [538, 133] width 23 height 7
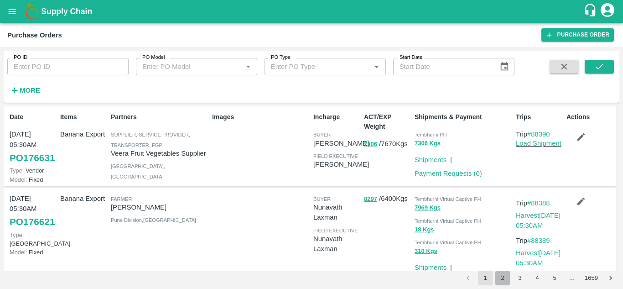
click at [503, 279] on button "2" at bounding box center [502, 277] width 15 height 15
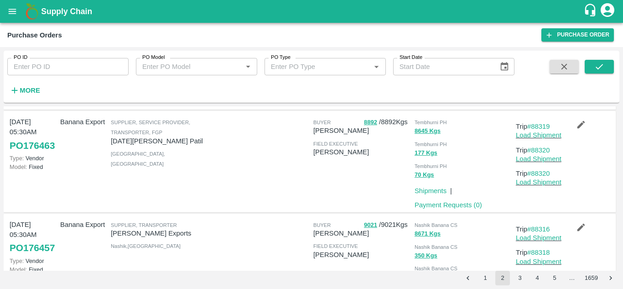
scroll to position [628, 0]
click at [544, 123] on link "#88319" at bounding box center [538, 125] width 23 height 7
